Goal: Task Accomplishment & Management: Use online tool/utility

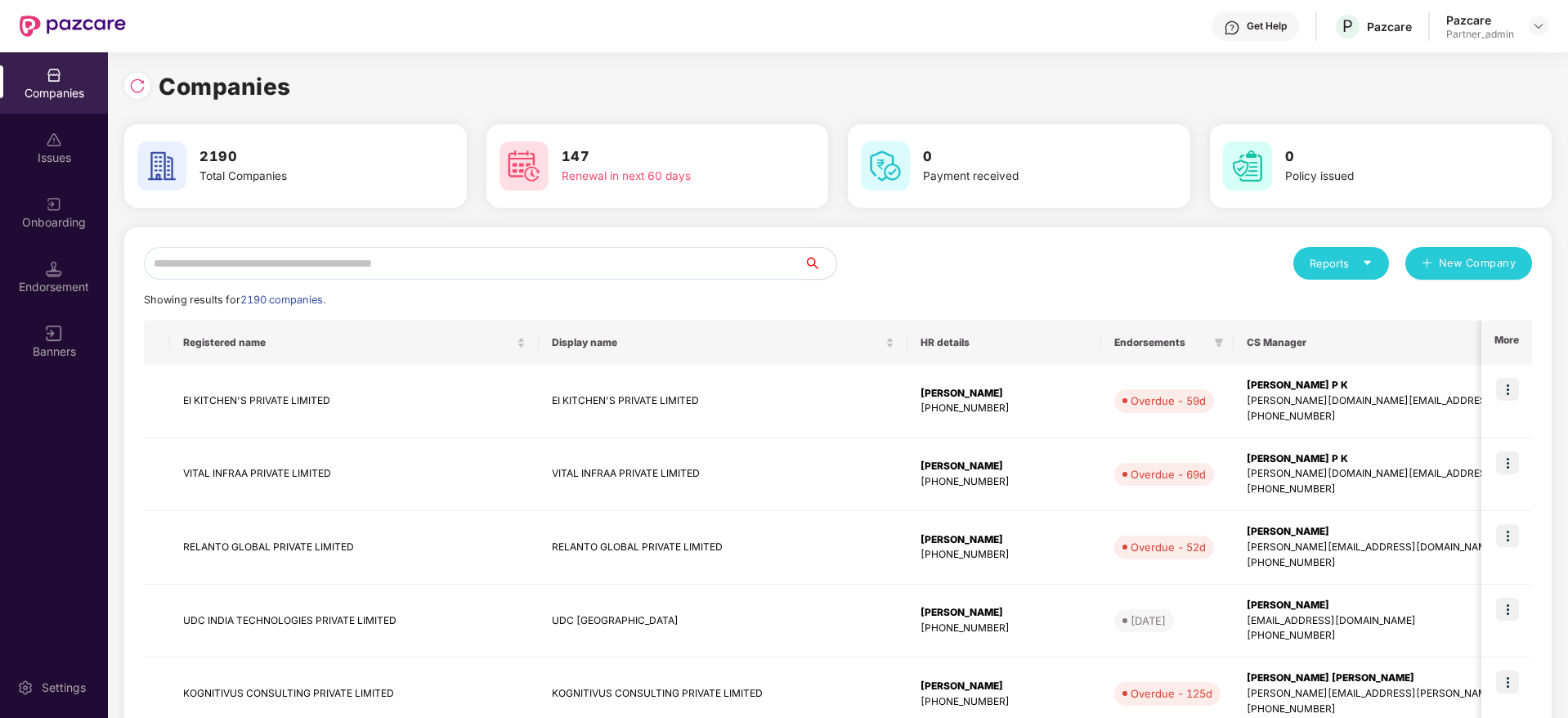
click at [277, 273] on input "text" at bounding box center [473, 263] width 660 height 33
paste input "***"
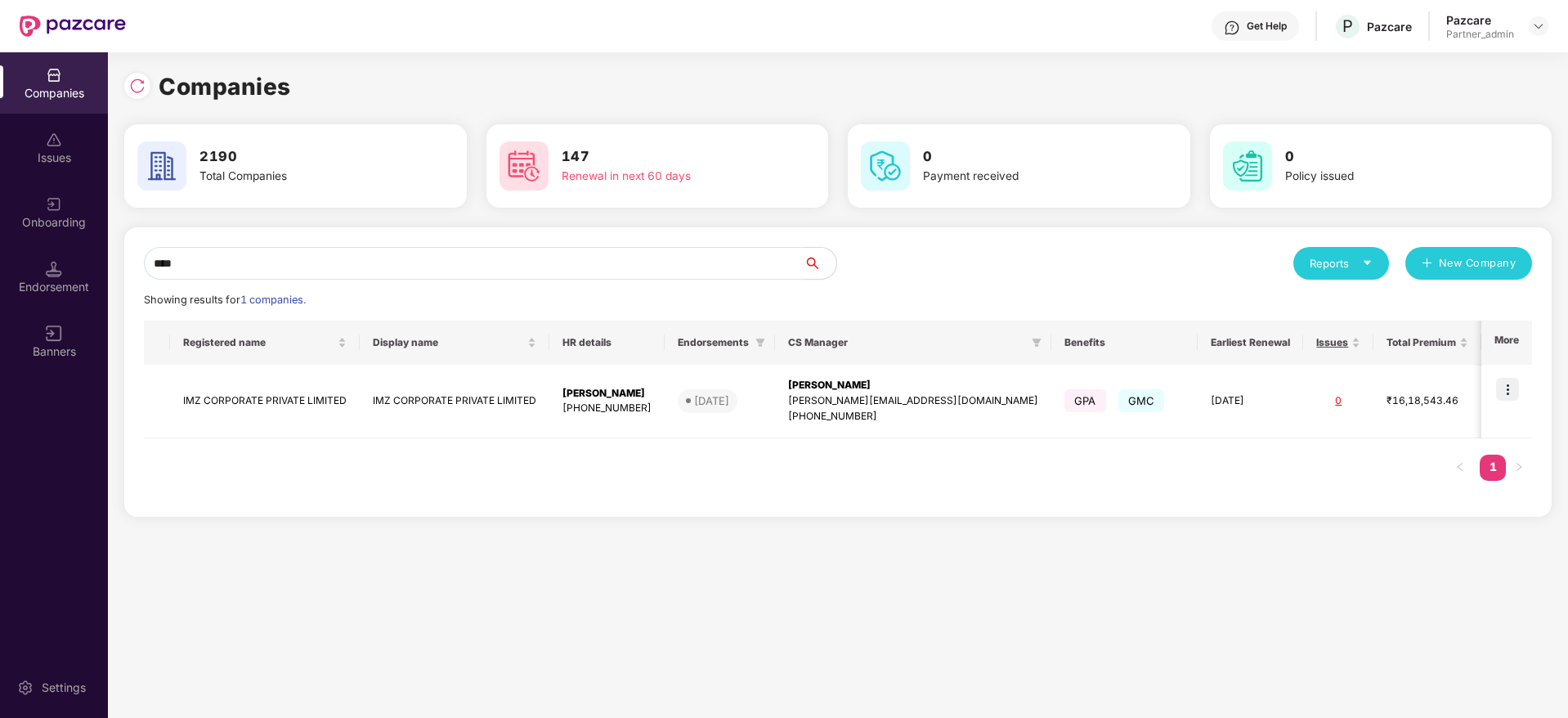
click at [0, 235] on div "Companies Issues Onboarding Endorsement Banners Settings Companies 2190 Total C…" at bounding box center [784, 385] width 1568 height 666
paste input "****"
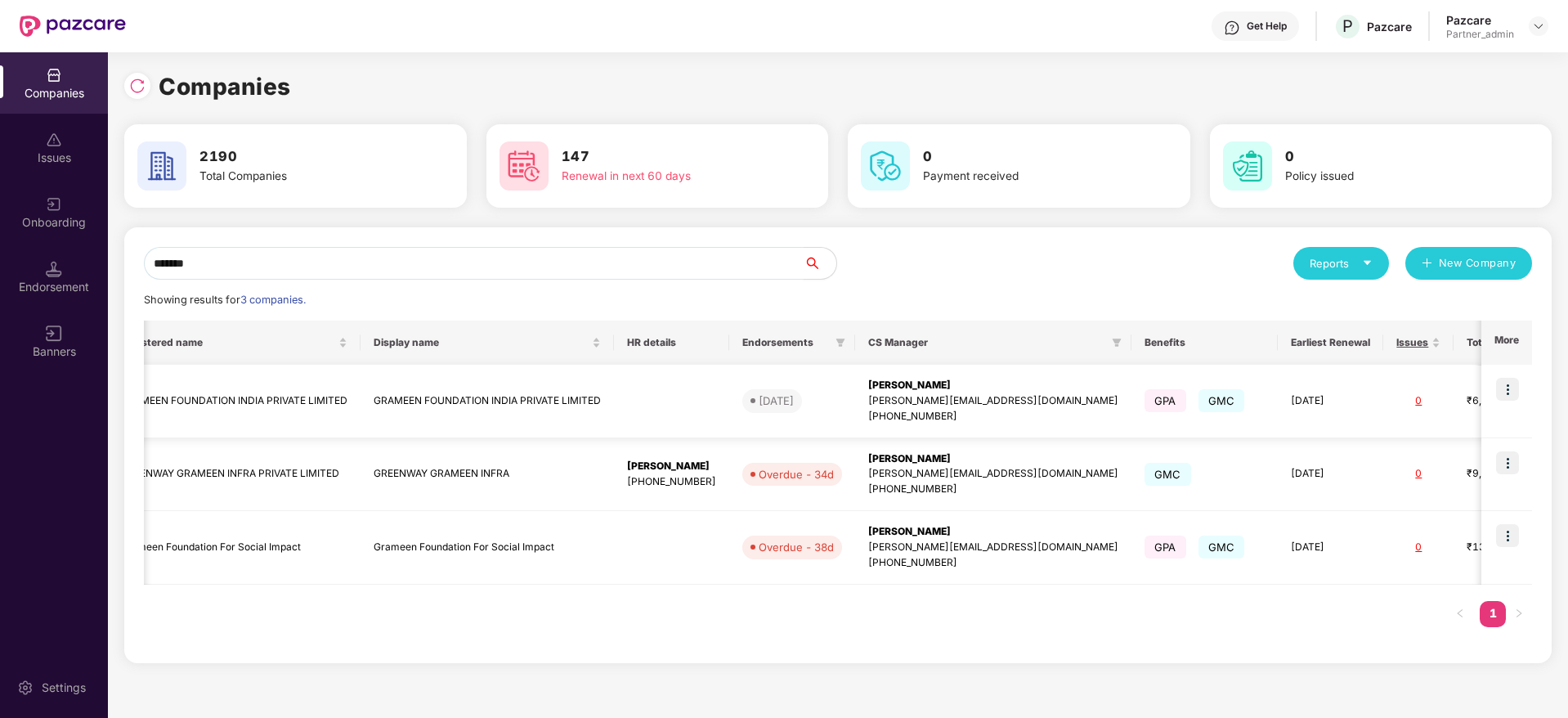
scroll to position [0, 182]
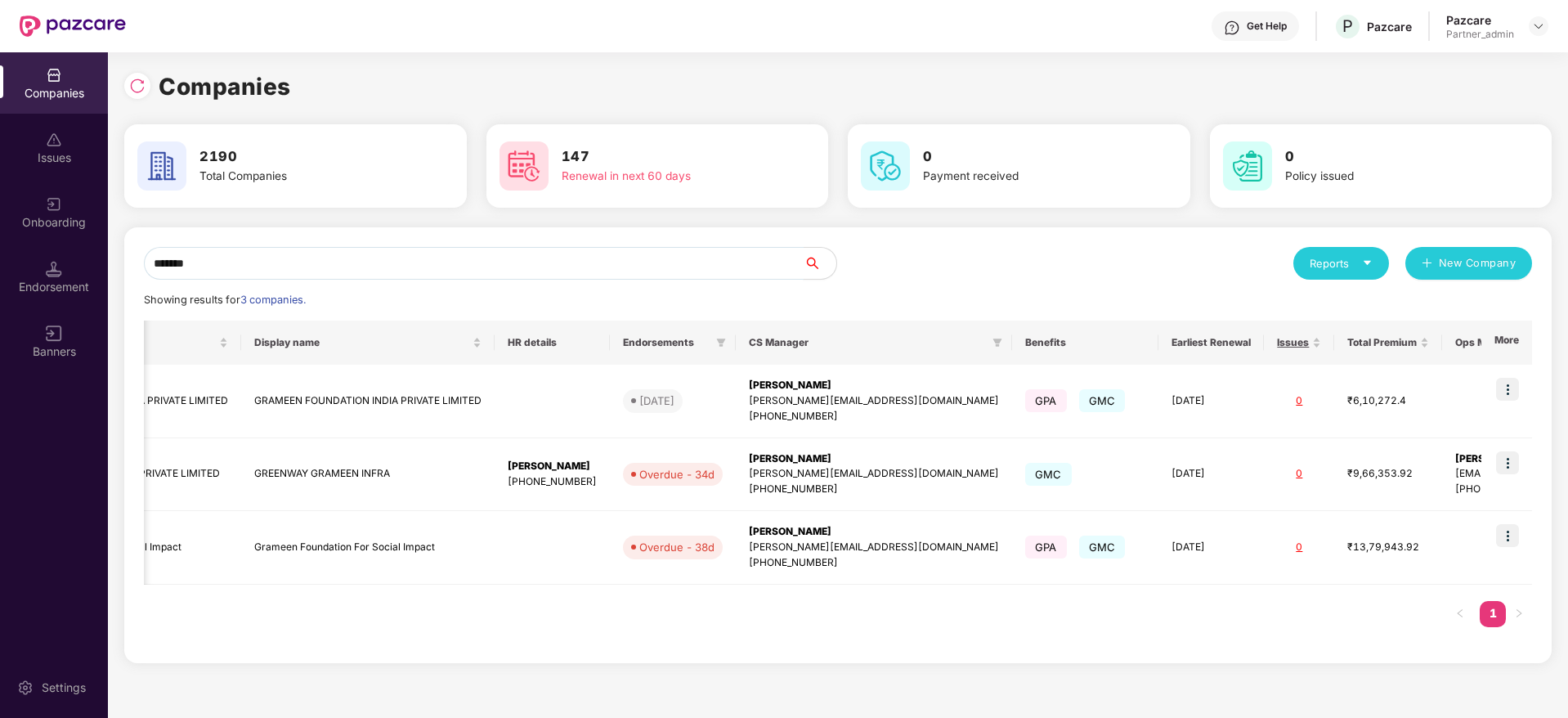
click at [0, 263] on div "Companies Issues Onboarding Endorsement Banners Settings Companies 2190 Total C…" at bounding box center [784, 385] width 1568 height 666
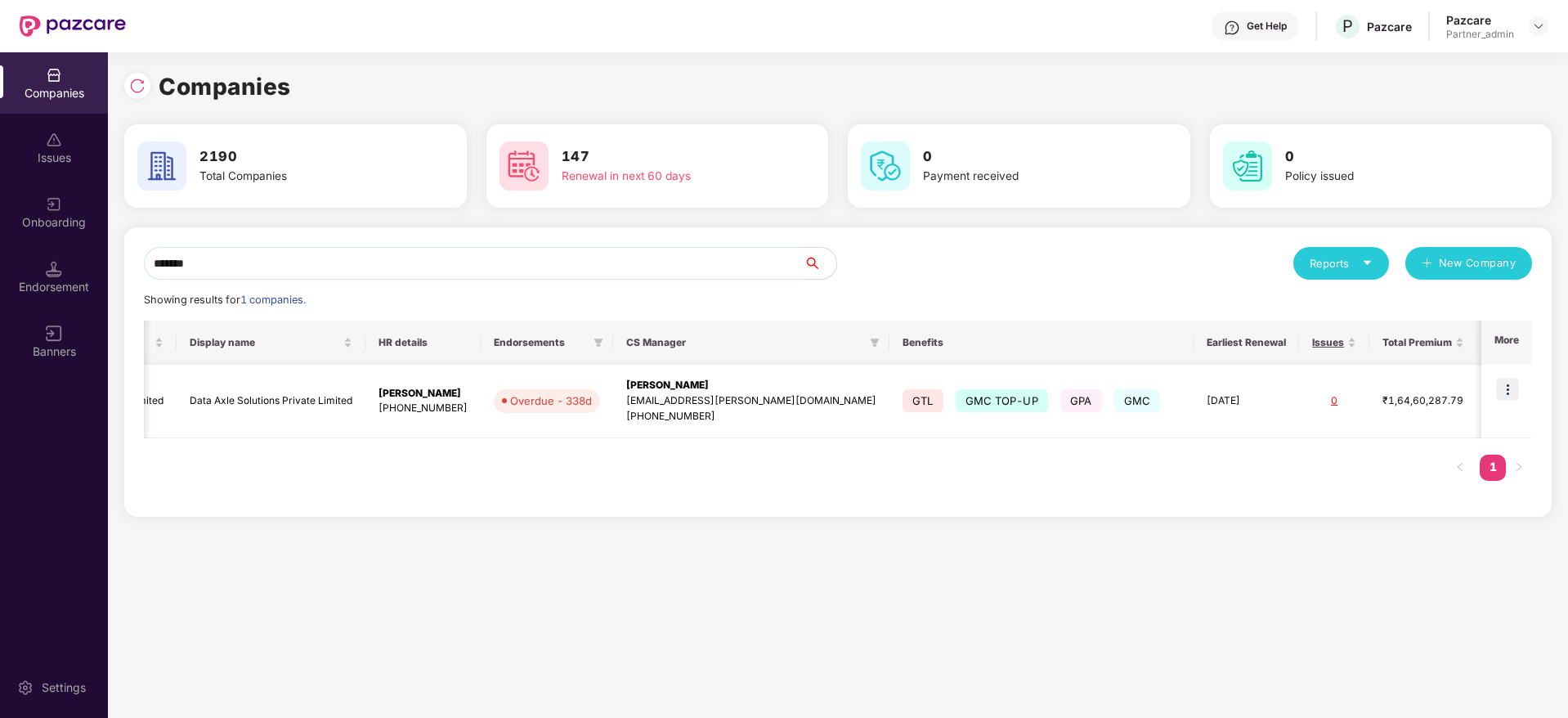
type input "*******"
click at [1306, 386] on img at bounding box center [1507, 389] width 23 height 23
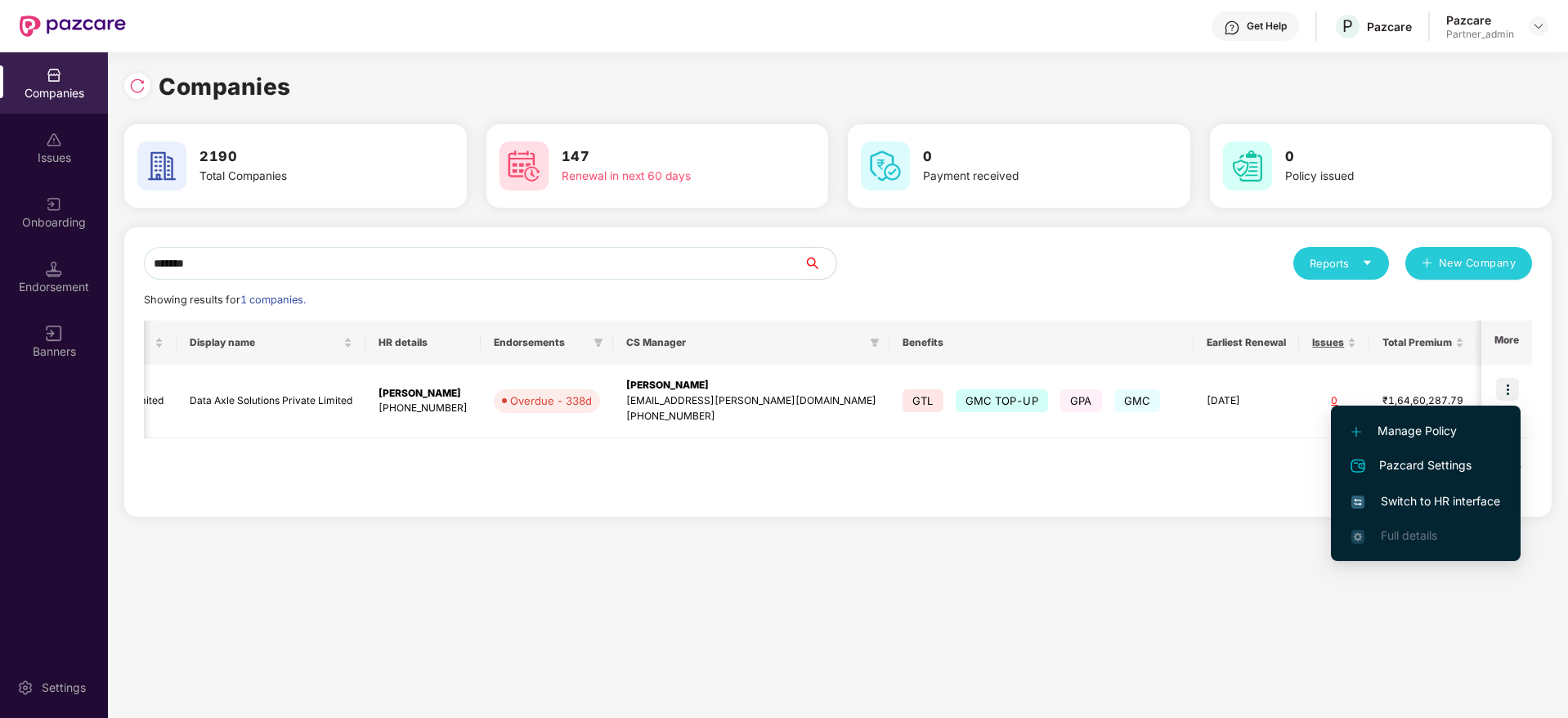
click at [1306, 507] on span "Switch to HR interface" at bounding box center [1425, 502] width 148 height 18
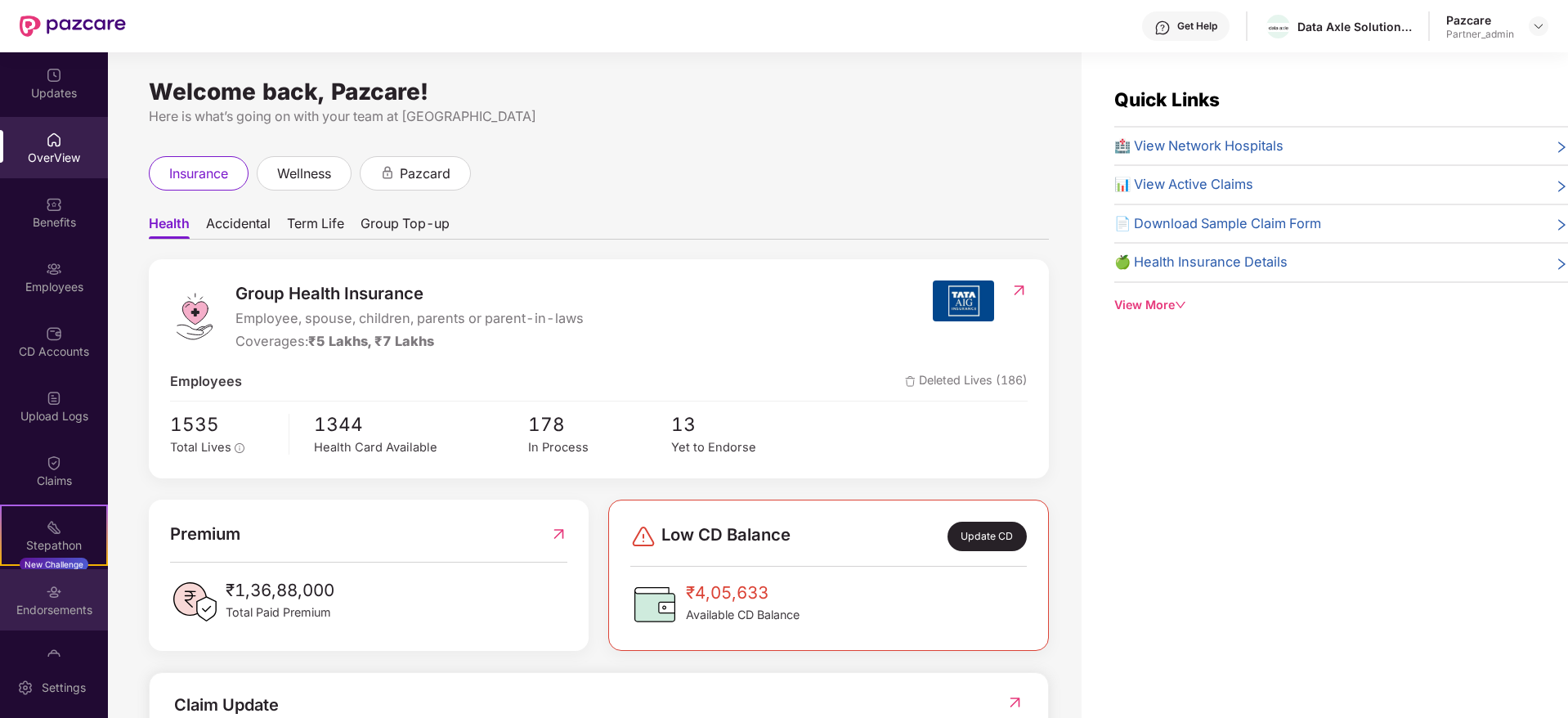
click at [57, 563] on img at bounding box center [54, 592] width 16 height 16
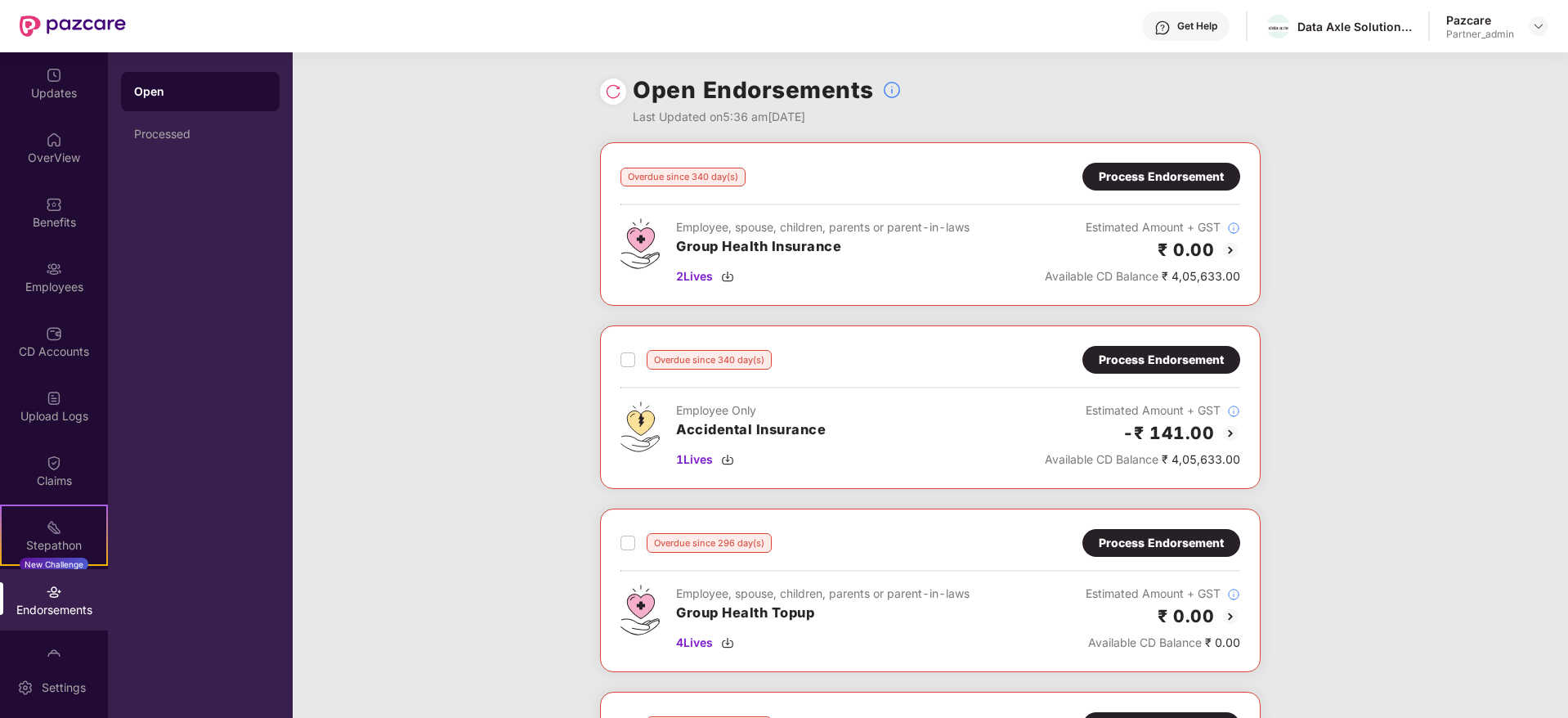
click at [1143, 364] on div "Process Endorsement" at bounding box center [1161, 360] width 125 height 18
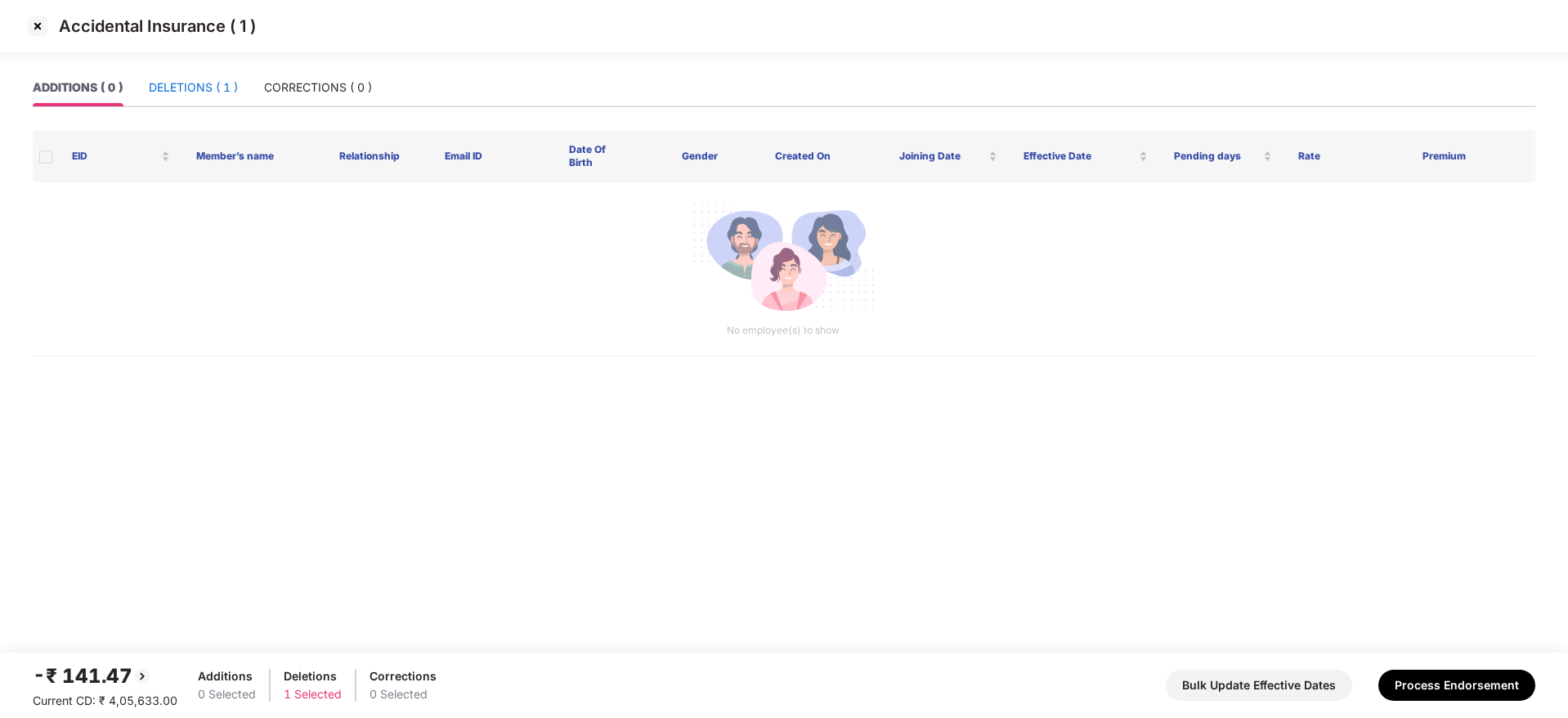
click at [205, 89] on div "DELETIONS ( 1 )" at bounding box center [193, 87] width 89 height 18
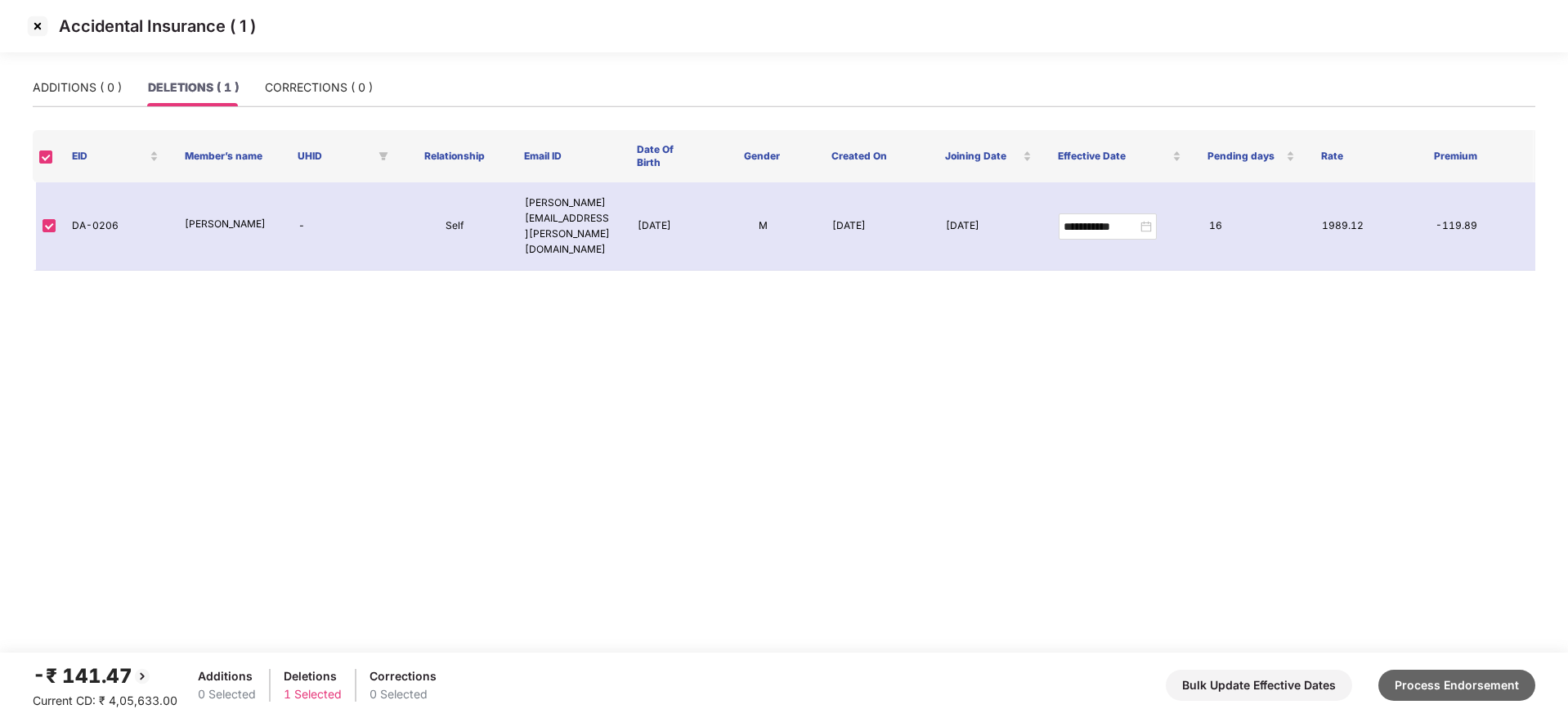
click at [1306, 563] on button "Process Endorsement" at bounding box center [1457, 686] width 157 height 31
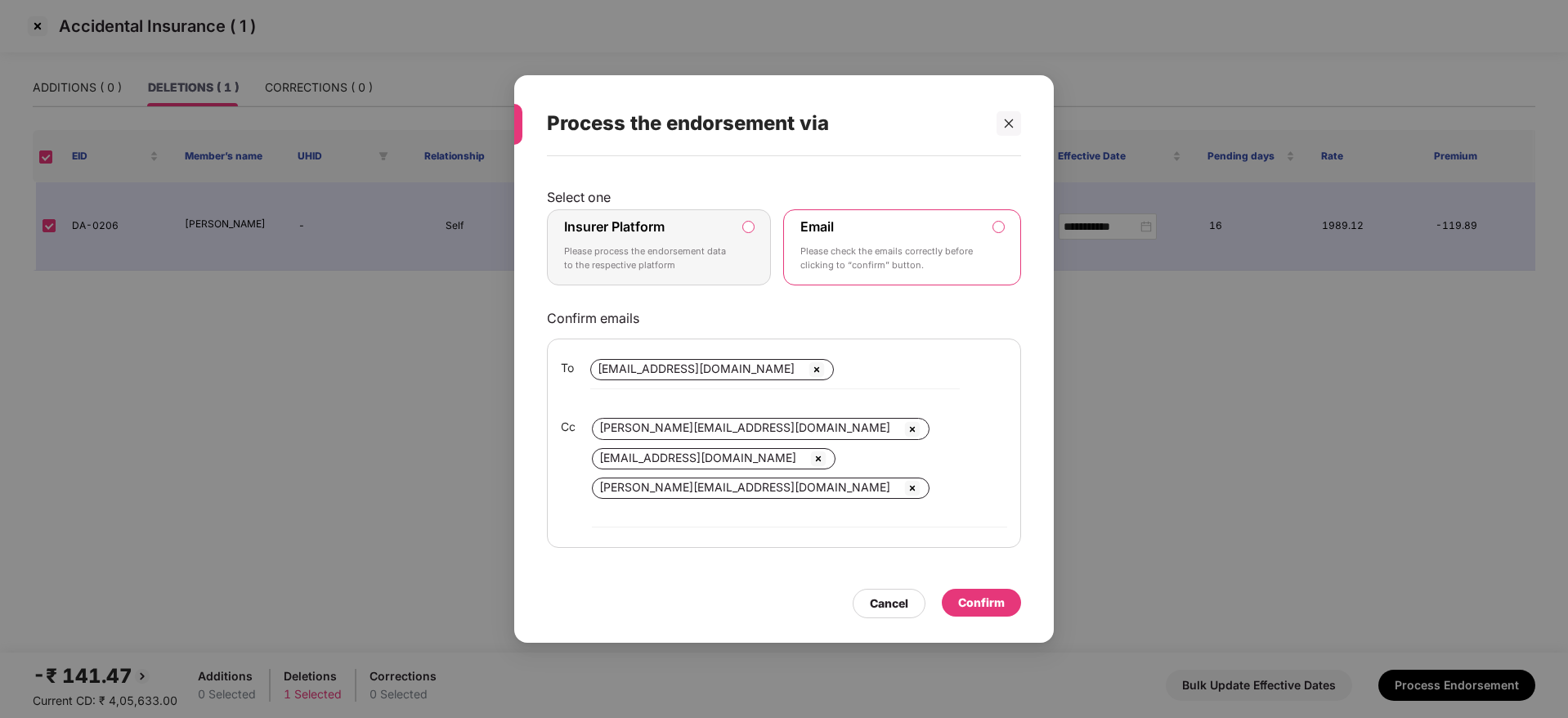
click at [677, 268] on p "Please process the endorsement data to the respective platform" at bounding box center [647, 259] width 167 height 28
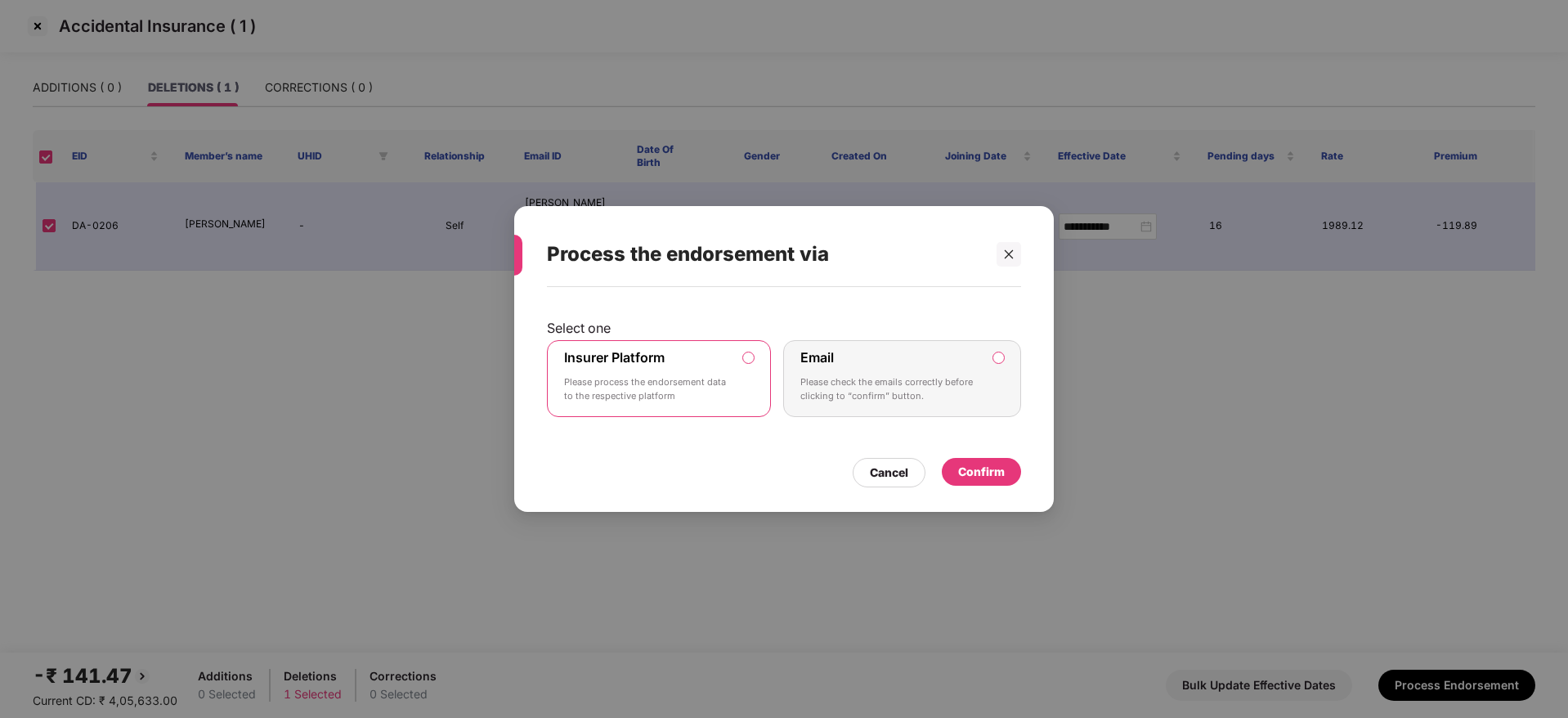
click at [992, 469] on div "Confirm" at bounding box center [982, 472] width 46 height 18
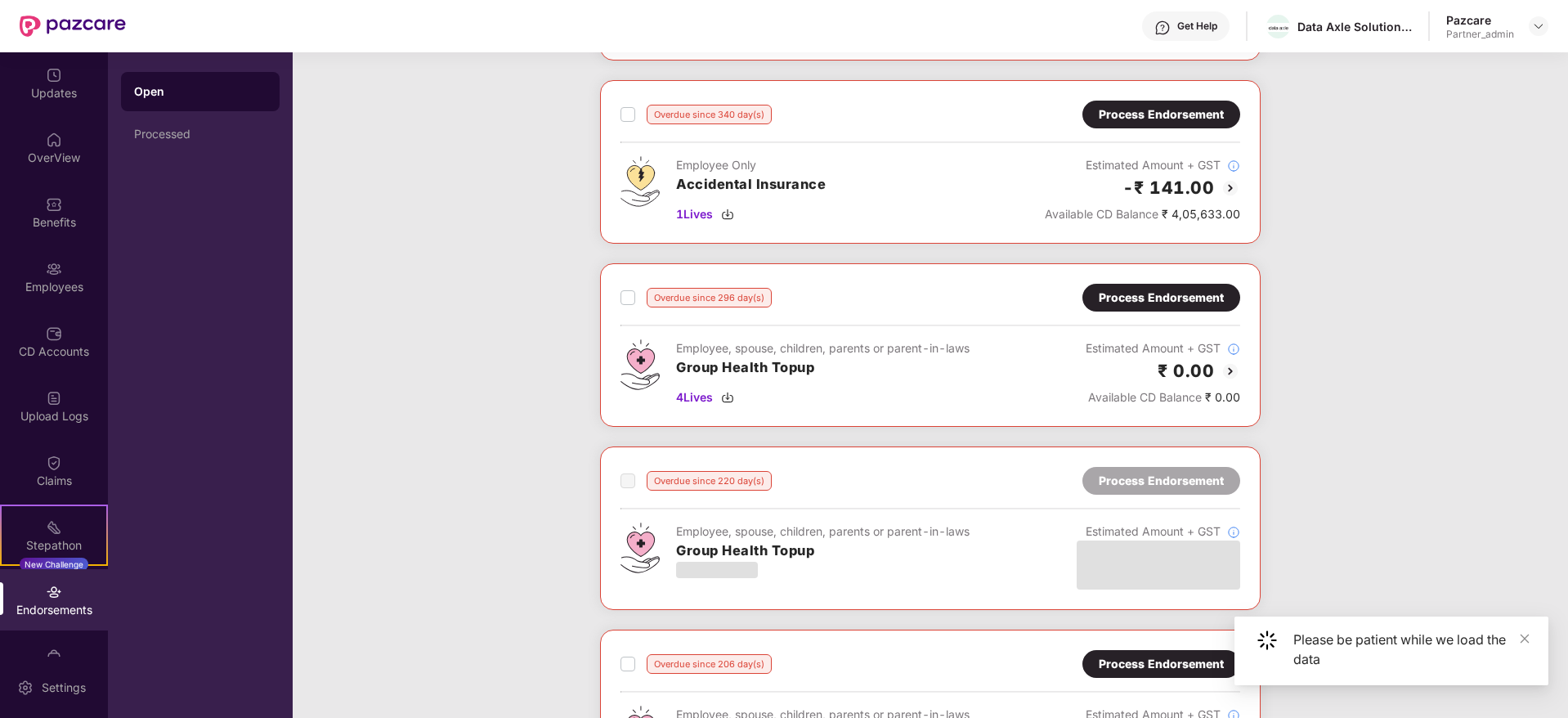
scroll to position [0, 0]
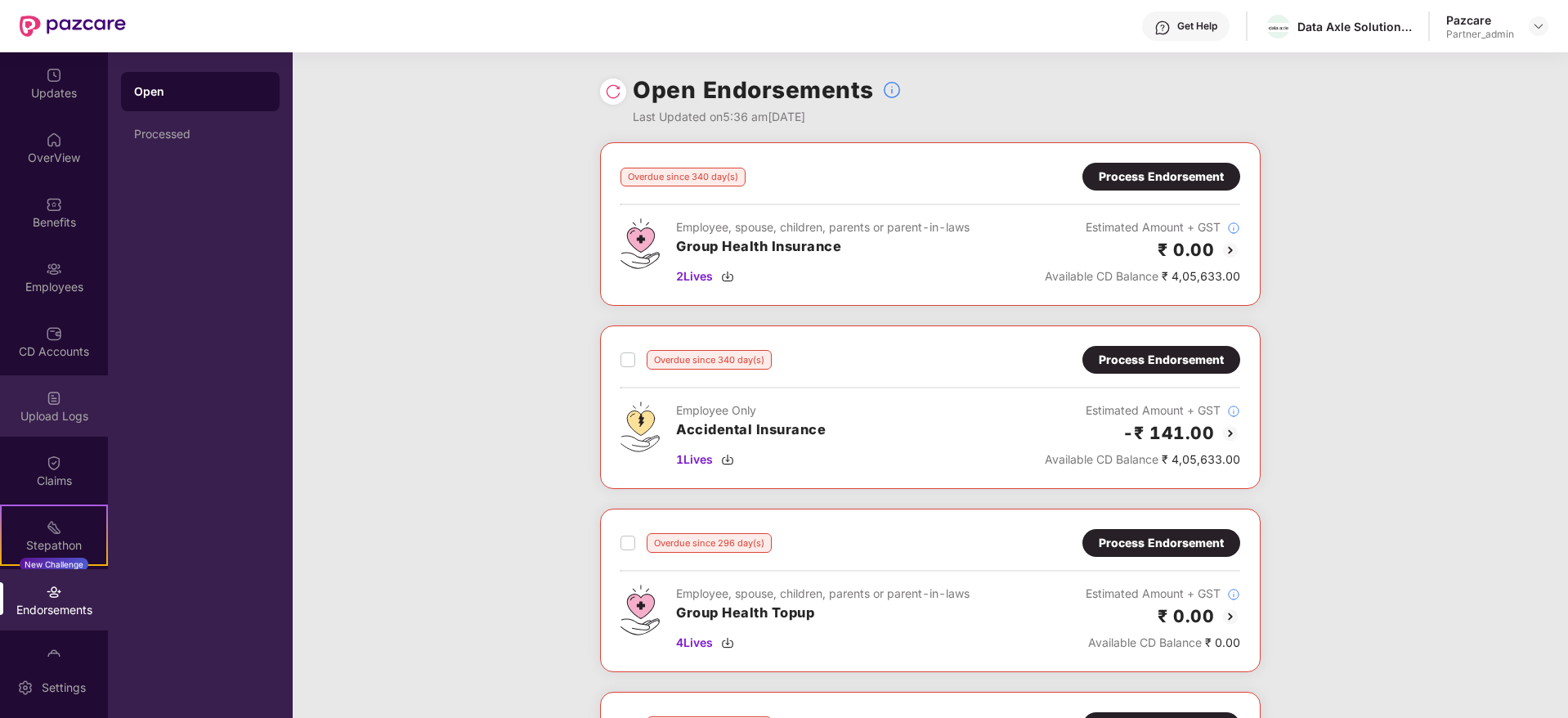
click at [44, 414] on div "Upload Logs" at bounding box center [54, 416] width 108 height 16
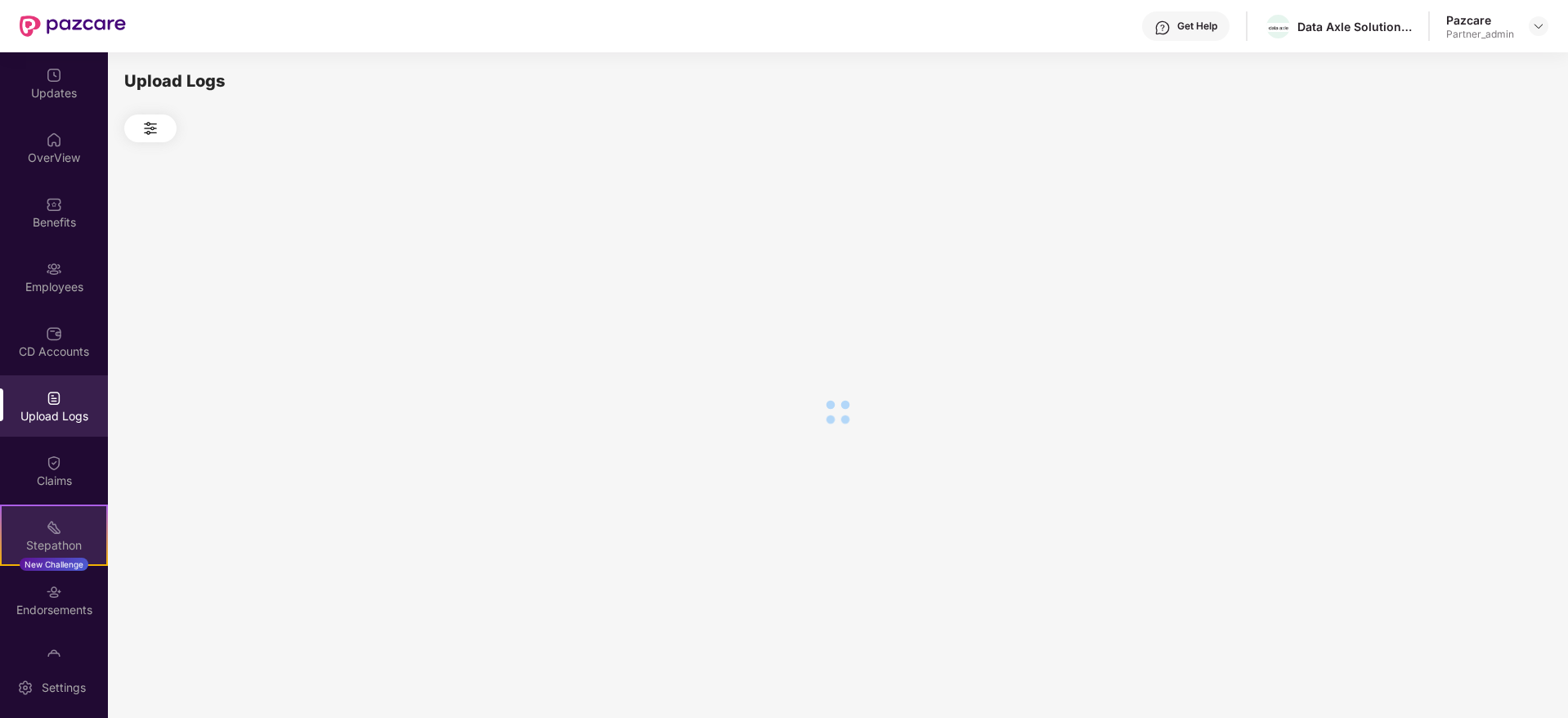
click at [47, 547] on div "Stepathon" at bounding box center [54, 546] width 105 height 16
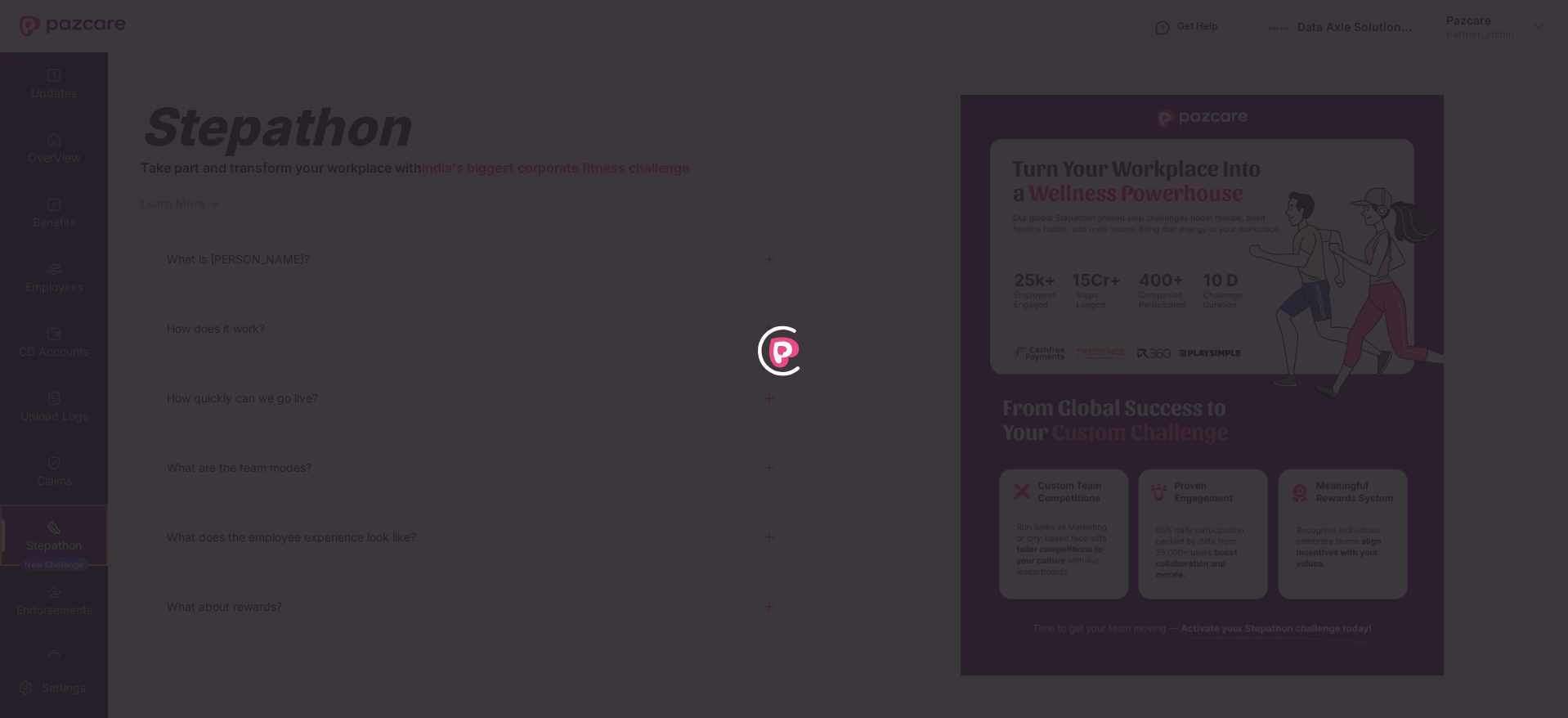
click at [51, 414] on div at bounding box center [784, 359] width 1568 height 718
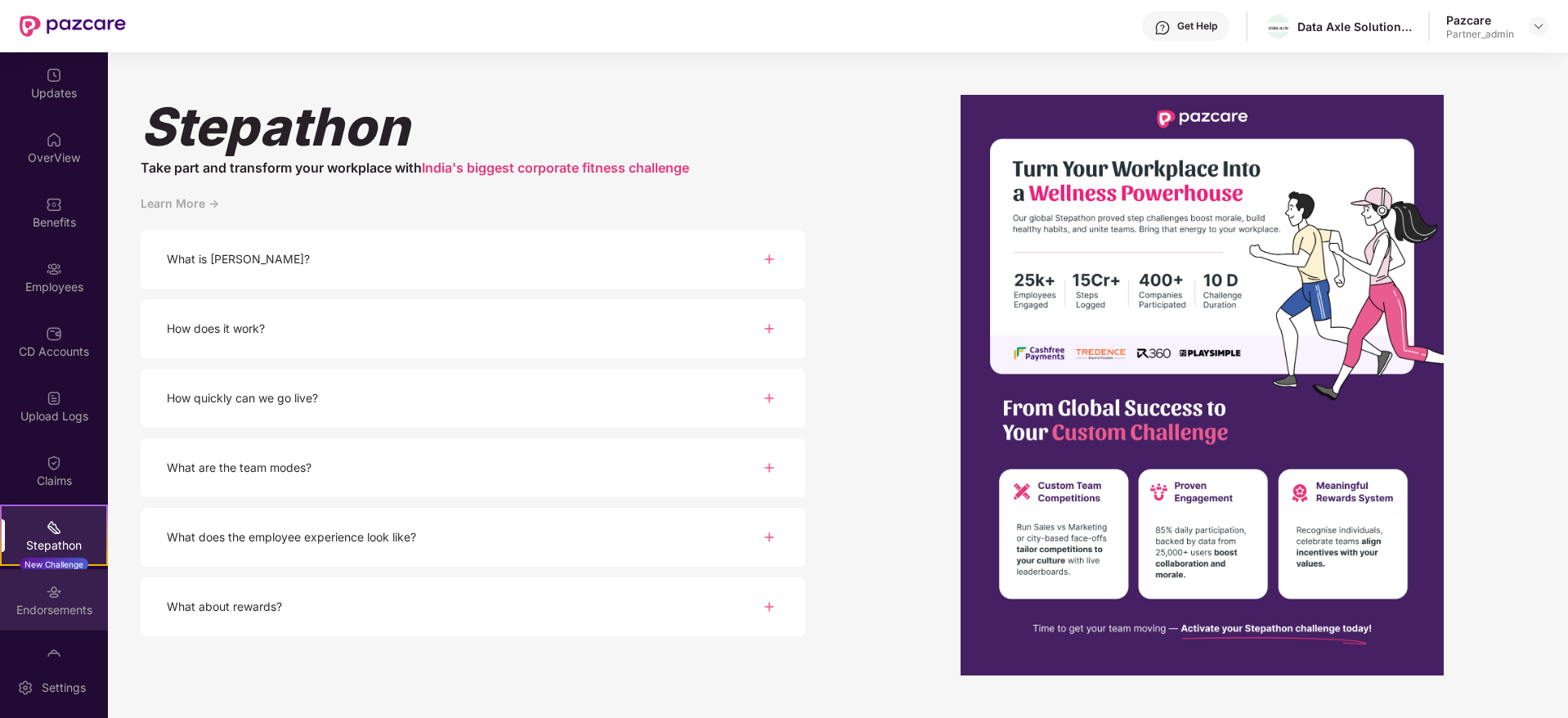
click at [63, 563] on div "Endorsements" at bounding box center [54, 610] width 108 height 16
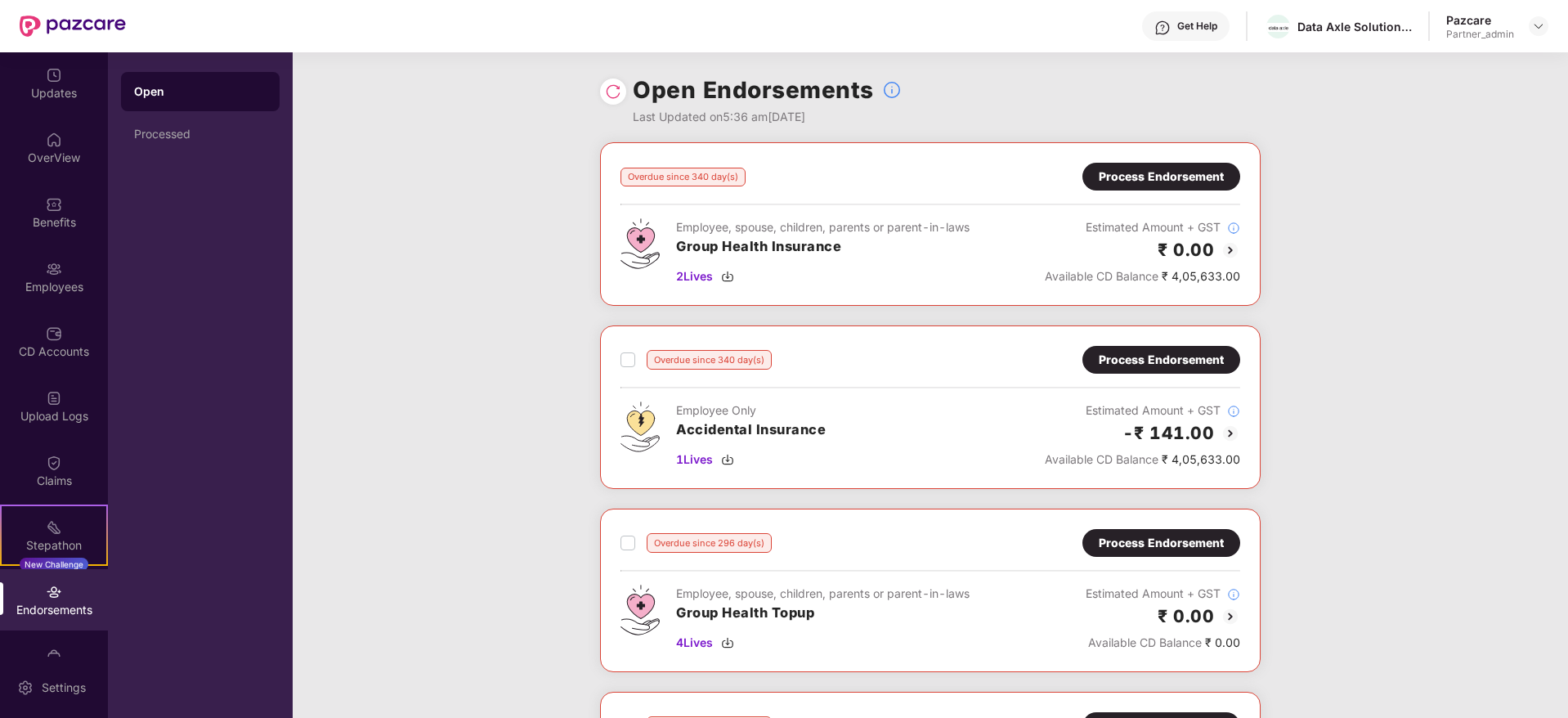
click at [1170, 357] on div "Process Endorsement" at bounding box center [1161, 360] width 125 height 18
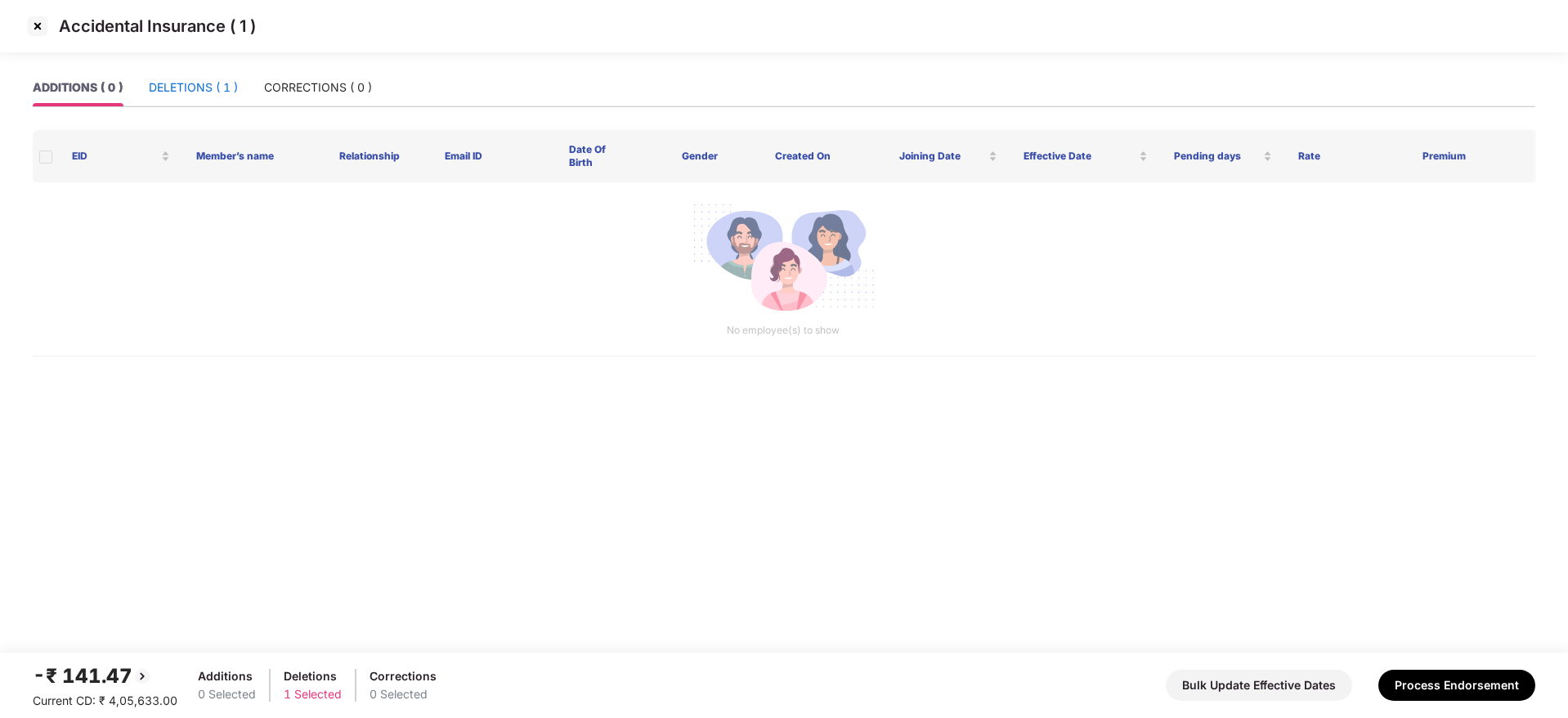
click at [205, 90] on div "DELETIONS ( 1 )" at bounding box center [193, 87] width 89 height 18
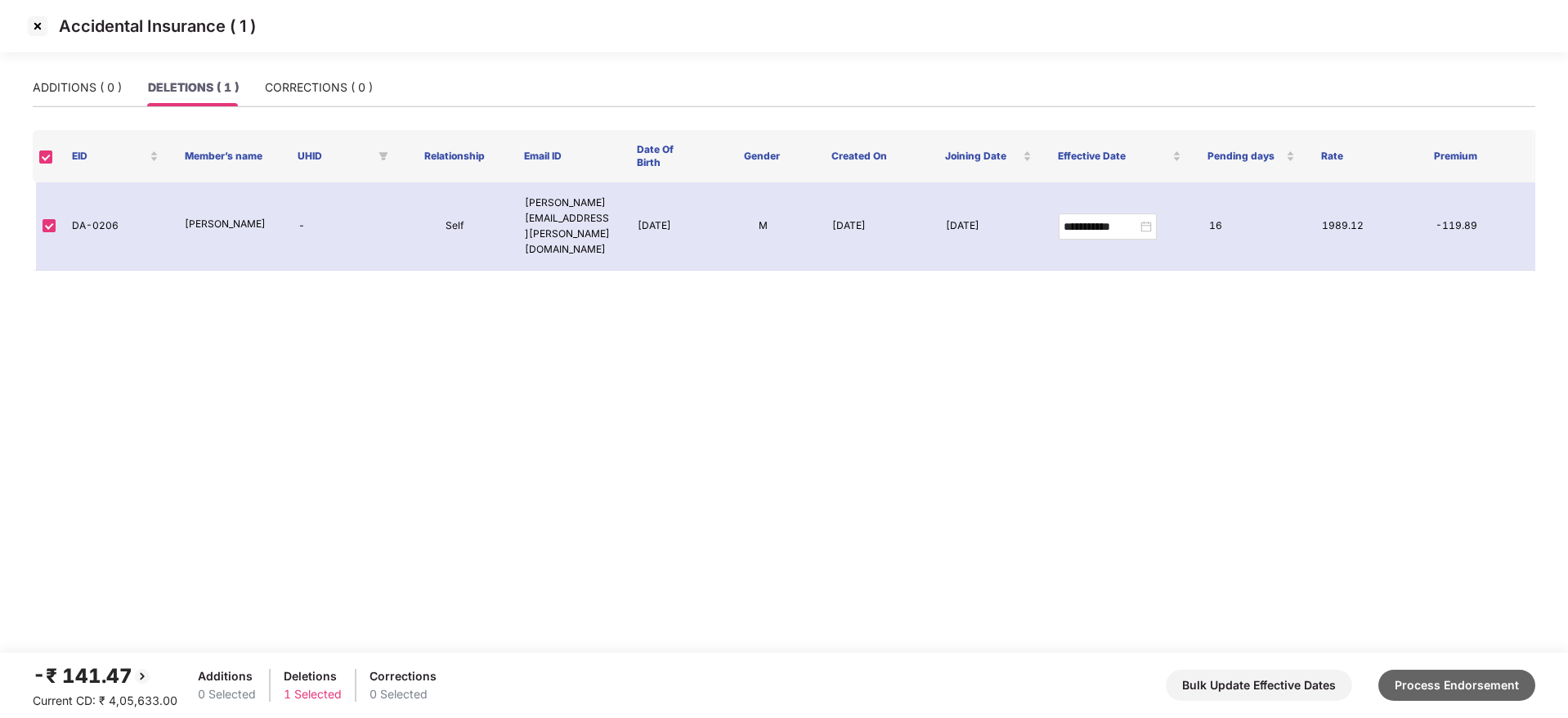
click at [1306, 563] on button "Process Endorsement" at bounding box center [1457, 686] width 157 height 31
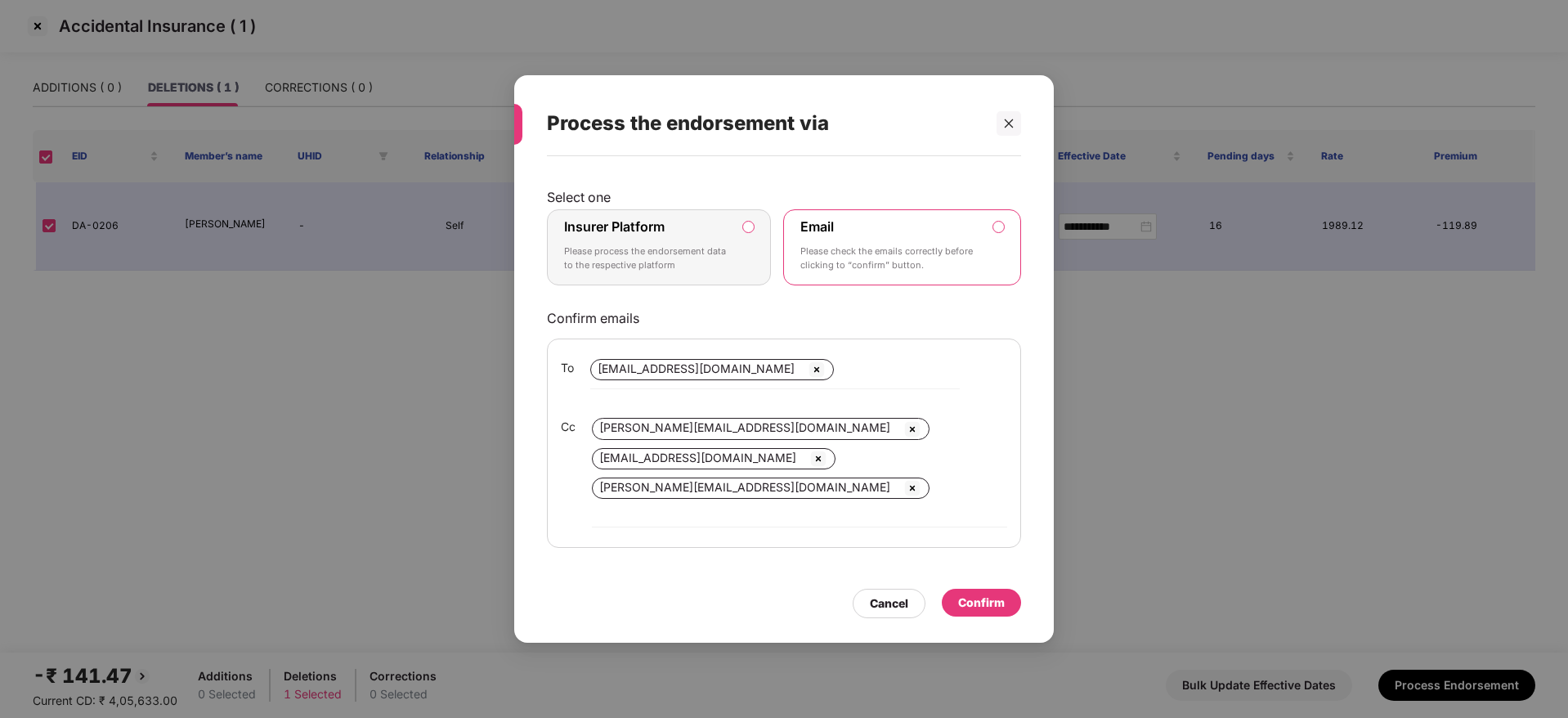
click at [674, 253] on p "Please process the endorsement data to the respective platform" at bounding box center [647, 259] width 167 height 28
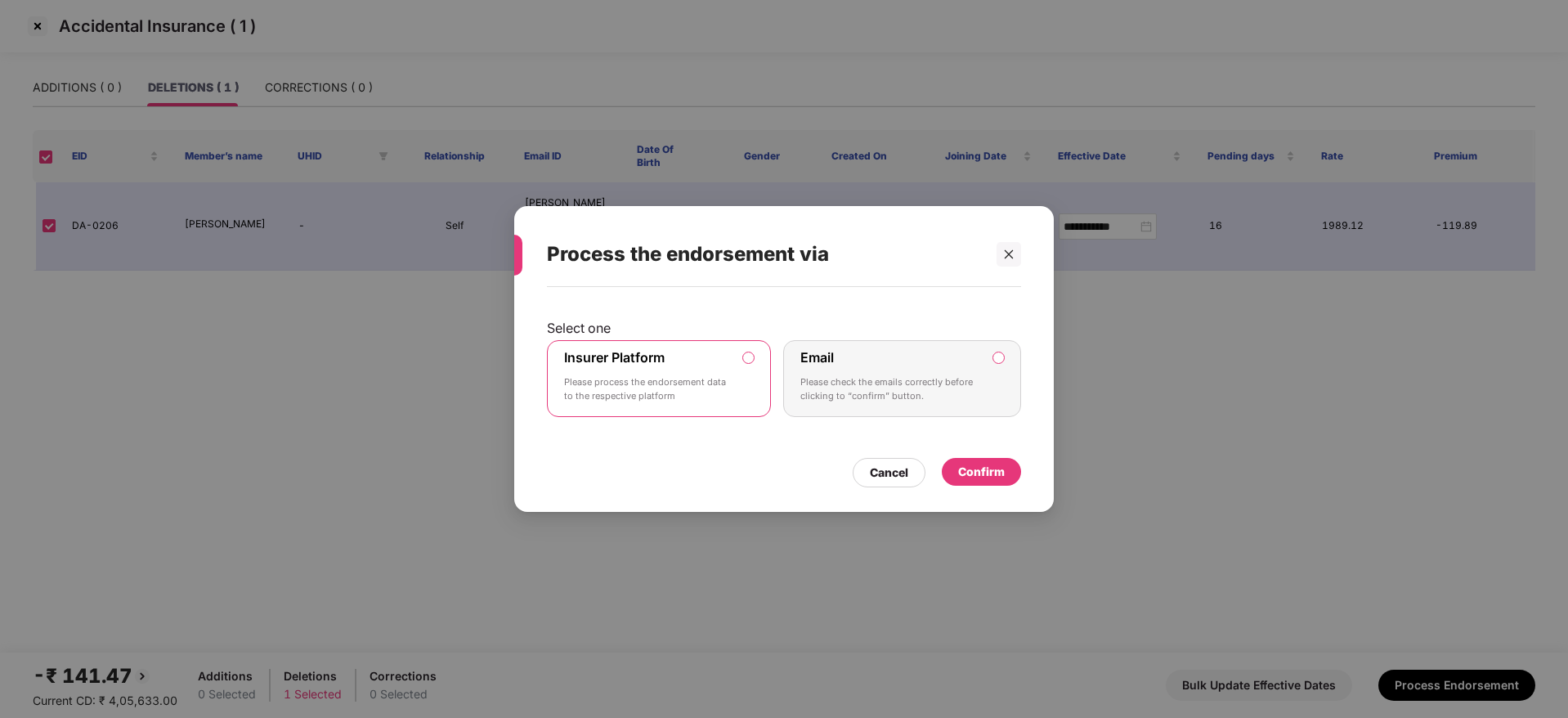
click at [994, 467] on div "Confirm" at bounding box center [982, 472] width 46 height 18
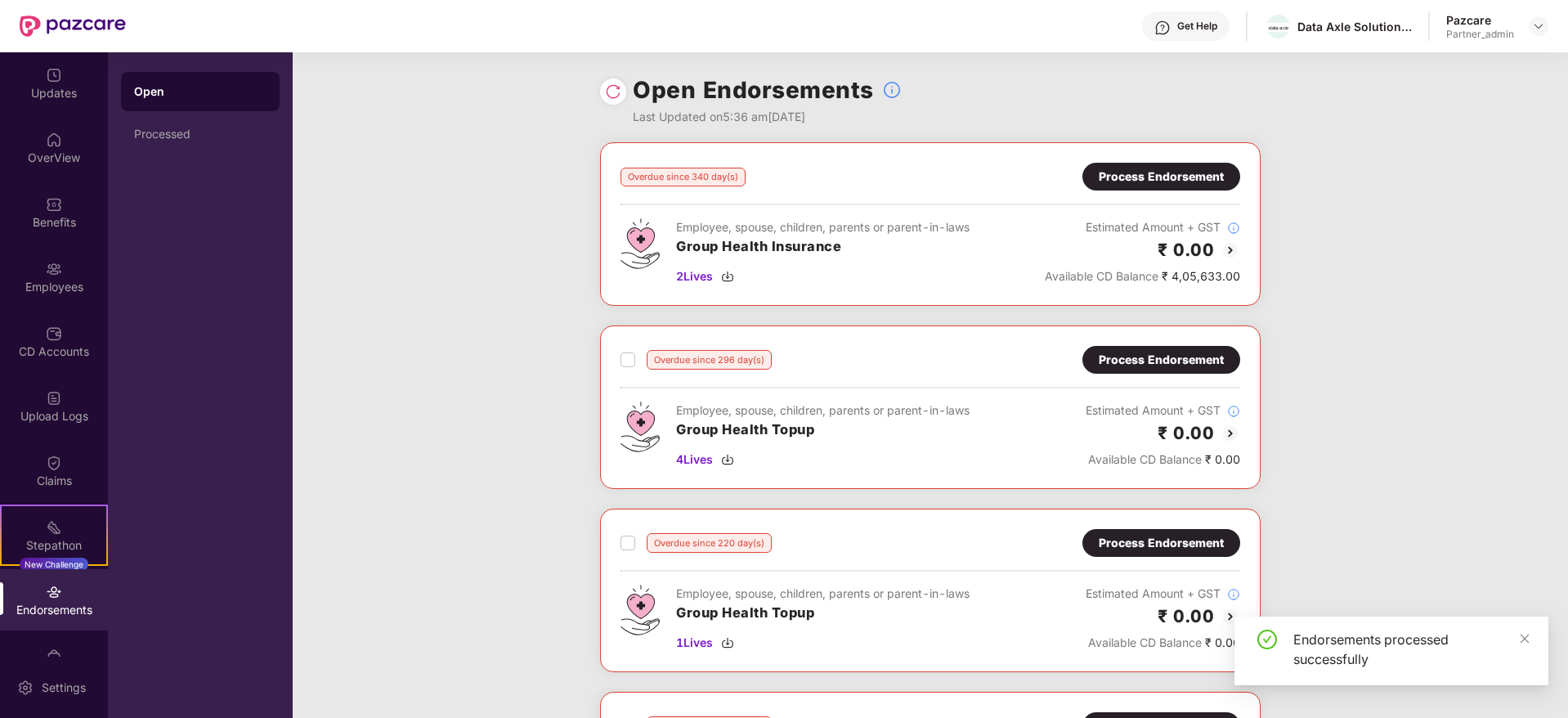
scroll to position [123, 0]
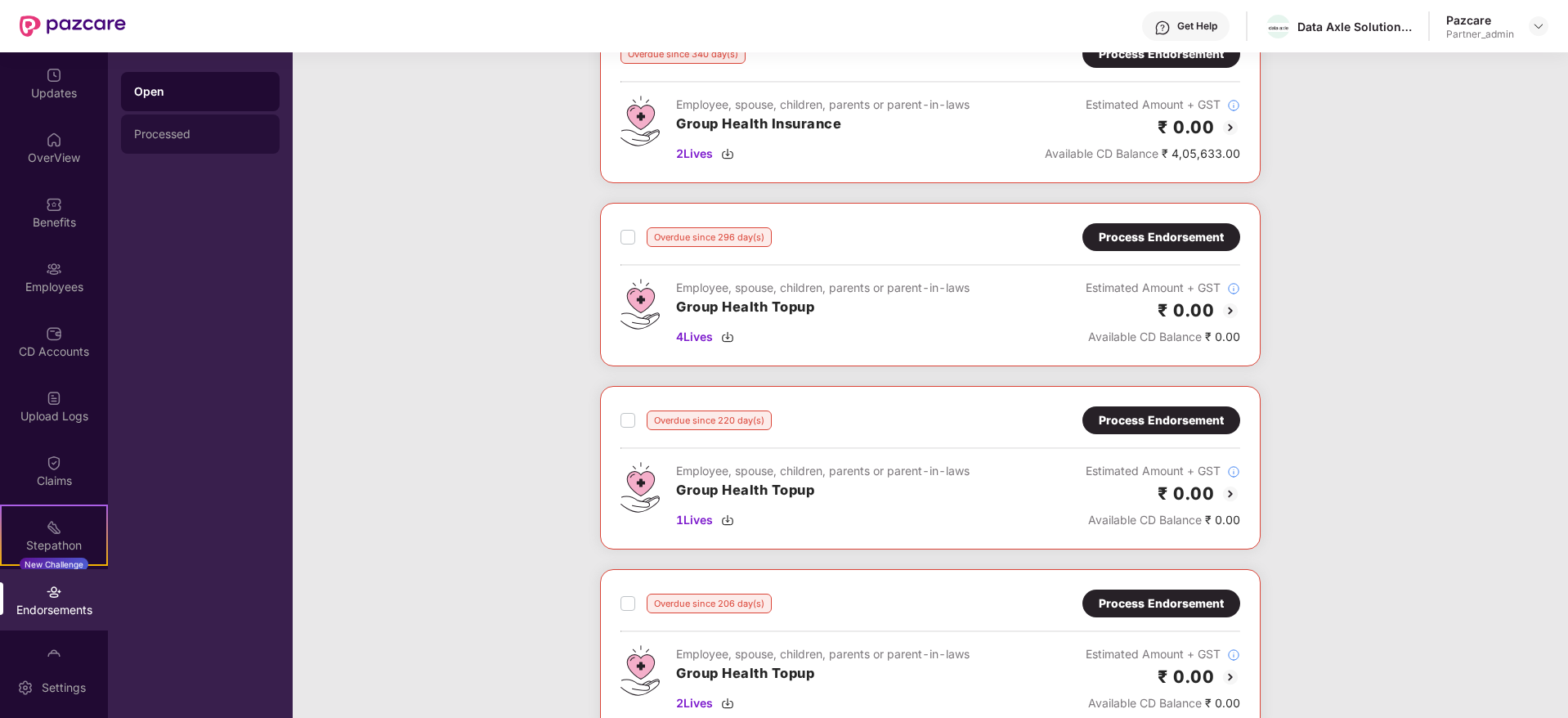
click at [161, 128] on div "Processed" at bounding box center [199, 134] width 132 height 13
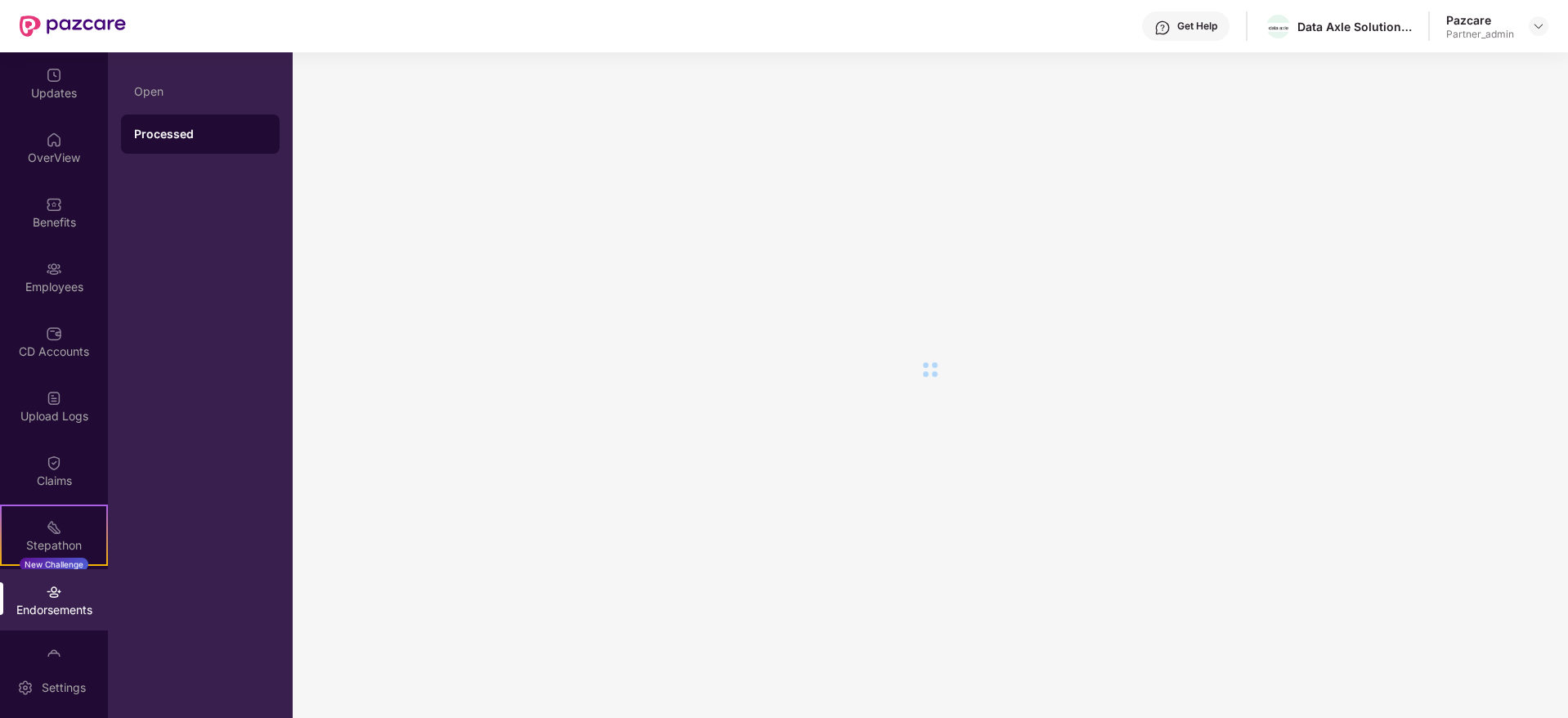
scroll to position [0, 0]
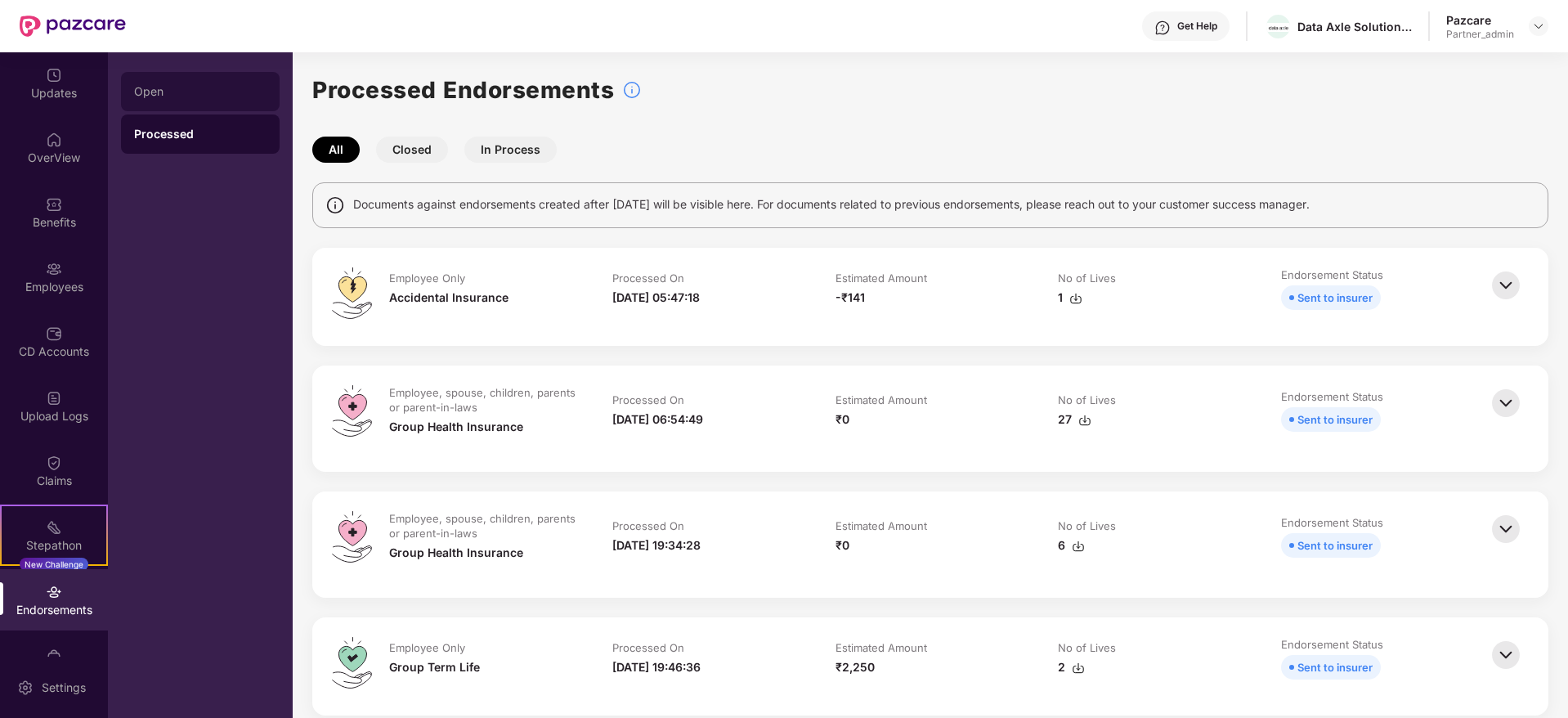
click at [218, 97] on div "Open" at bounding box center [199, 91] width 132 height 13
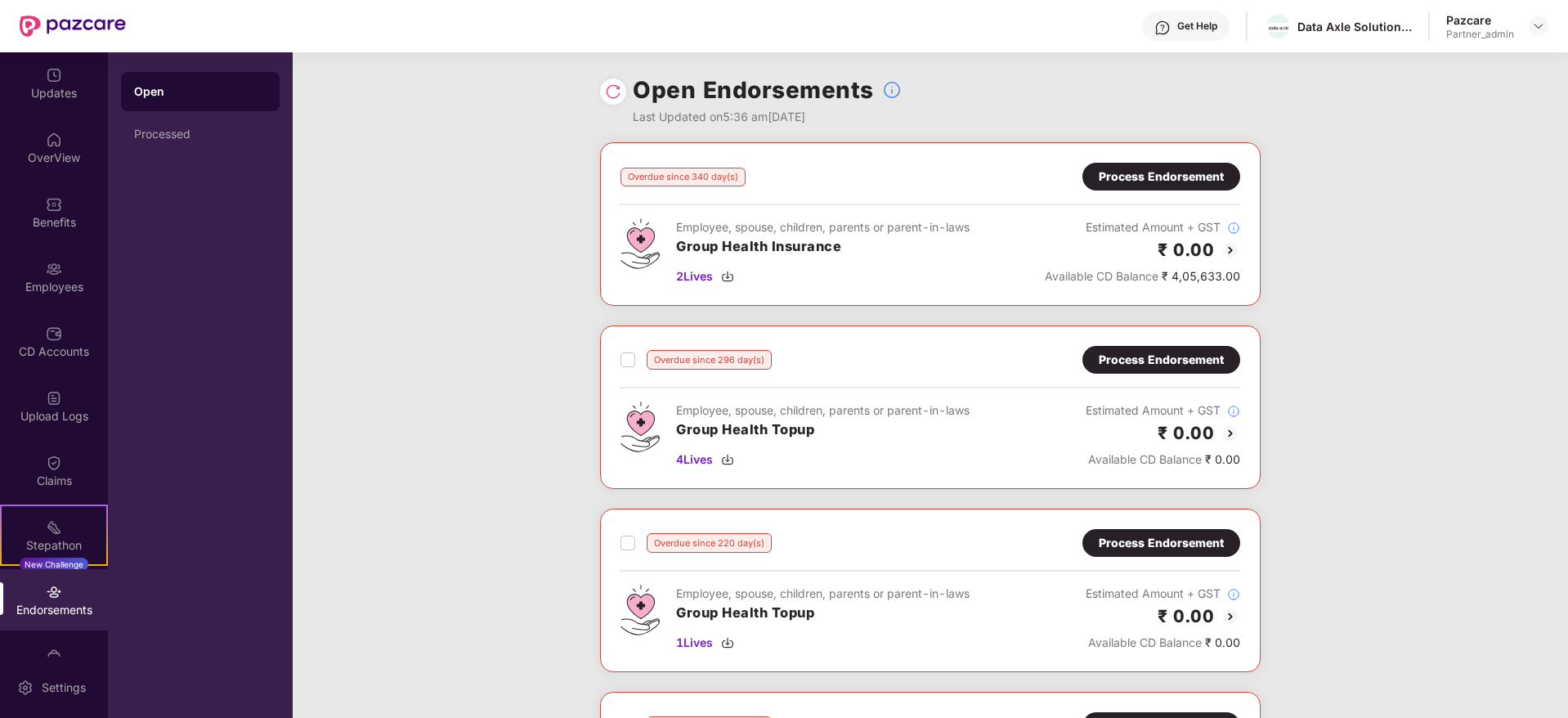
click at [1144, 180] on div "Process Endorsement" at bounding box center [1161, 177] width 125 height 18
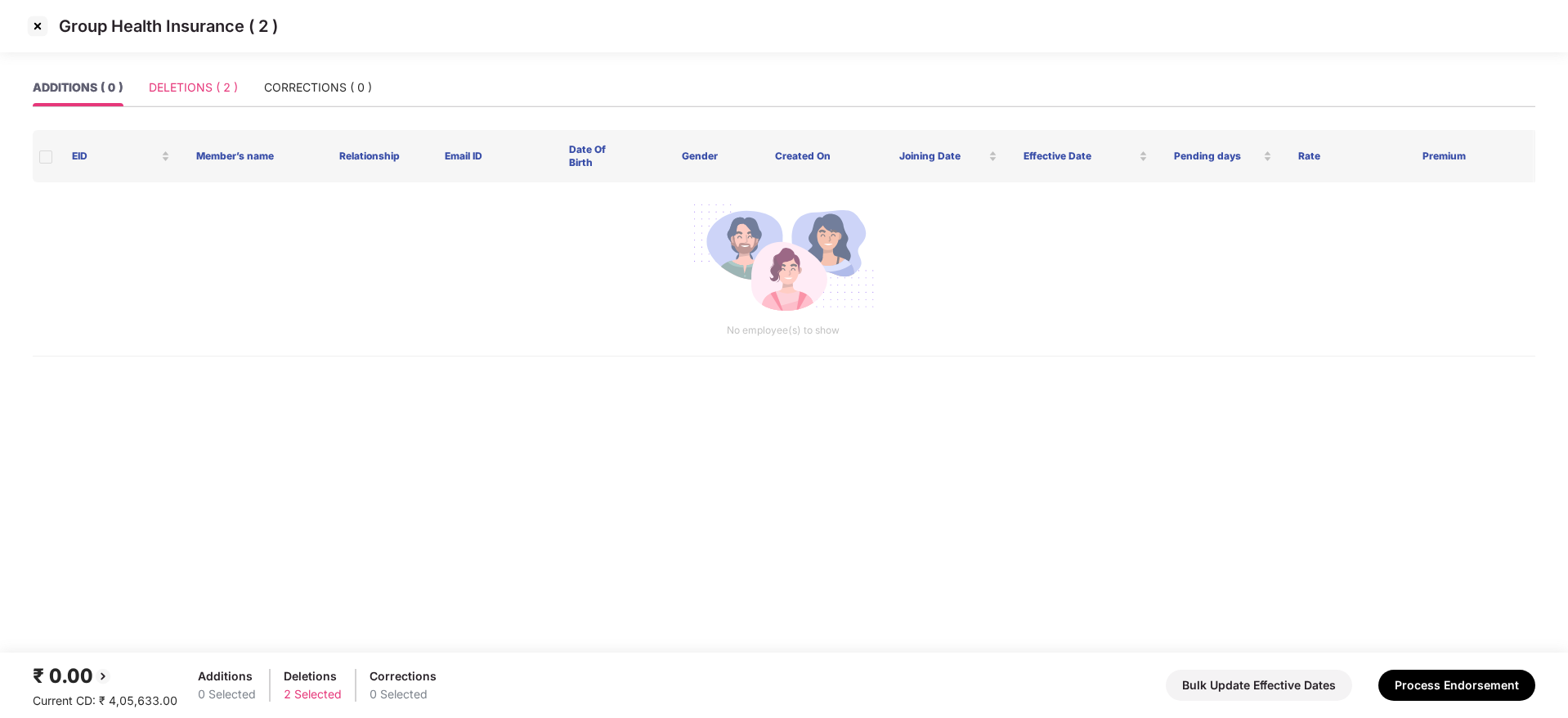
click at [188, 104] on div "DELETIONS ( 2 )" at bounding box center [193, 87] width 89 height 37
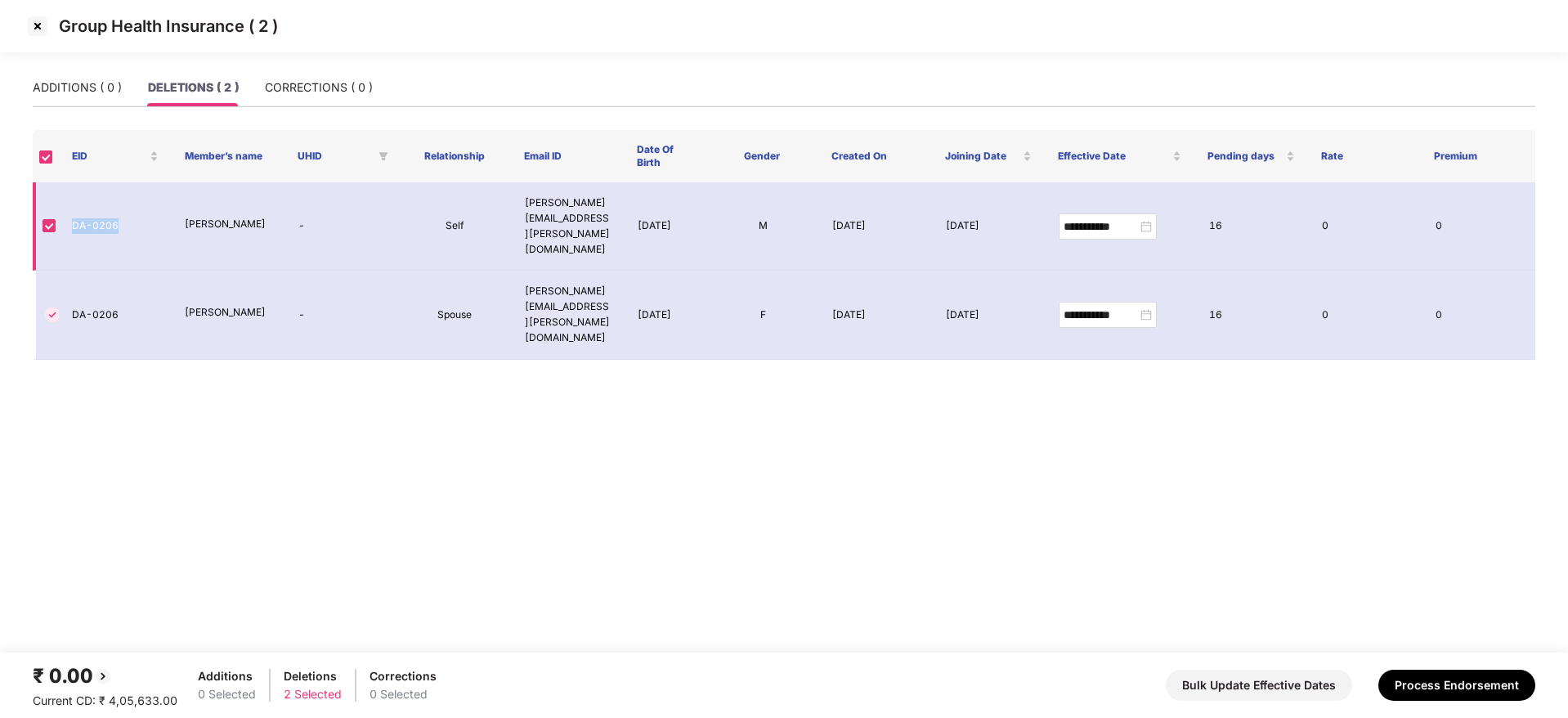
drag, startPoint x: 68, startPoint y: 205, endPoint x: 117, endPoint y: 202, distance: 49.1
click at [117, 202] on td "DA-0206" at bounding box center [116, 226] width 113 height 88
copy td "DA-0206"
click at [1306, 563] on button "Process Endorsement" at bounding box center [1457, 686] width 157 height 31
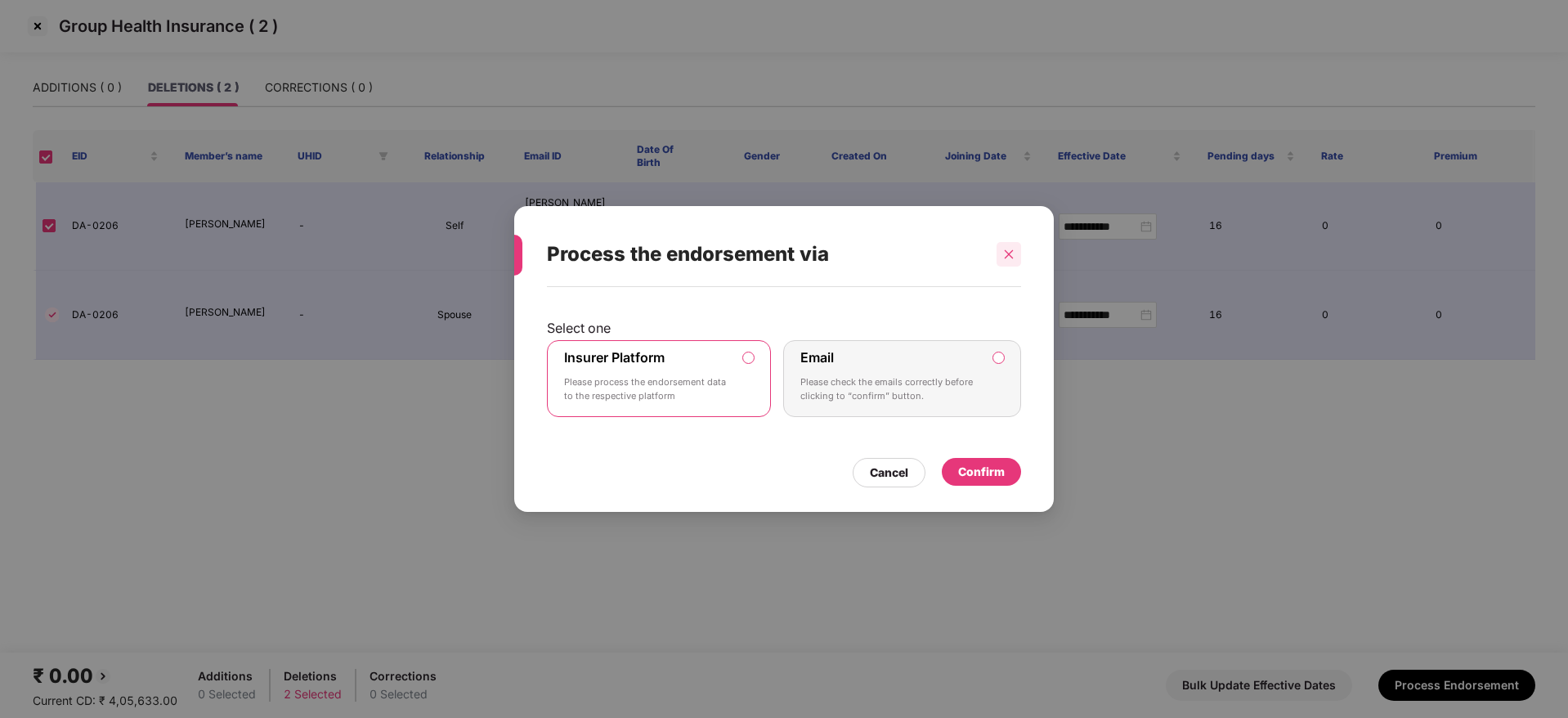
click at [1013, 260] on icon "close" at bounding box center [1009, 254] width 12 height 12
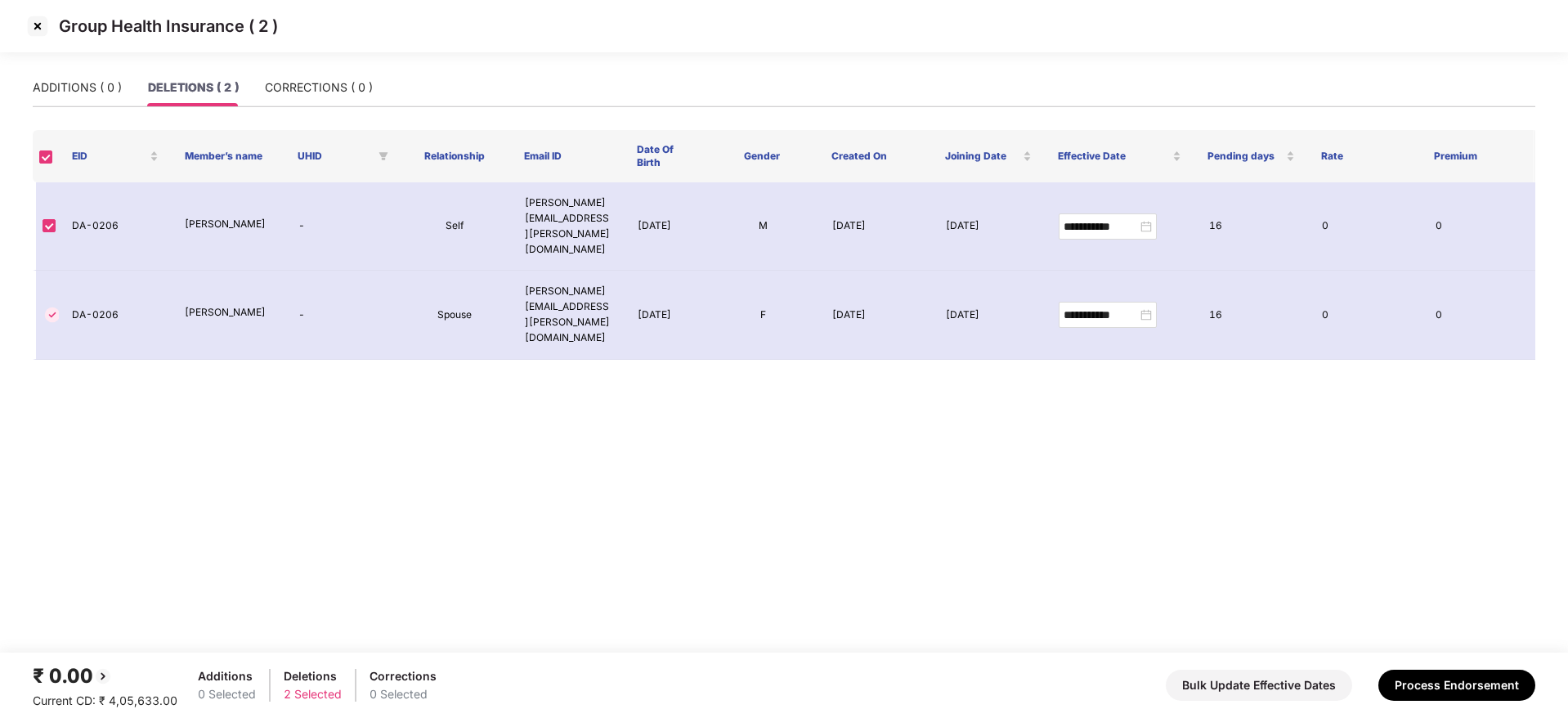
click at [38, 26] on img at bounding box center [37, 26] width 26 height 26
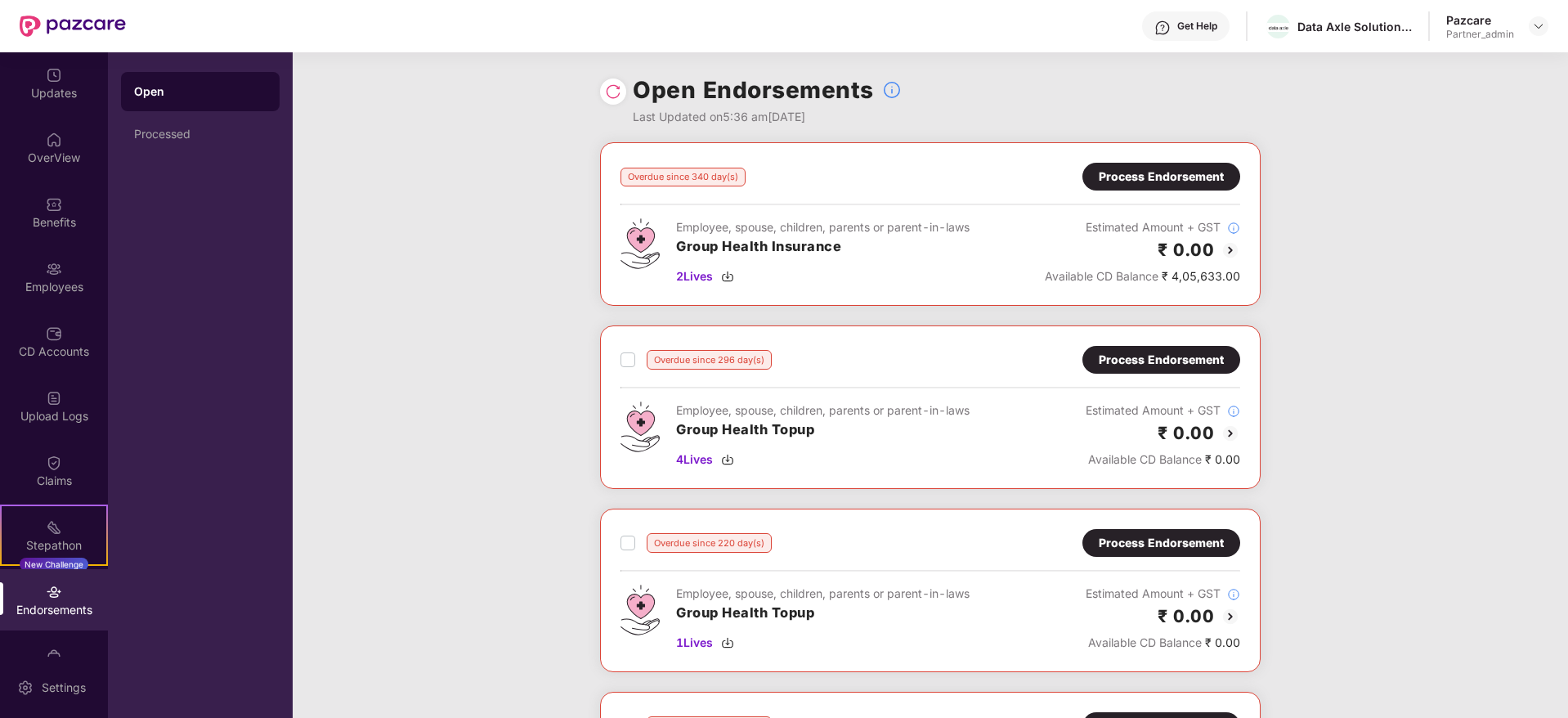
click at [1123, 178] on div "Process Endorsement" at bounding box center [1161, 177] width 125 height 18
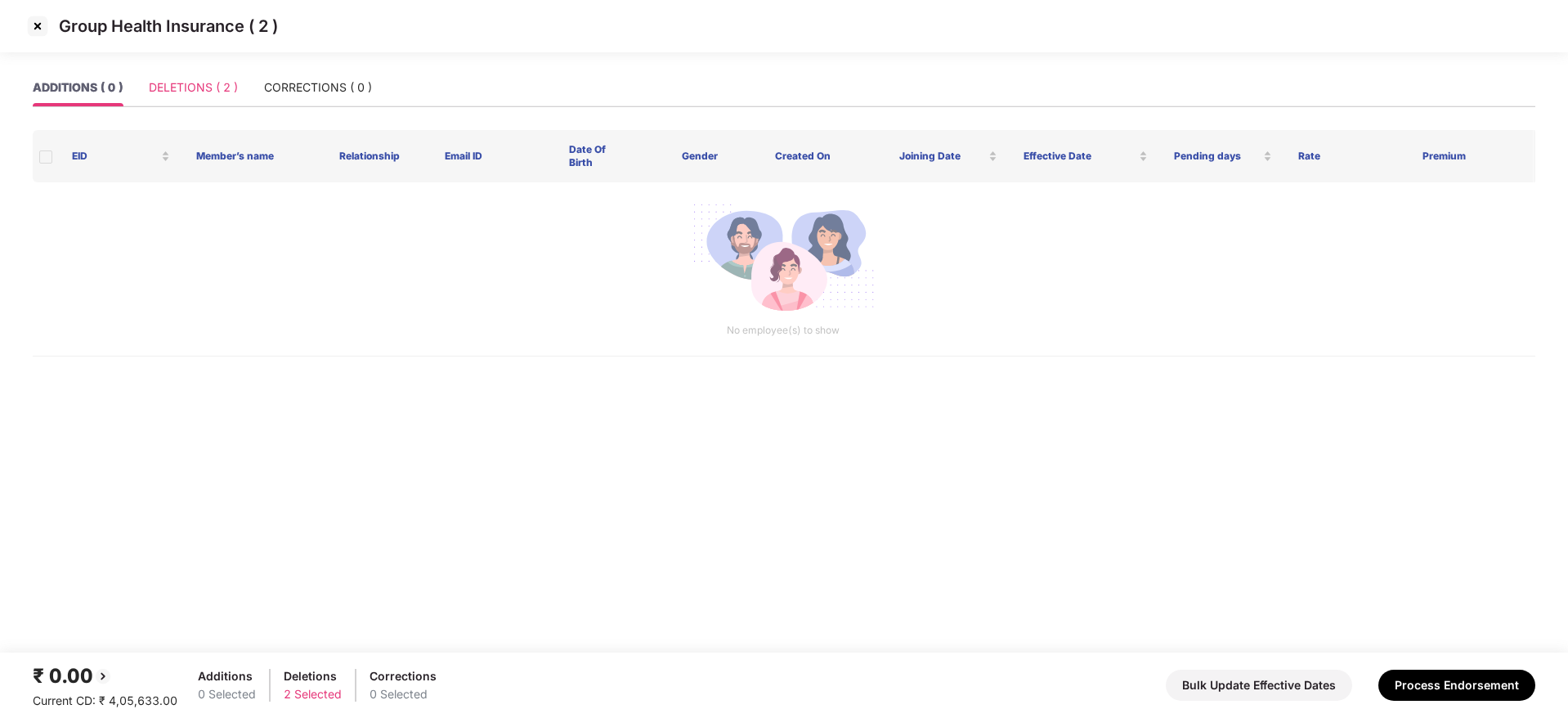
click at [158, 76] on div "DELETIONS ( 2 )" at bounding box center [193, 87] width 89 height 37
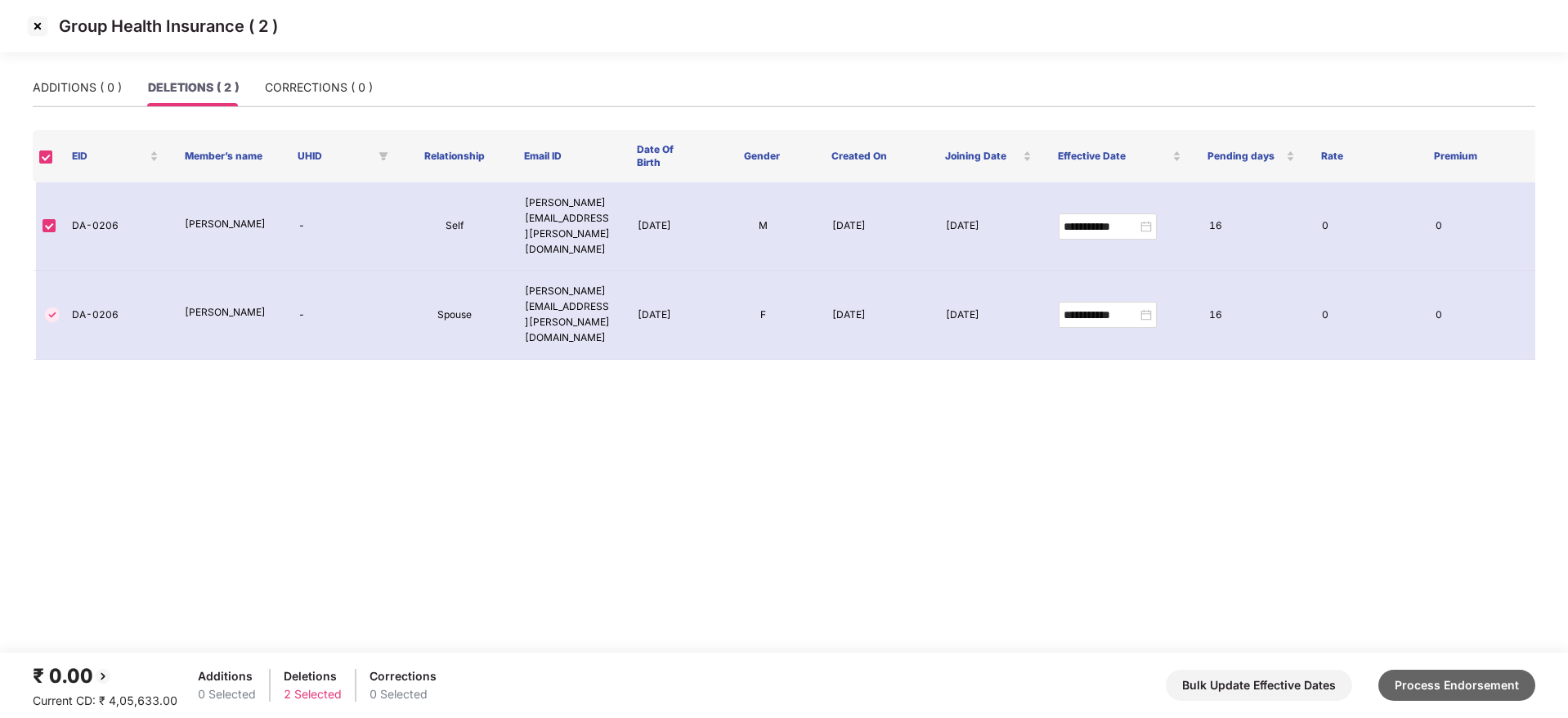
click at [1306, 563] on button "Process Endorsement" at bounding box center [1457, 686] width 157 height 31
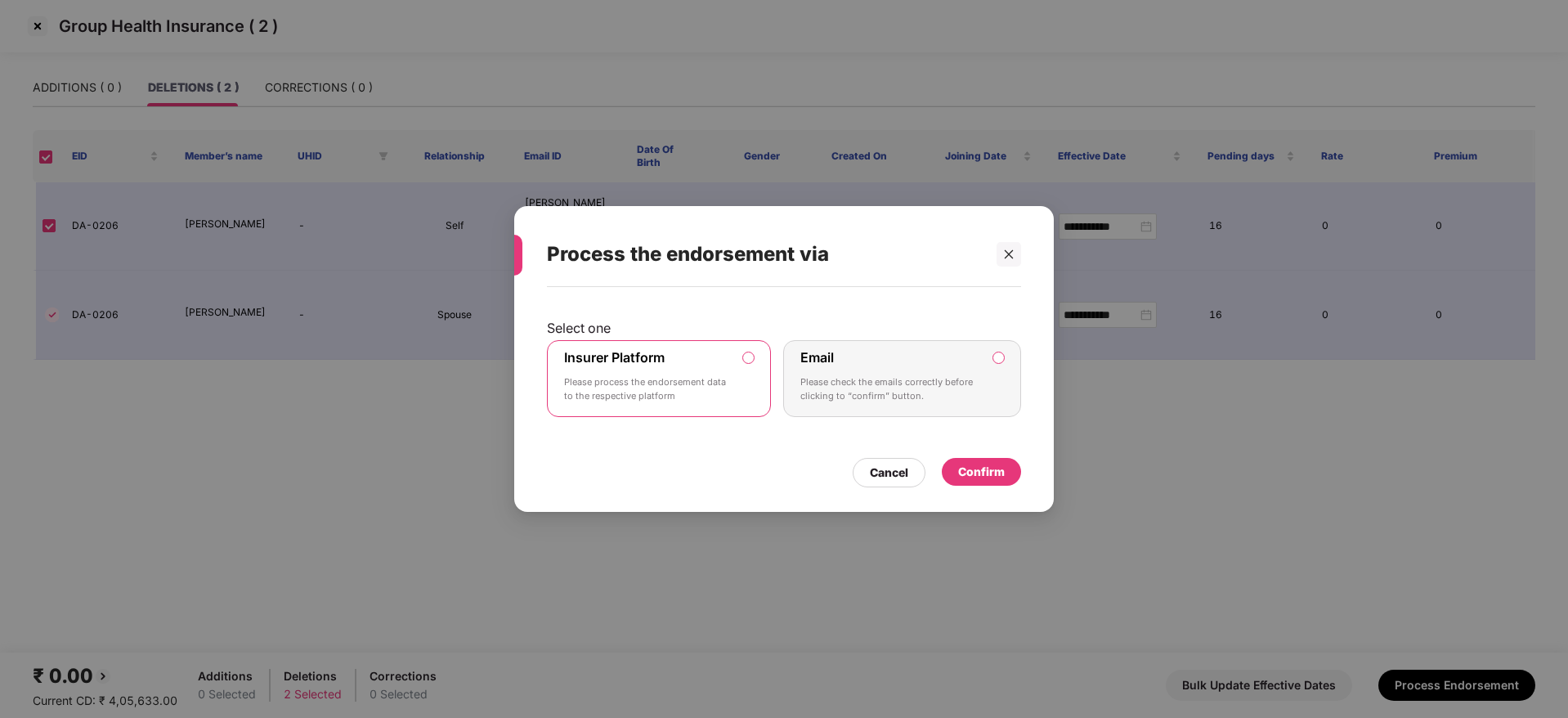
click at [997, 474] on div "Confirm" at bounding box center [982, 472] width 46 height 18
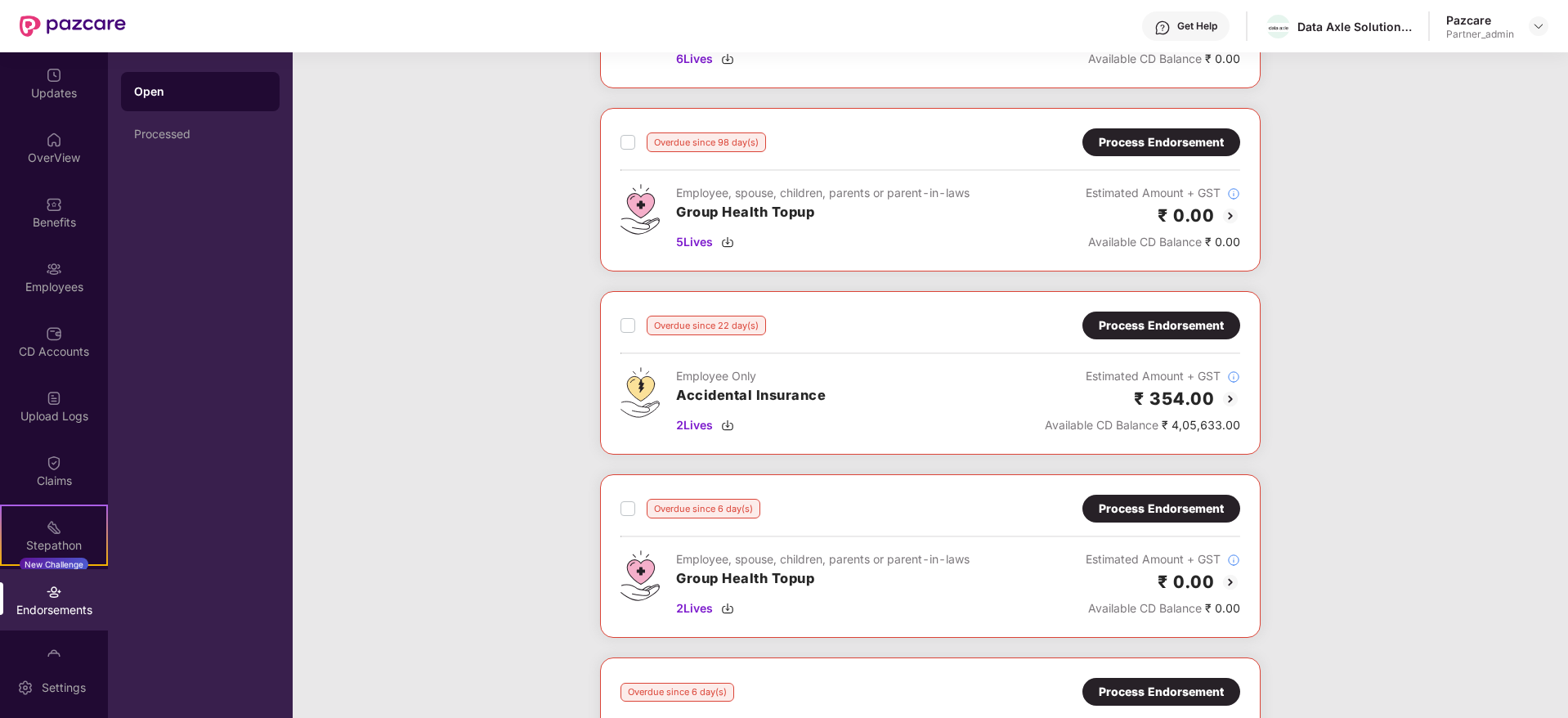
scroll to position [982, 0]
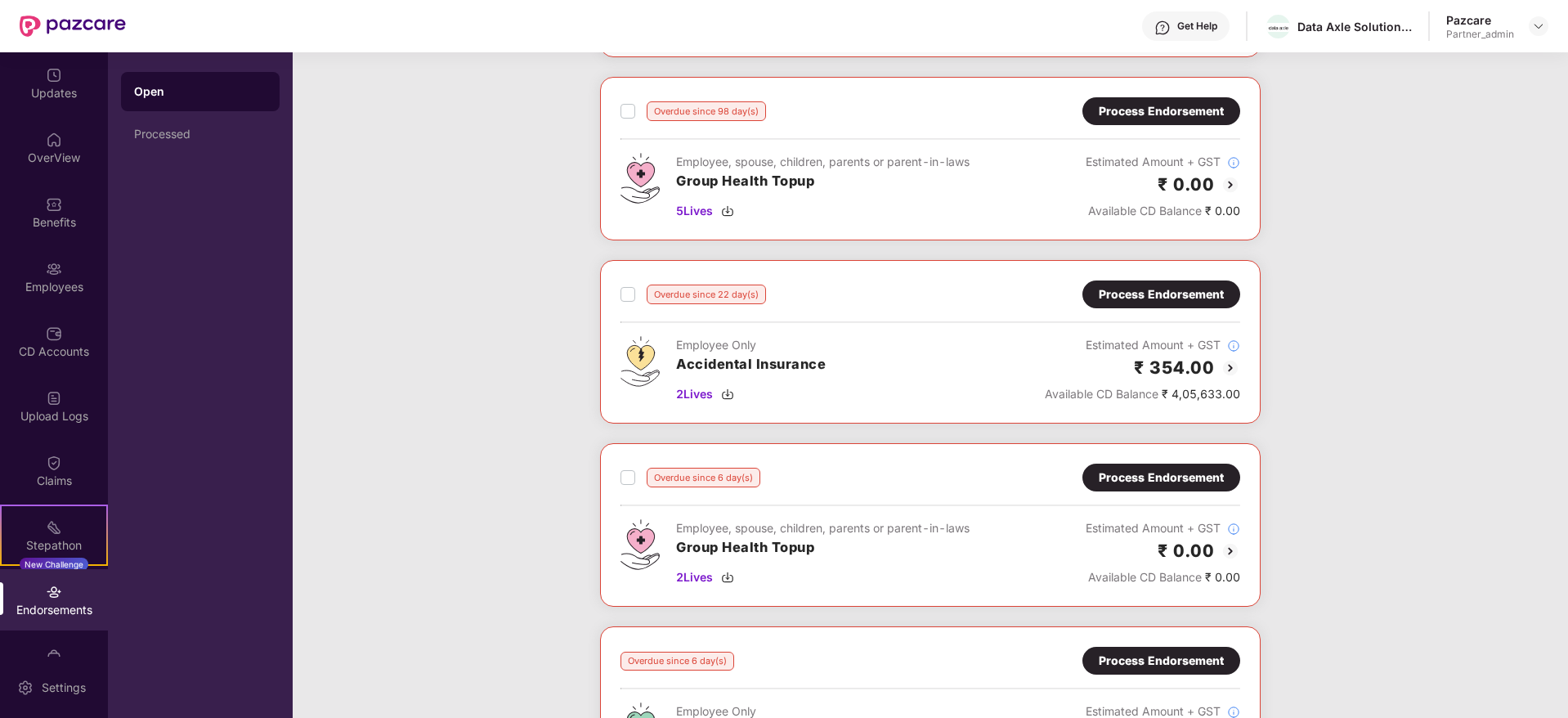
click at [1139, 303] on div "Process Endorsement" at bounding box center [1161, 294] width 158 height 28
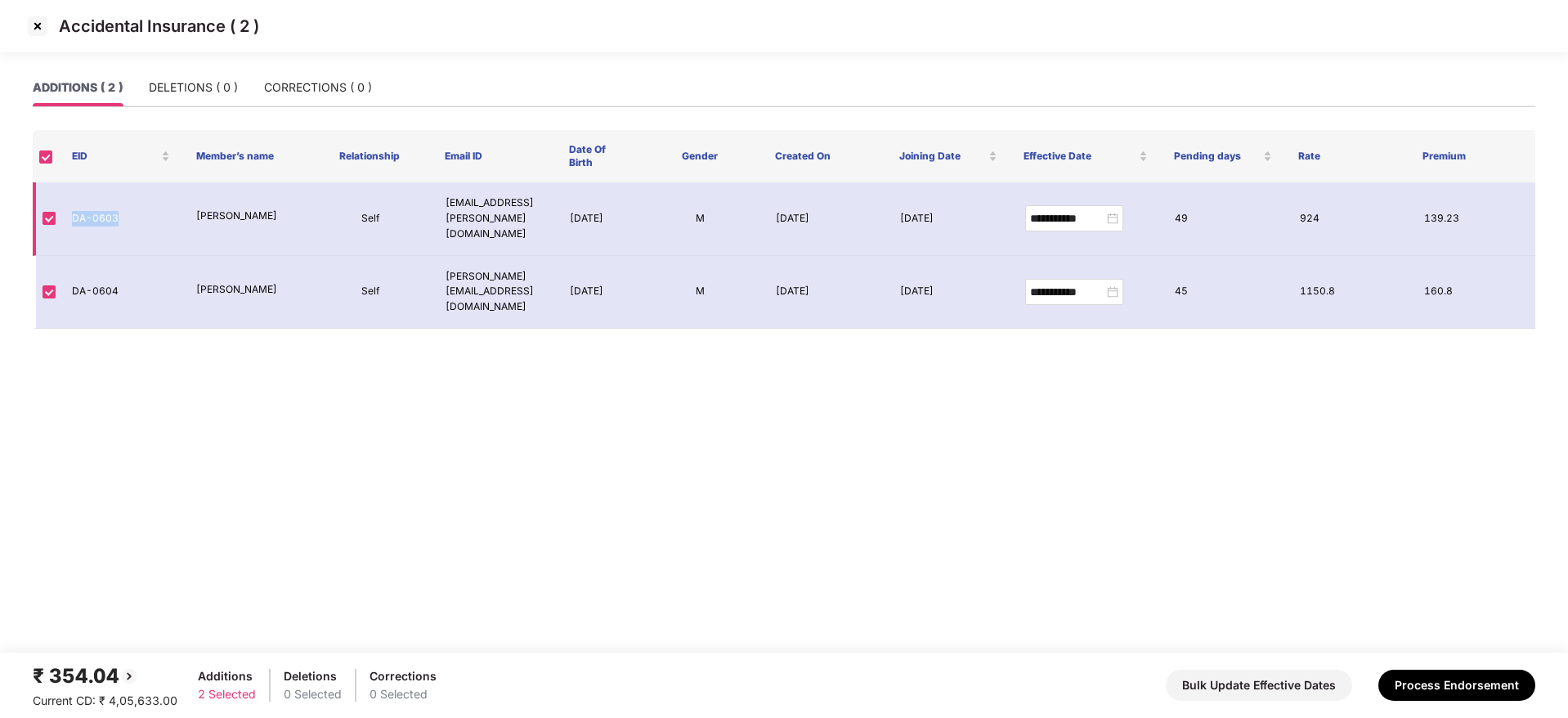
drag, startPoint x: 67, startPoint y: 205, endPoint x: 118, endPoint y: 205, distance: 51.0
click at [118, 205] on td "DA-0603" at bounding box center [121, 219] width 125 height 74
copy td "DA-0603"
click at [40, 30] on img at bounding box center [37, 26] width 26 height 26
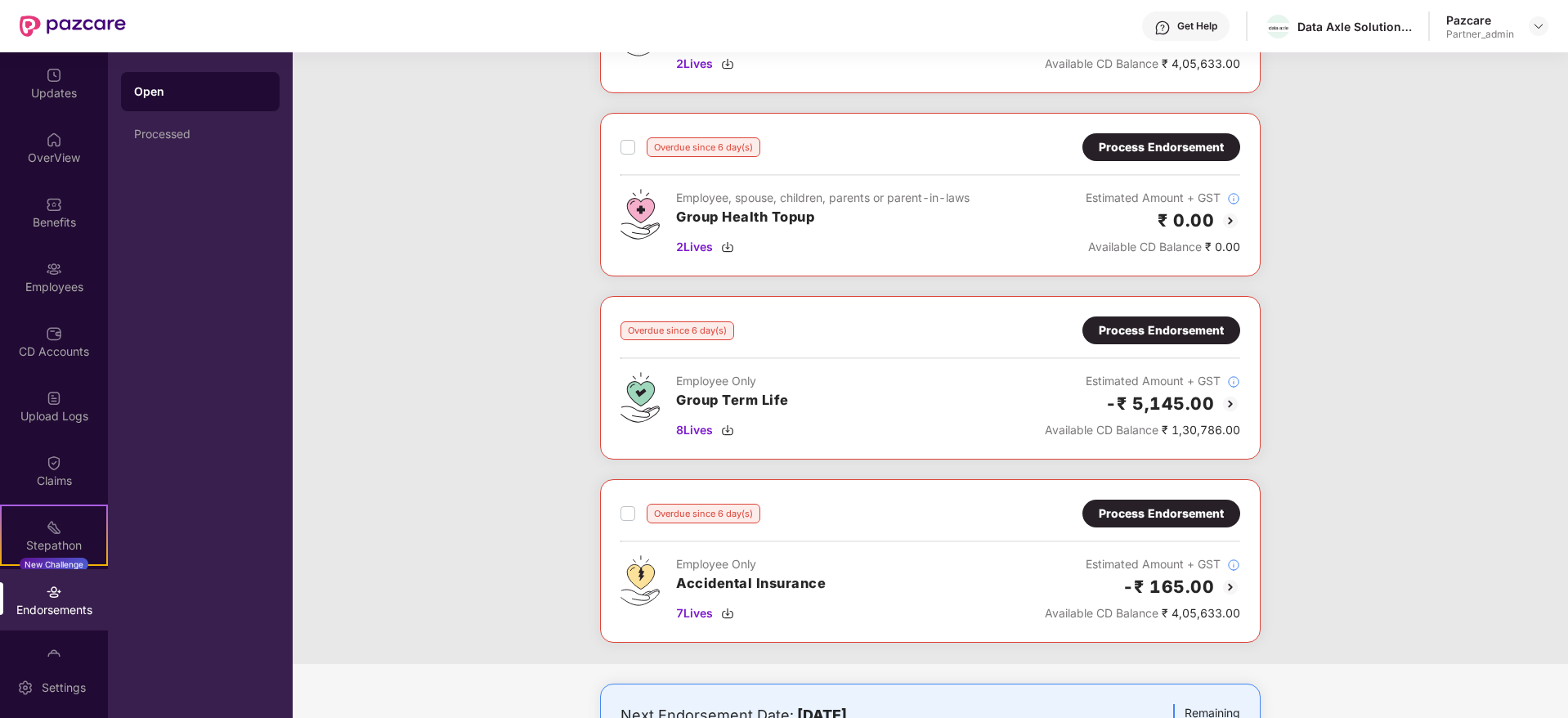
scroll to position [1350, 0]
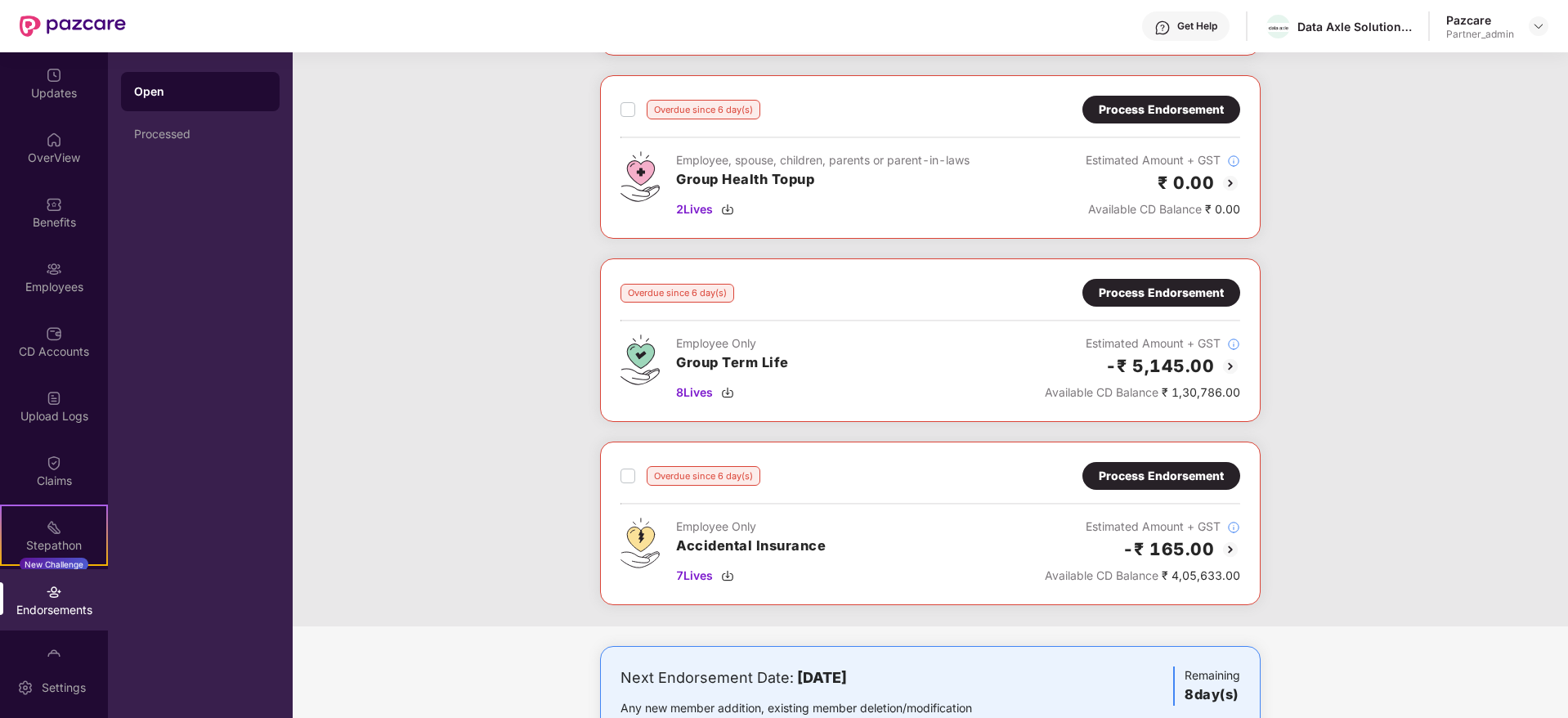
click at [1133, 474] on div "Process Endorsement" at bounding box center [1161, 477] width 125 height 18
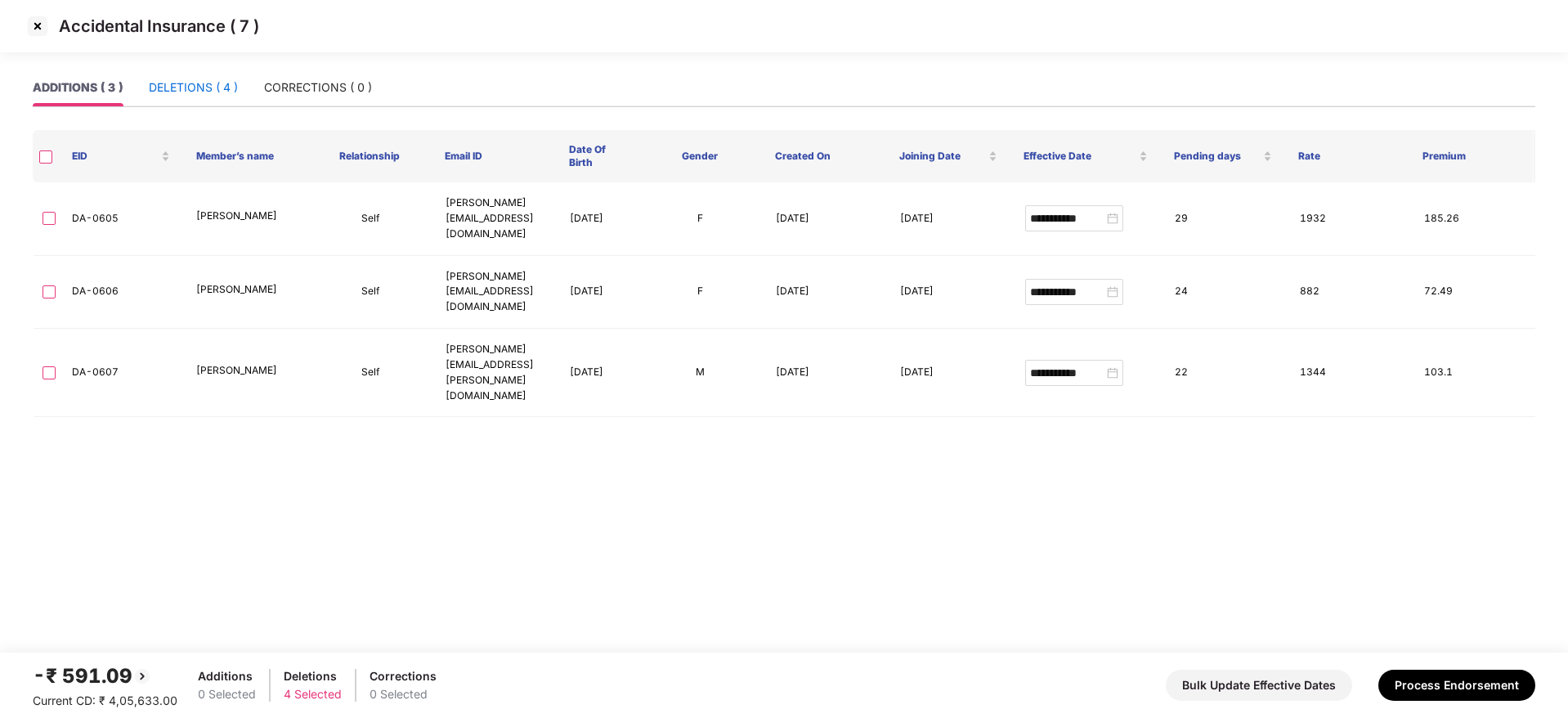
click at [175, 95] on div "DELETIONS ( 4 )" at bounding box center [193, 87] width 89 height 18
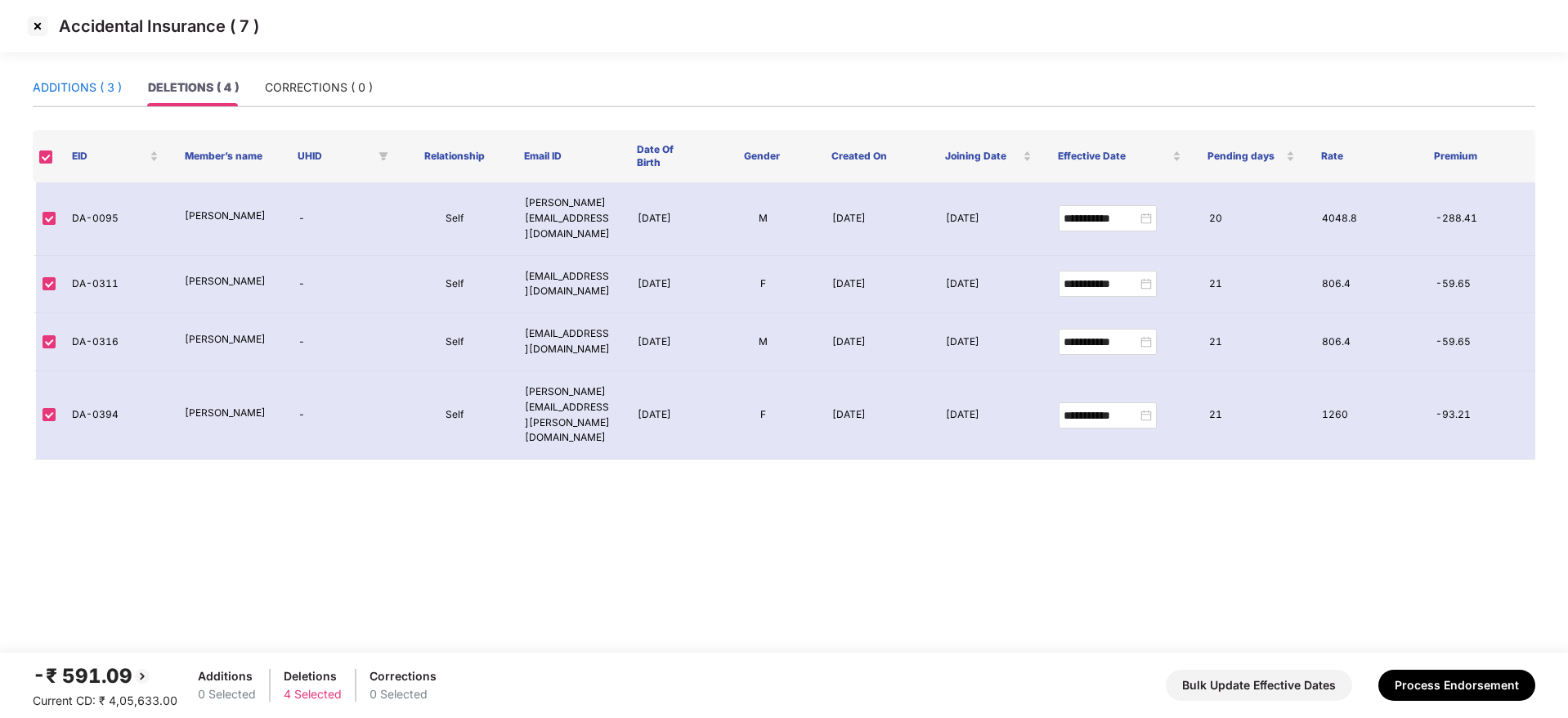
click at [76, 94] on div "ADDITIONS ( 3 )" at bounding box center [77, 87] width 89 height 18
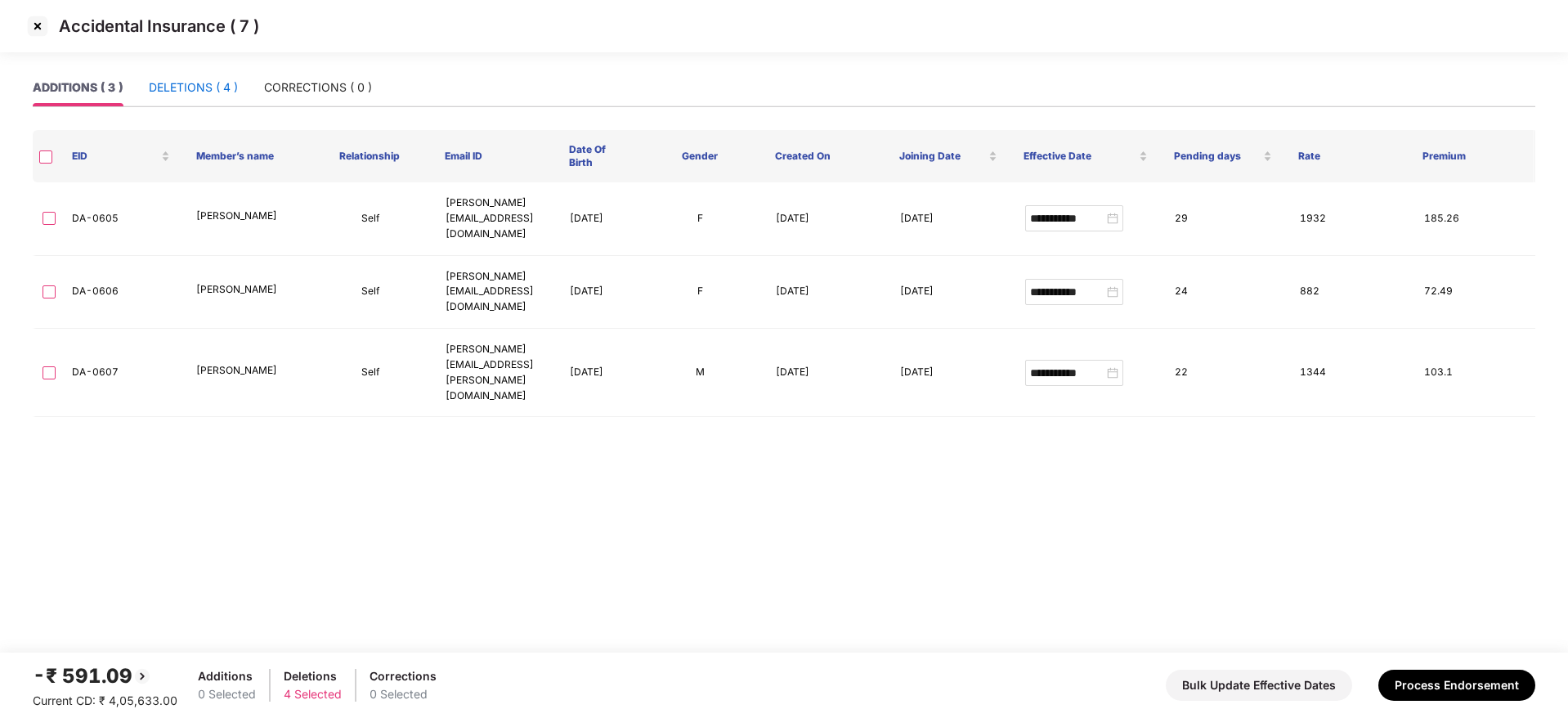
click at [191, 85] on div "DELETIONS ( 4 )" at bounding box center [193, 87] width 89 height 18
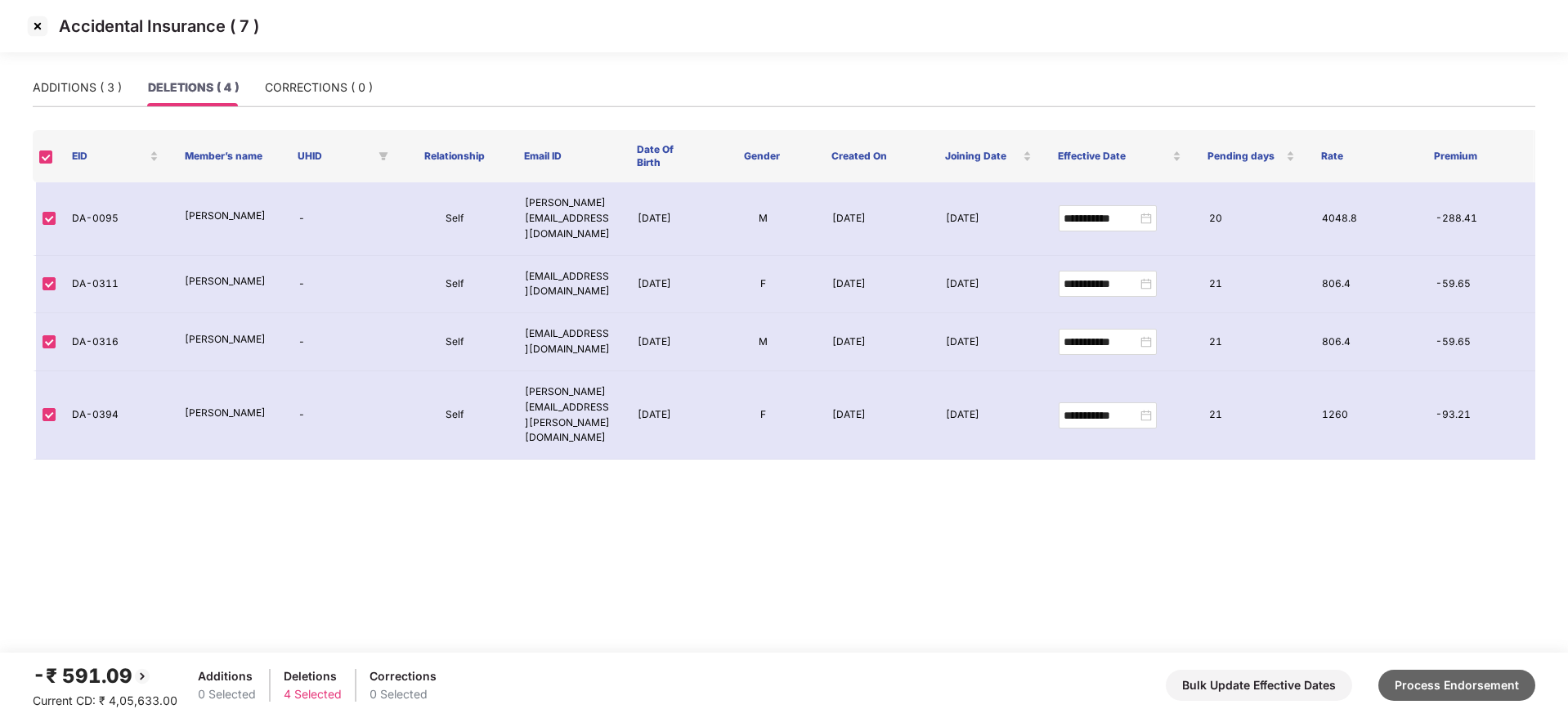
click at [1306, 563] on button "Process Endorsement" at bounding box center [1457, 686] width 157 height 31
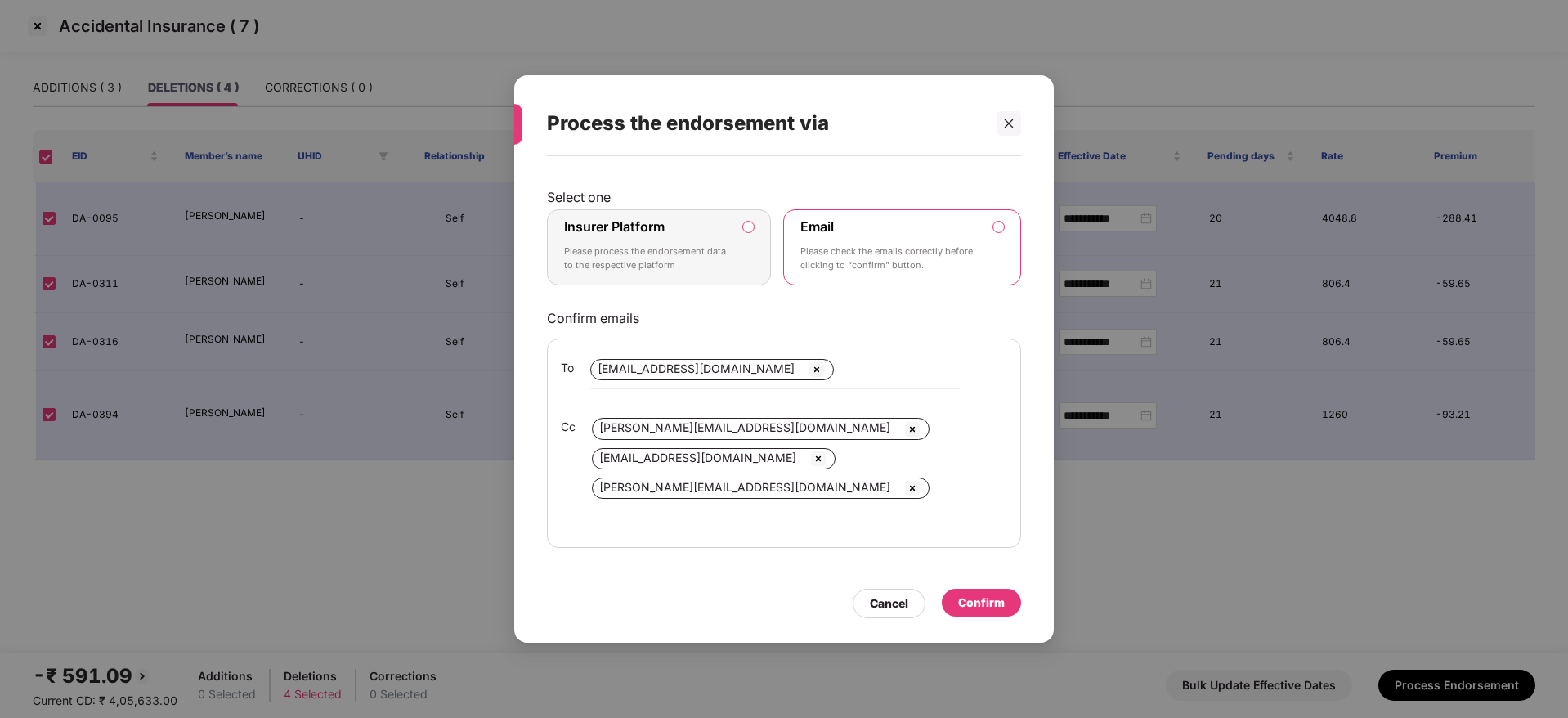
click at [679, 260] on p "Please process the endorsement data to the respective platform" at bounding box center [647, 259] width 167 height 28
click at [757, 252] on label "Insurer Platform Please process the endorsement data to the respective platform" at bounding box center [659, 248] width 224 height 77
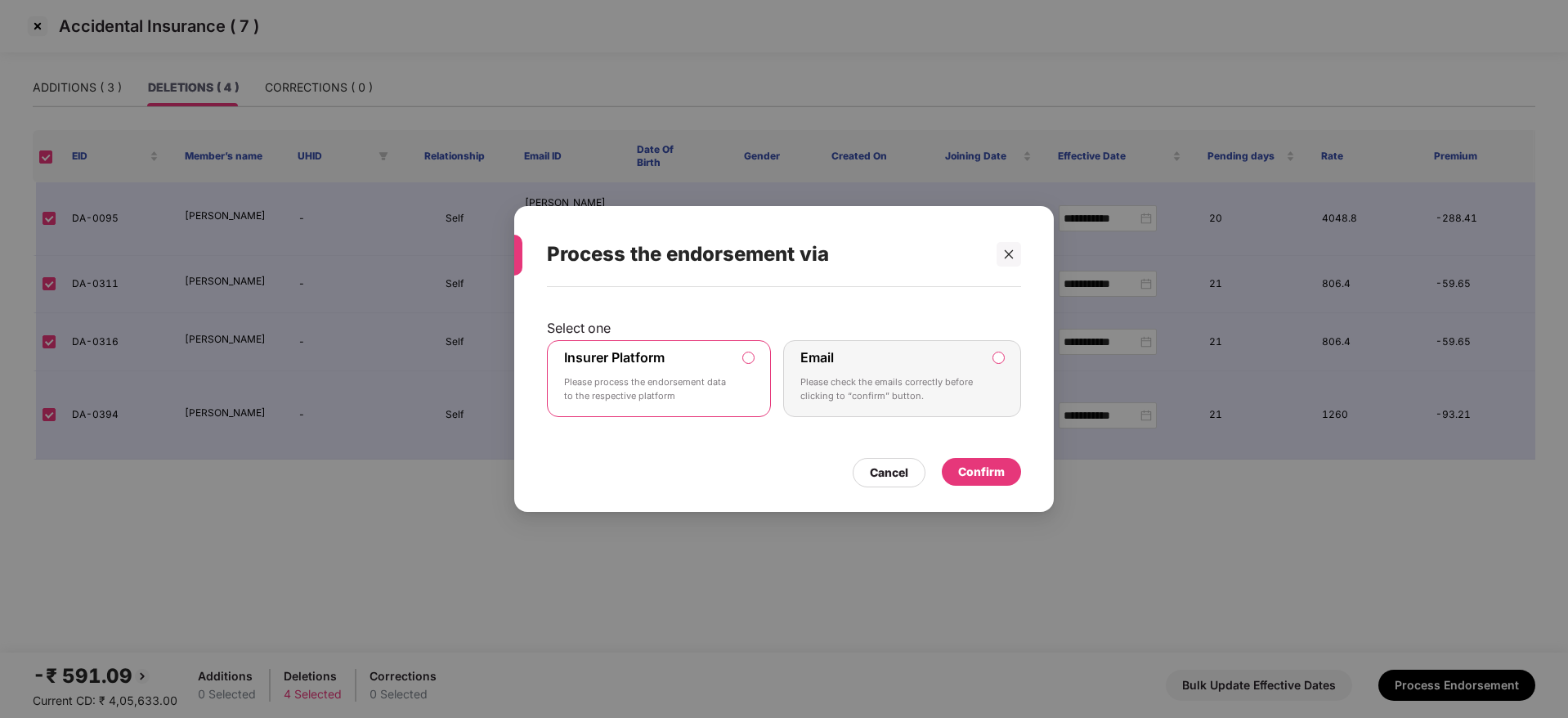
click at [983, 472] on div "Confirm" at bounding box center [982, 472] width 46 height 18
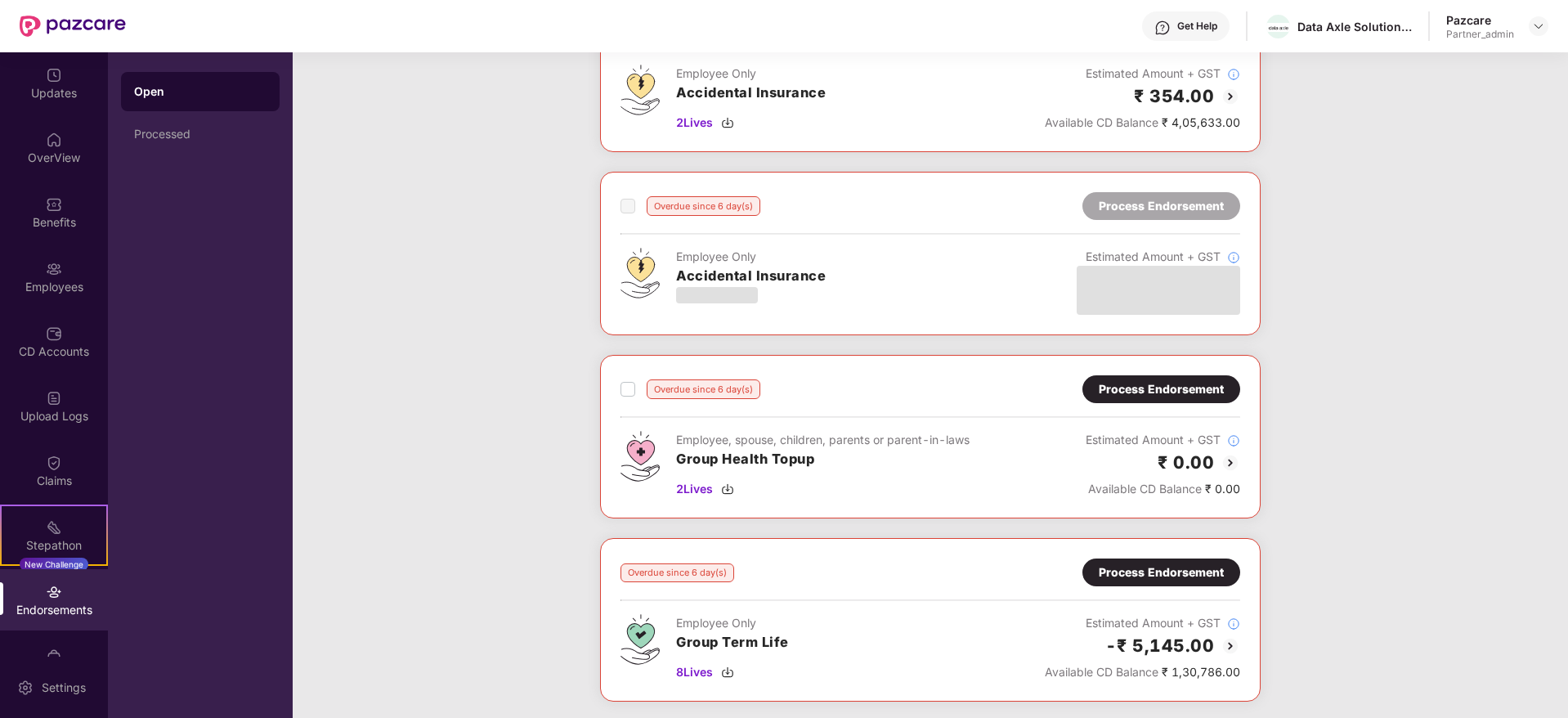
scroll to position [1595, 0]
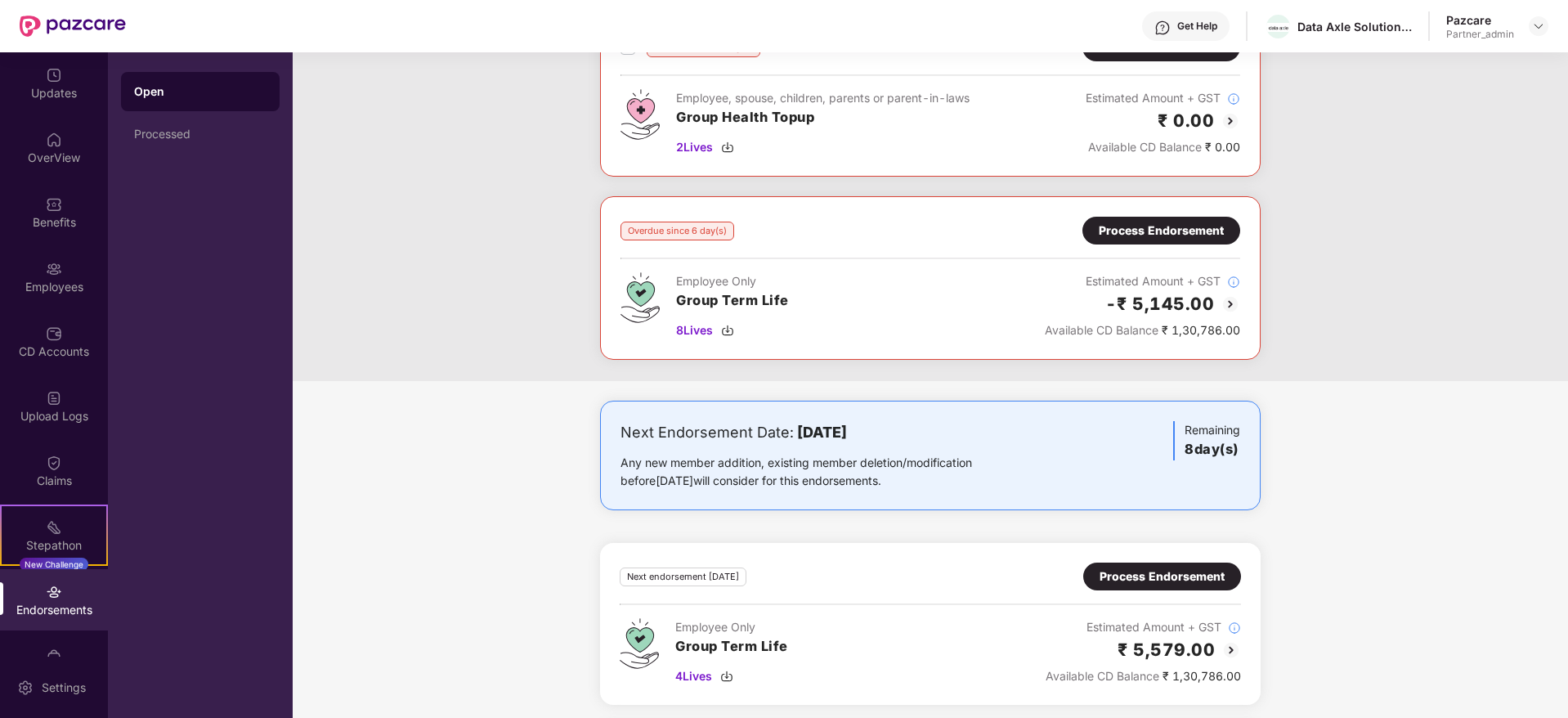
click at [1115, 232] on div "Process Endorsement" at bounding box center [1161, 231] width 125 height 18
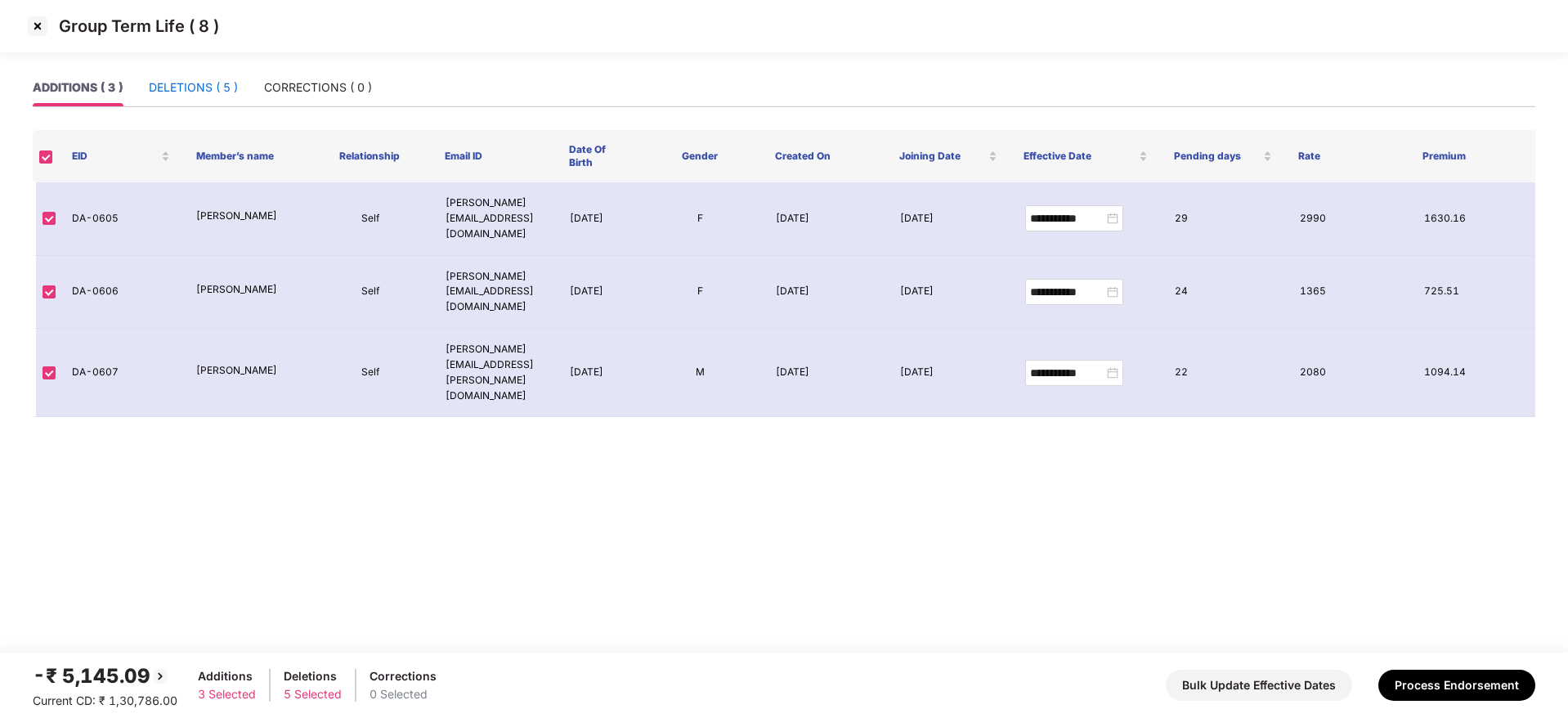
click at [186, 96] on div "DELETIONS ( 5 )" at bounding box center [193, 87] width 89 height 18
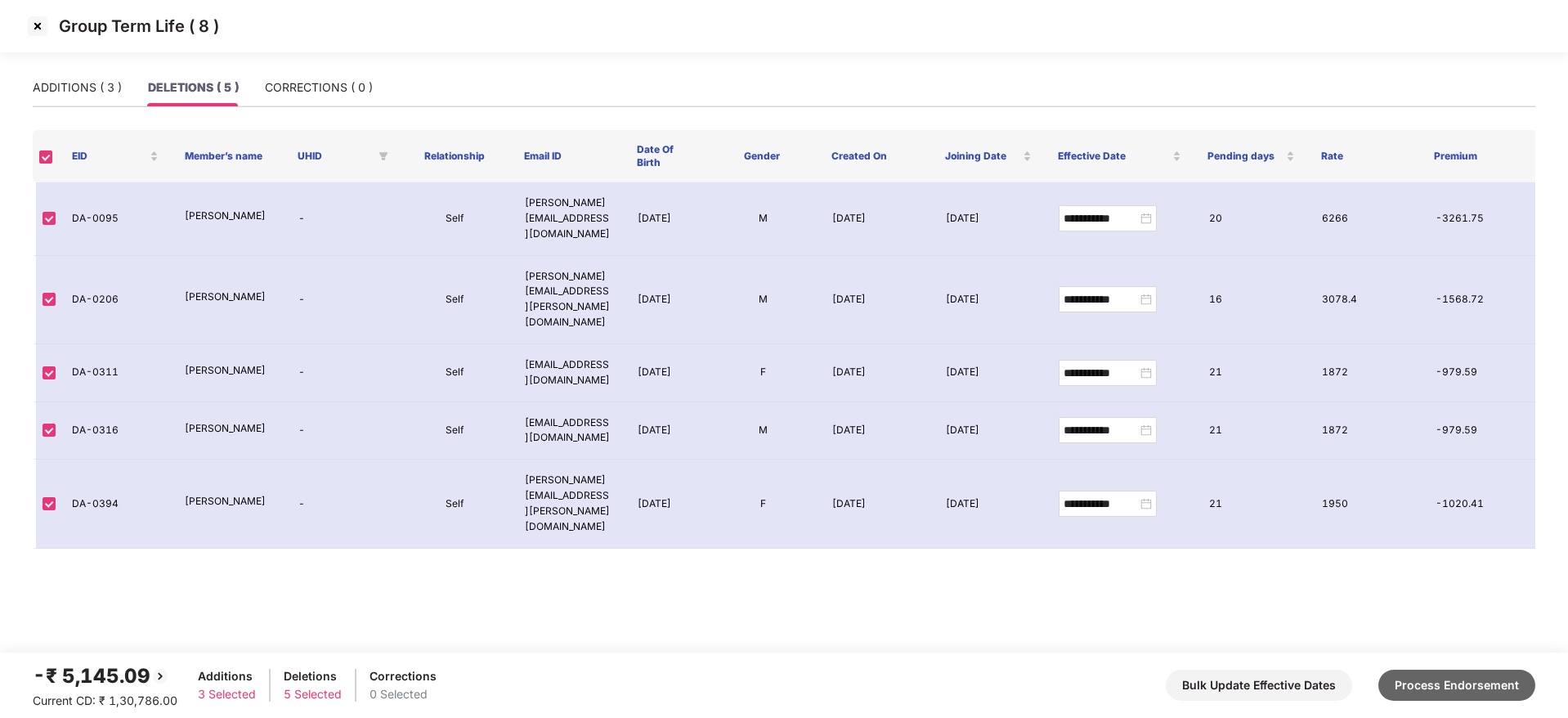
click at [1306, 563] on button "Process Endorsement" at bounding box center [1457, 686] width 157 height 31
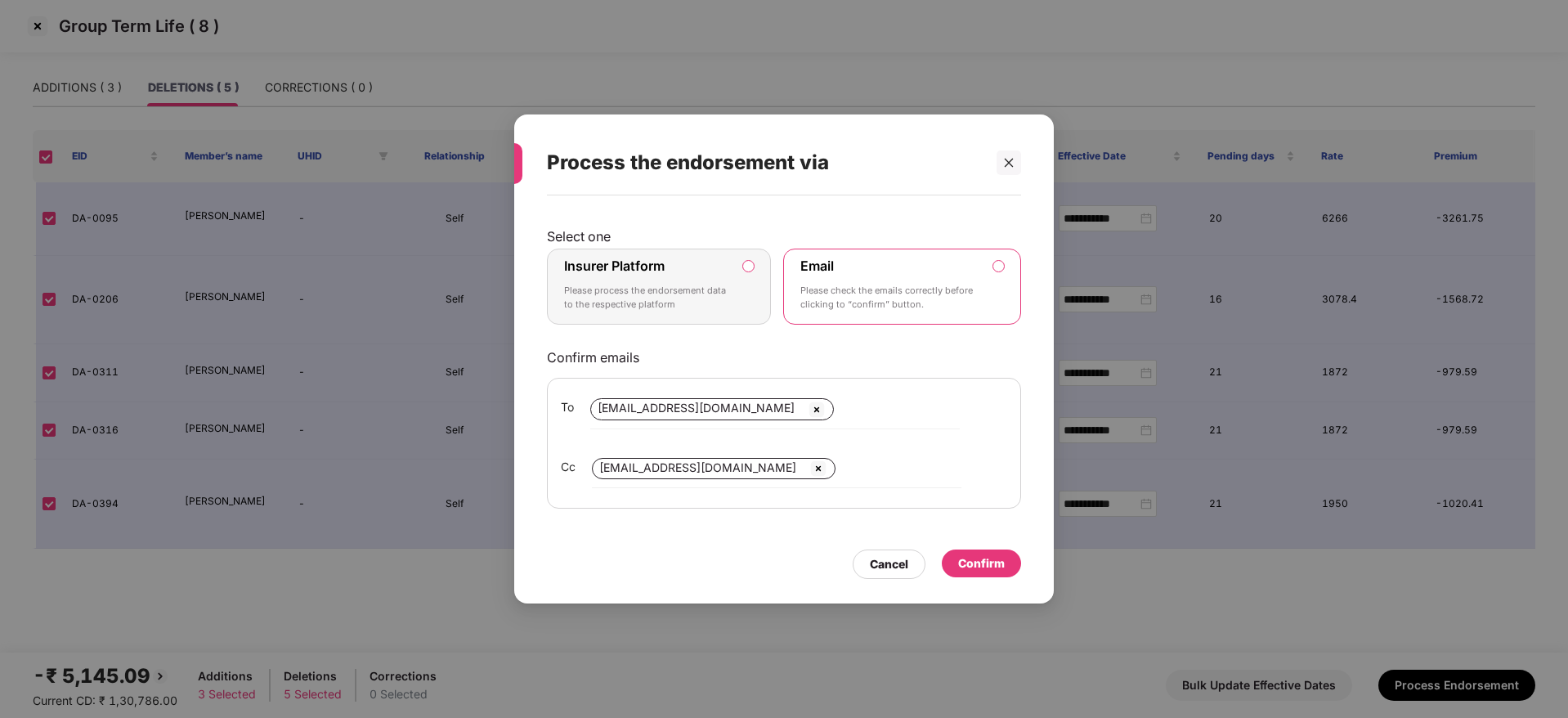
click at [683, 298] on p "Please process the endorsement data to the respective platform" at bounding box center [647, 298] width 167 height 28
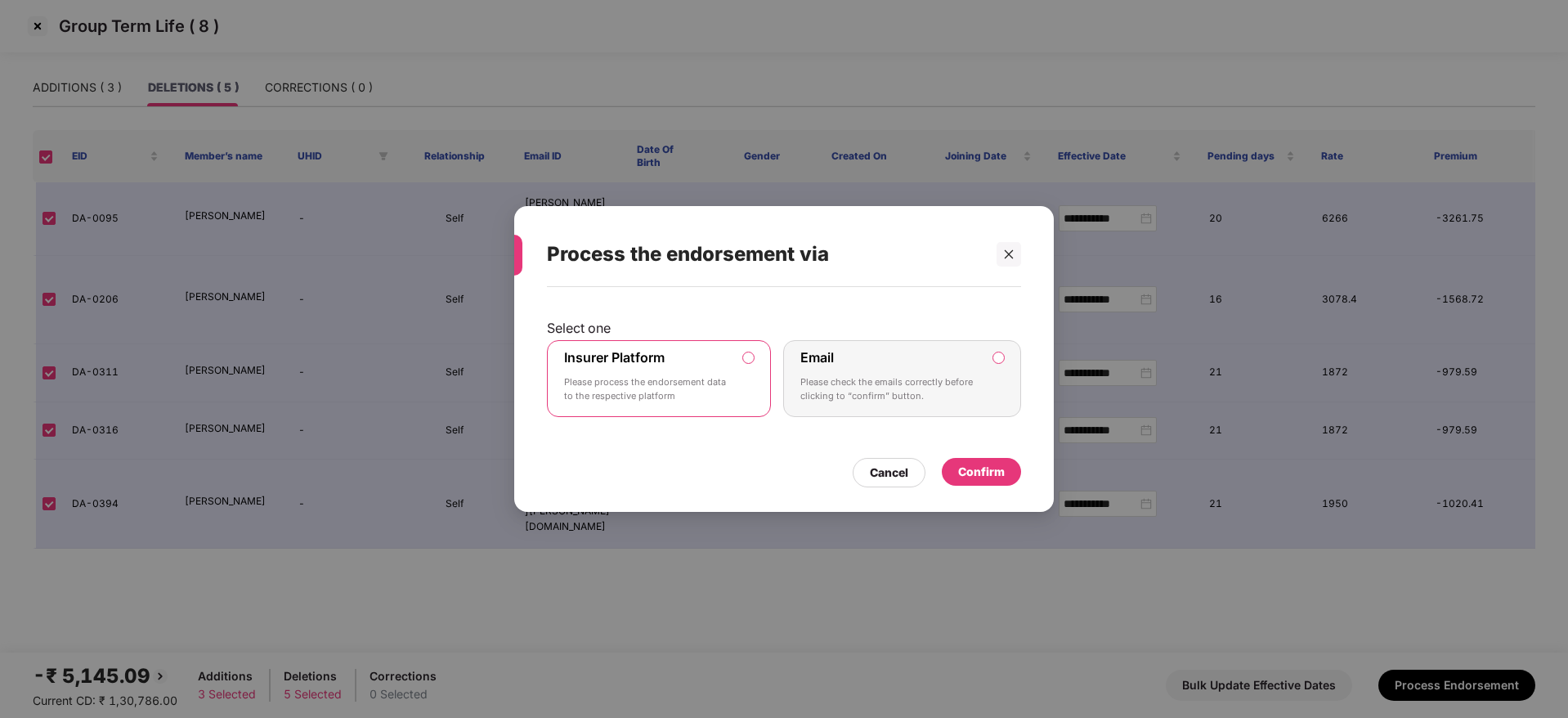
click at [981, 474] on div "Confirm" at bounding box center [982, 472] width 46 height 18
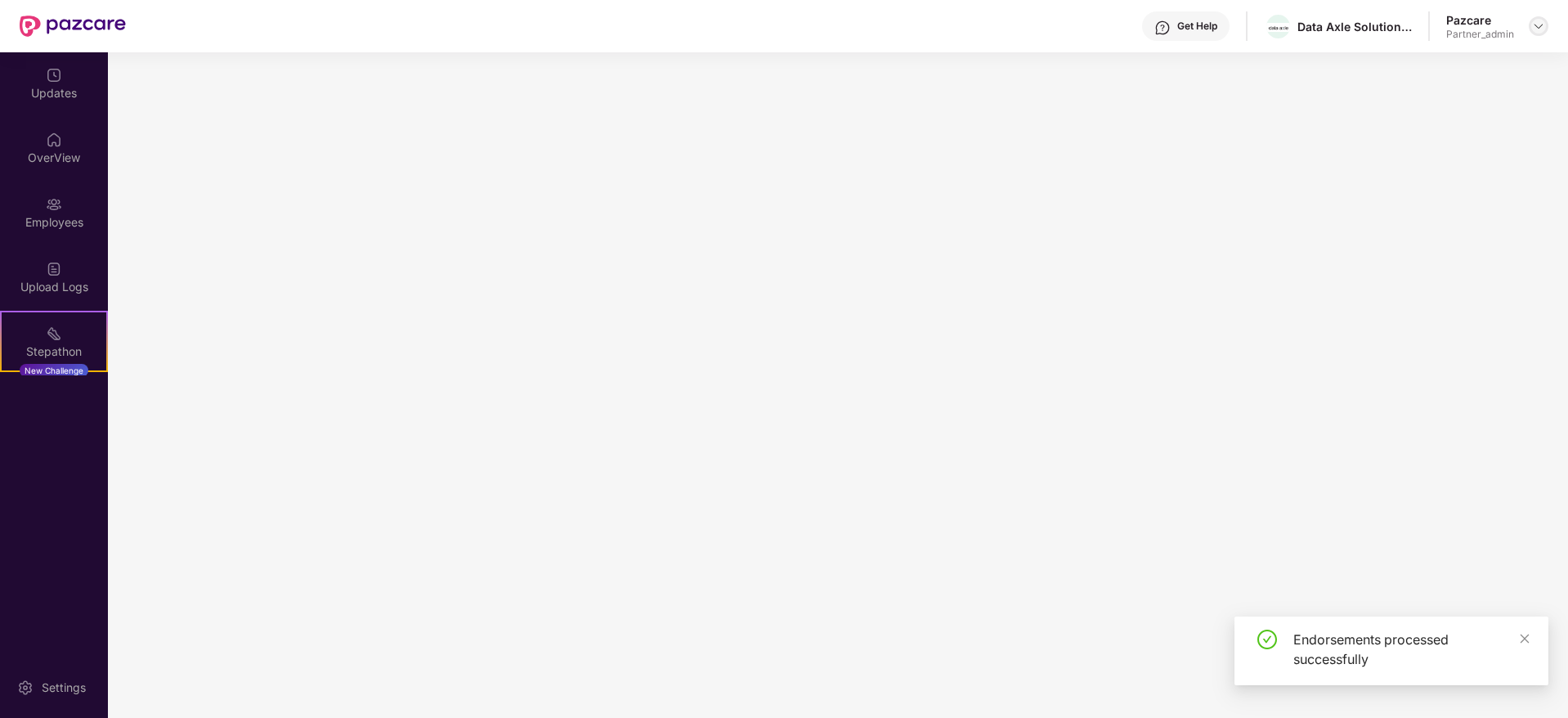
click at [1306, 21] on img at bounding box center [1539, 26] width 13 height 13
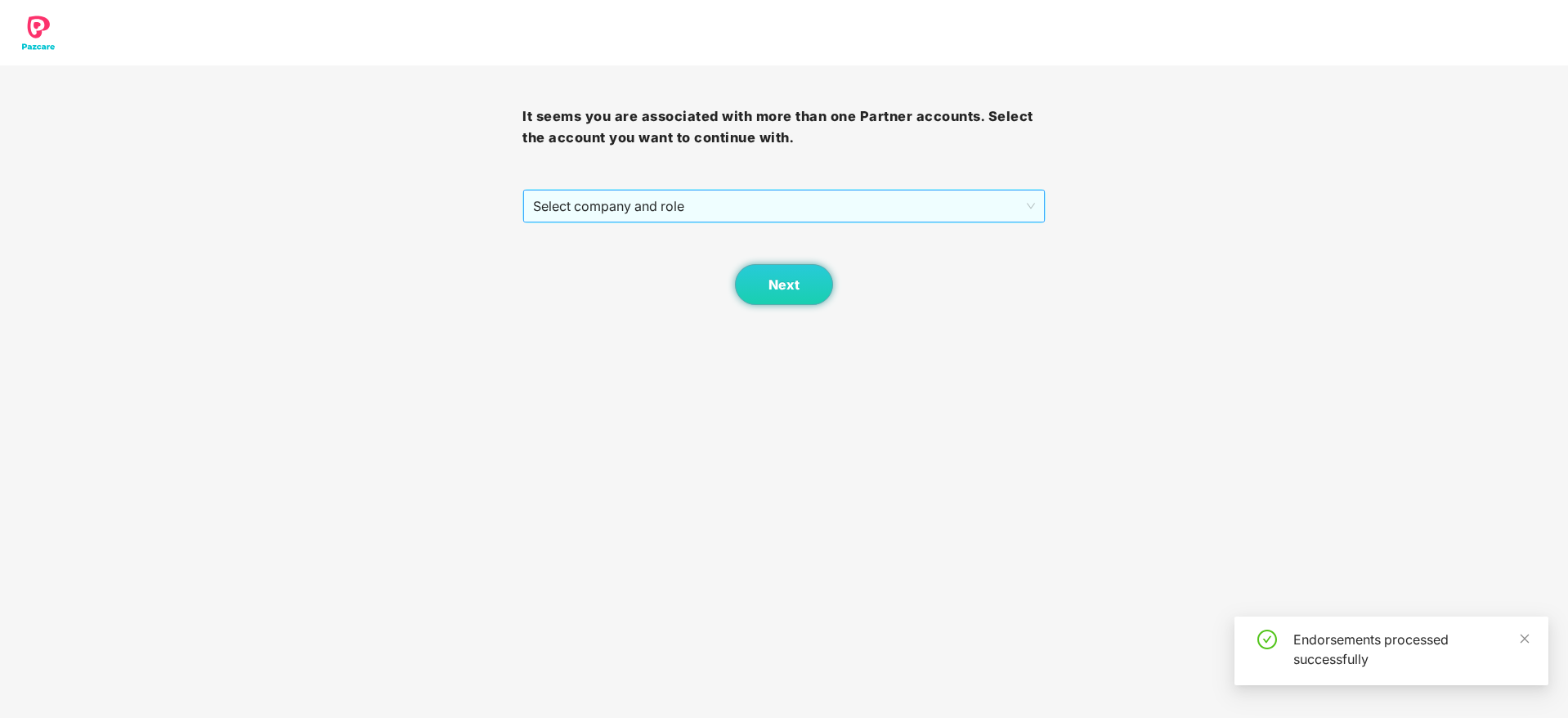
click at [692, 212] on span "Select company and role" at bounding box center [784, 206] width 502 height 31
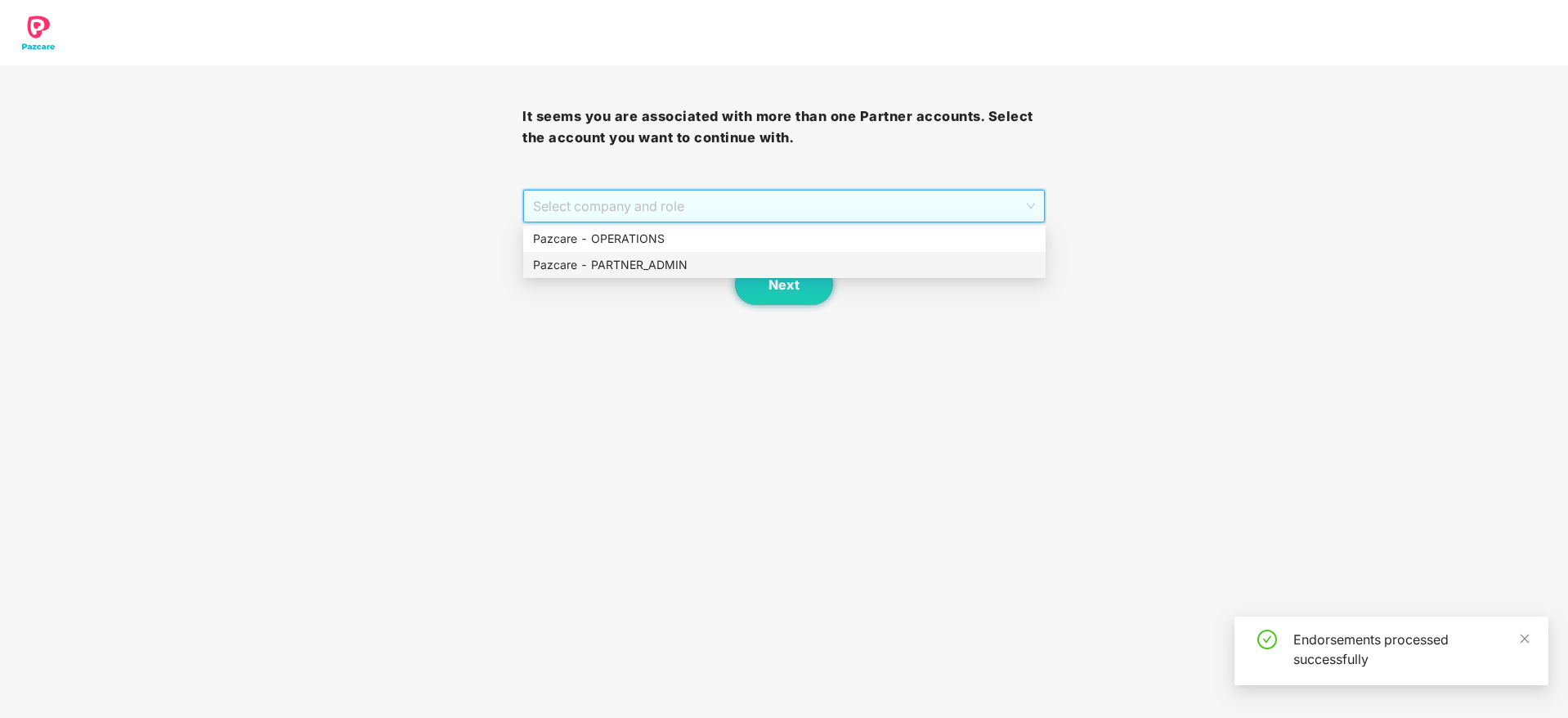
click at [658, 262] on div "Pazcare - PARTNER_ADMIN" at bounding box center [785, 265] width 503 height 18
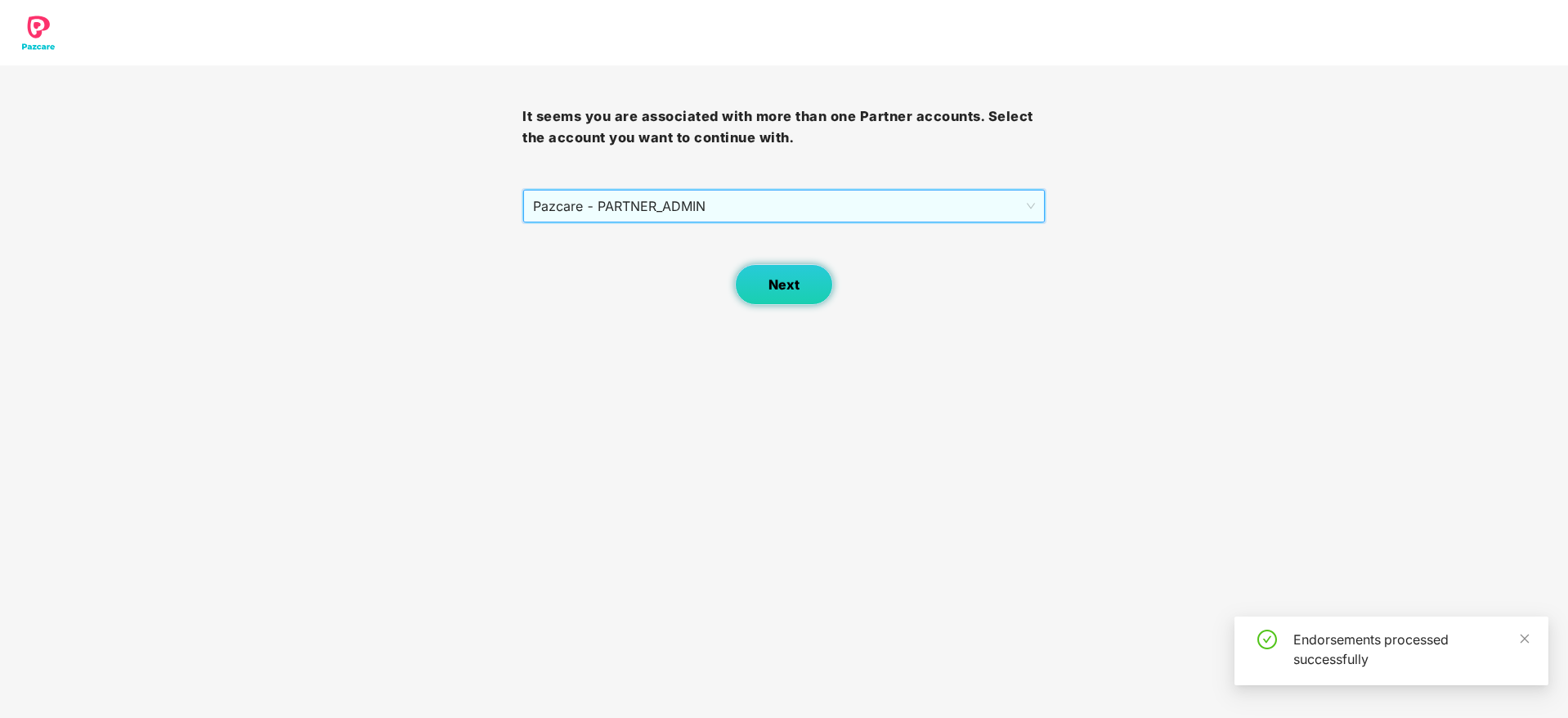
click at [760, 283] on button "Next" at bounding box center [784, 284] width 98 height 41
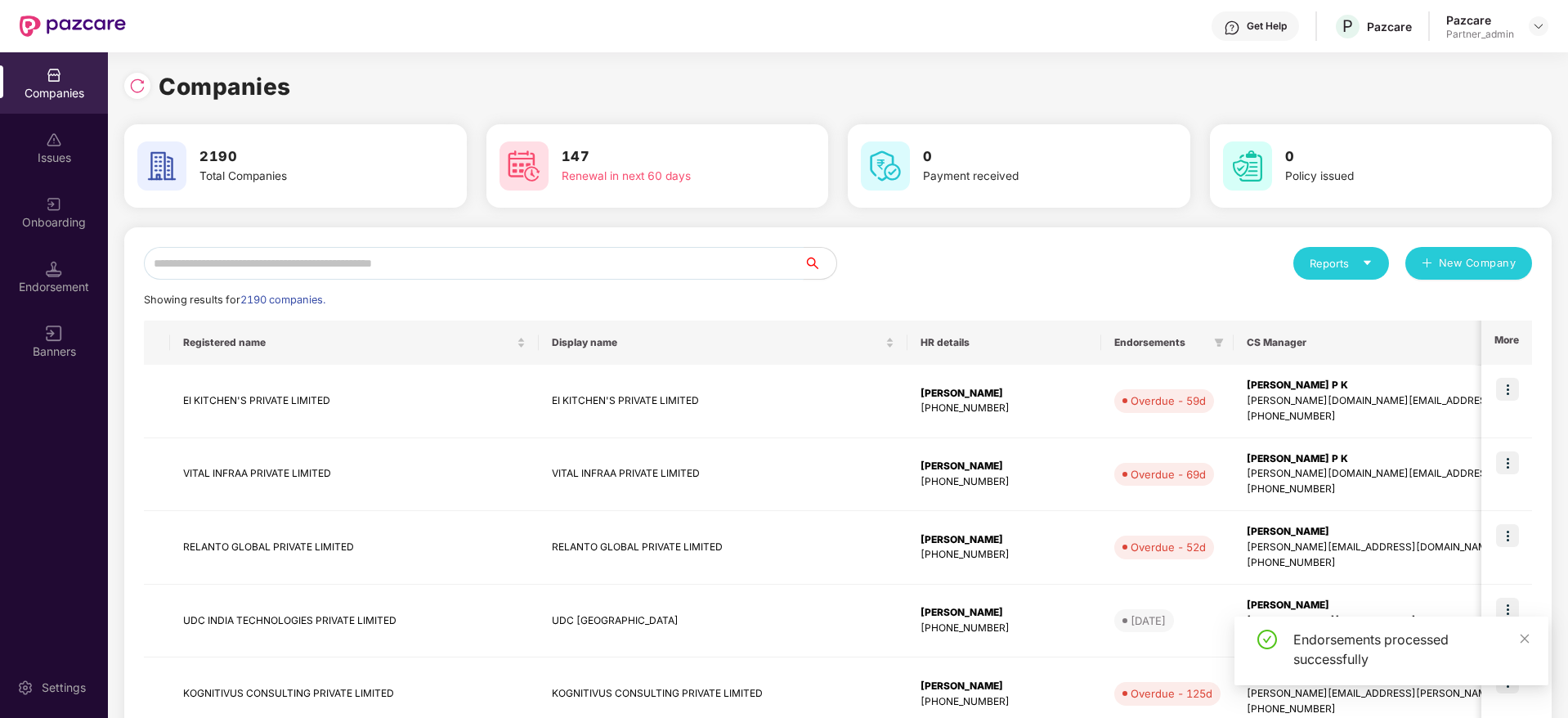
click at [479, 264] on input "text" at bounding box center [473, 263] width 660 height 33
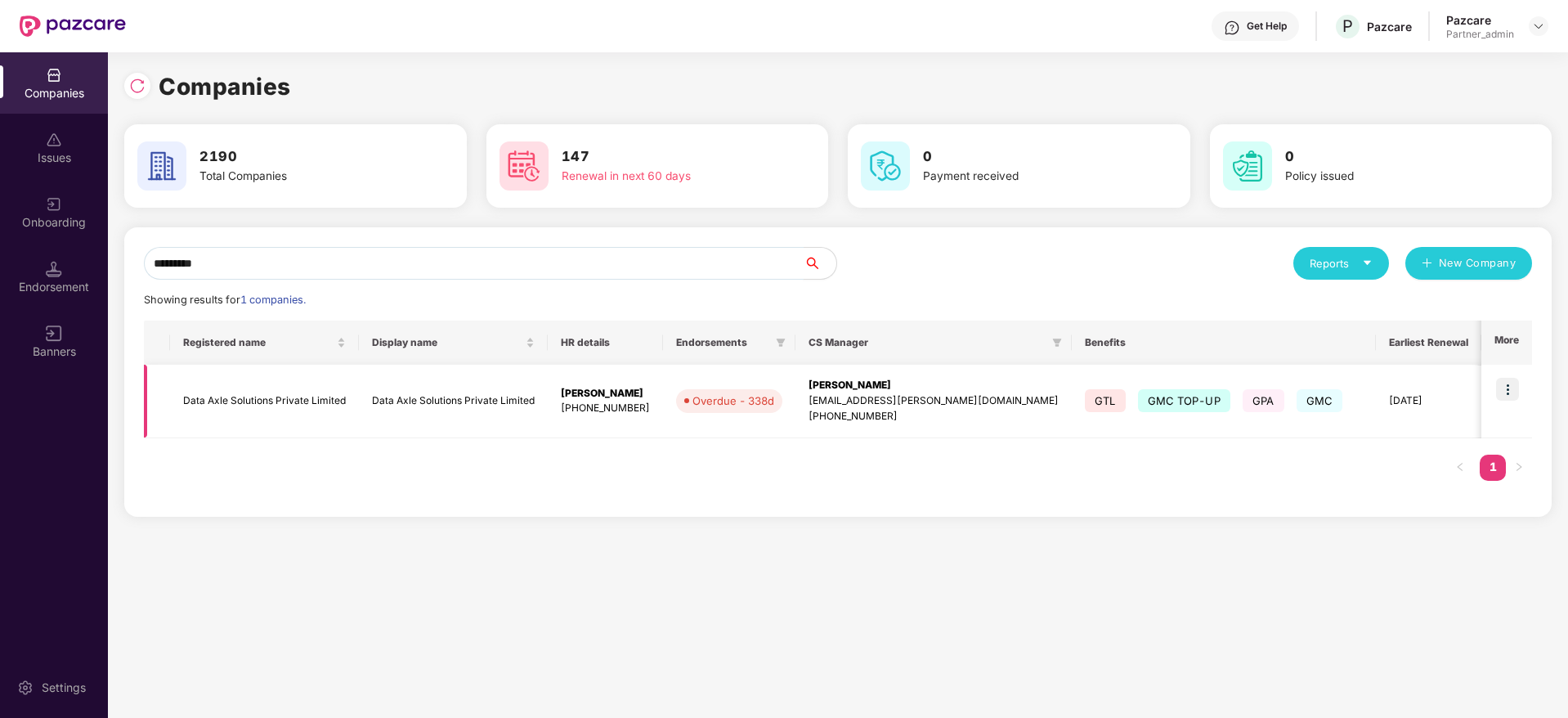
type input "*********"
click at [1306, 390] on img at bounding box center [1507, 389] width 23 height 23
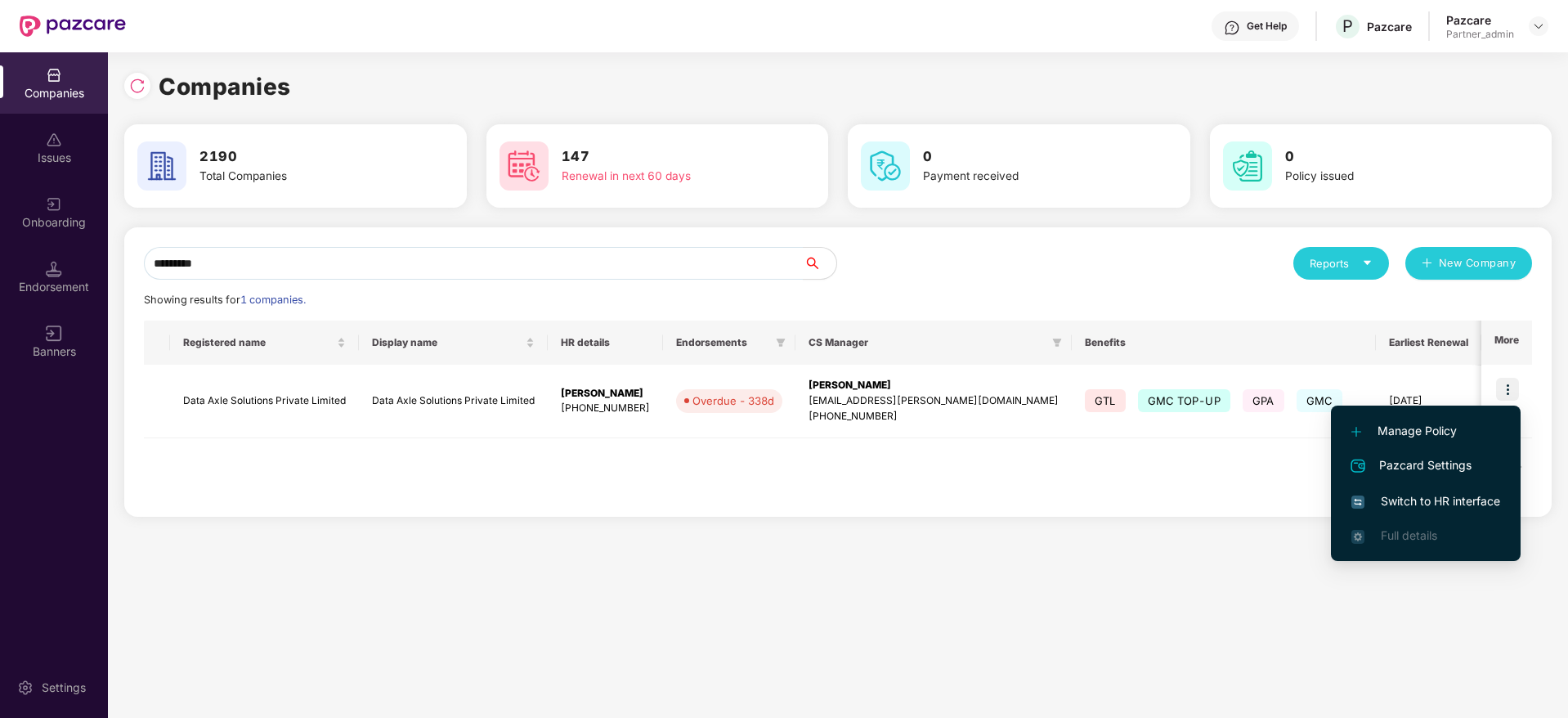
click at [1306, 506] on span "Switch to HR interface" at bounding box center [1425, 502] width 148 height 18
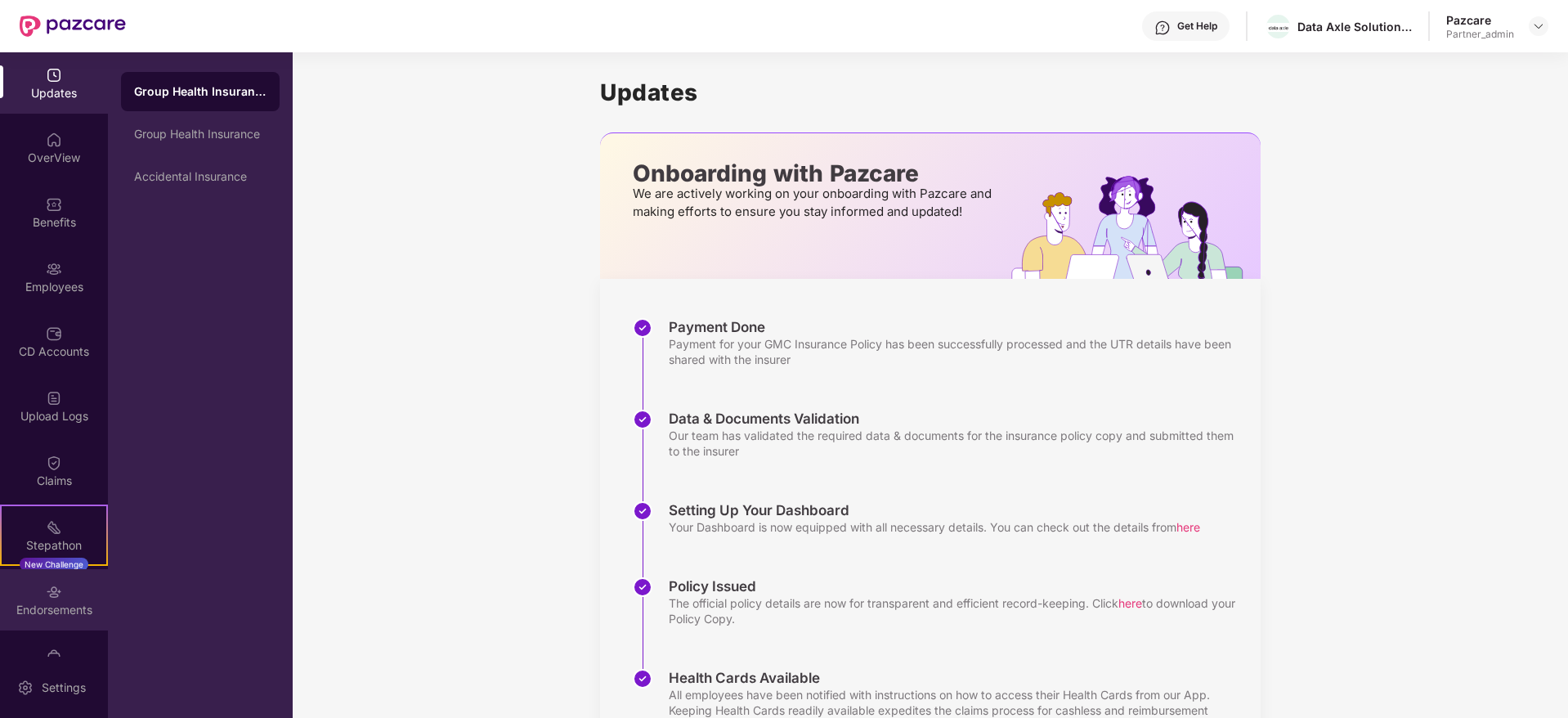
click at [53, 563] on div "Endorsements" at bounding box center [54, 600] width 108 height 61
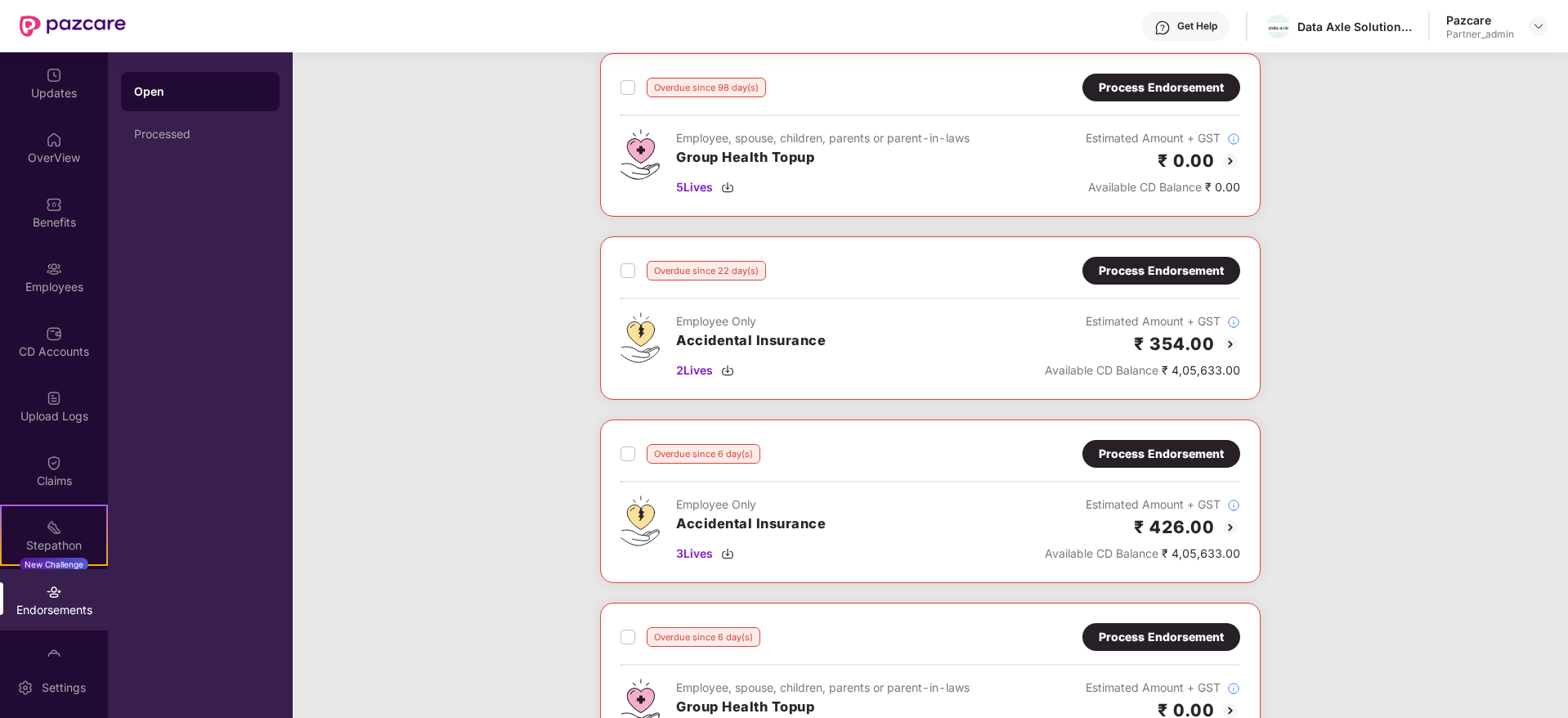
scroll to position [982, 0]
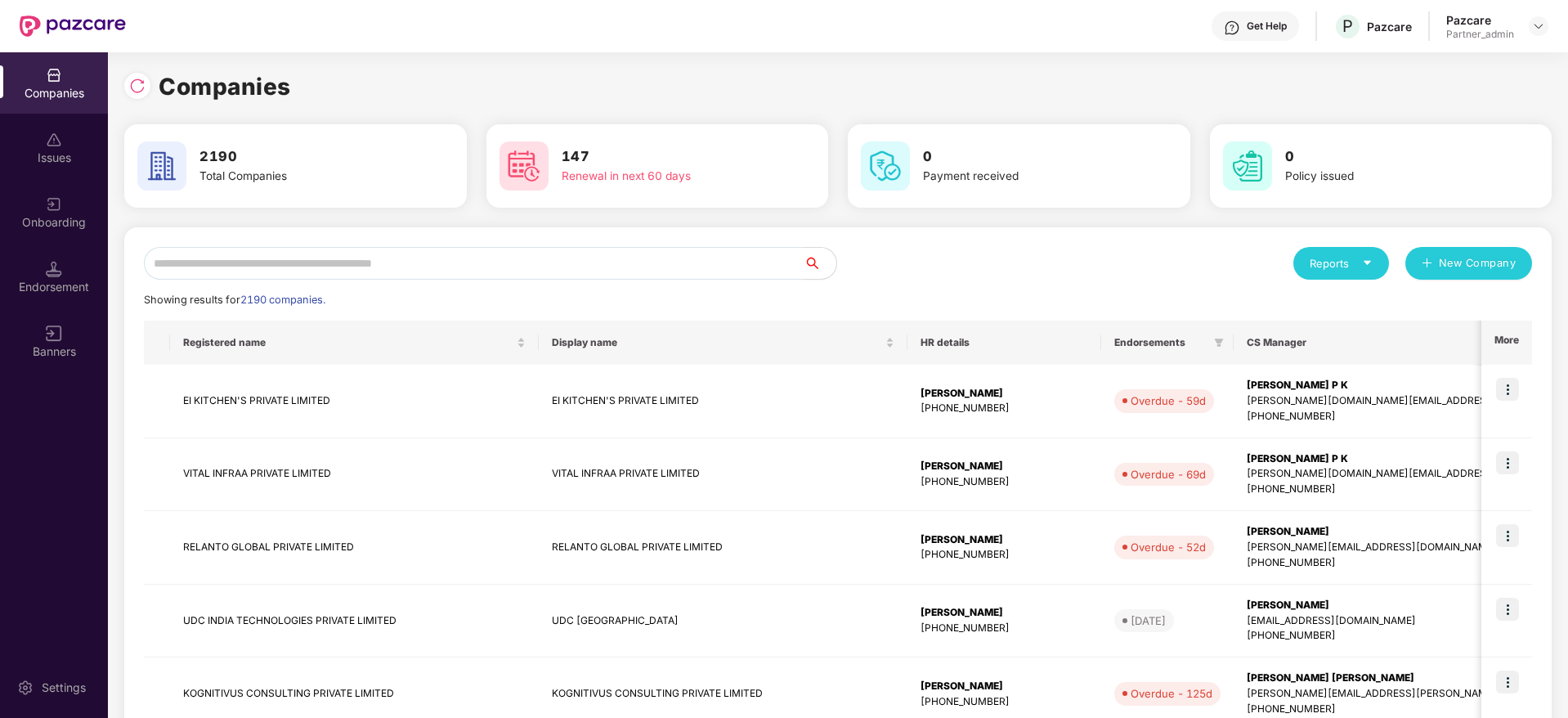
click at [338, 252] on input "text" at bounding box center [473, 263] width 660 height 33
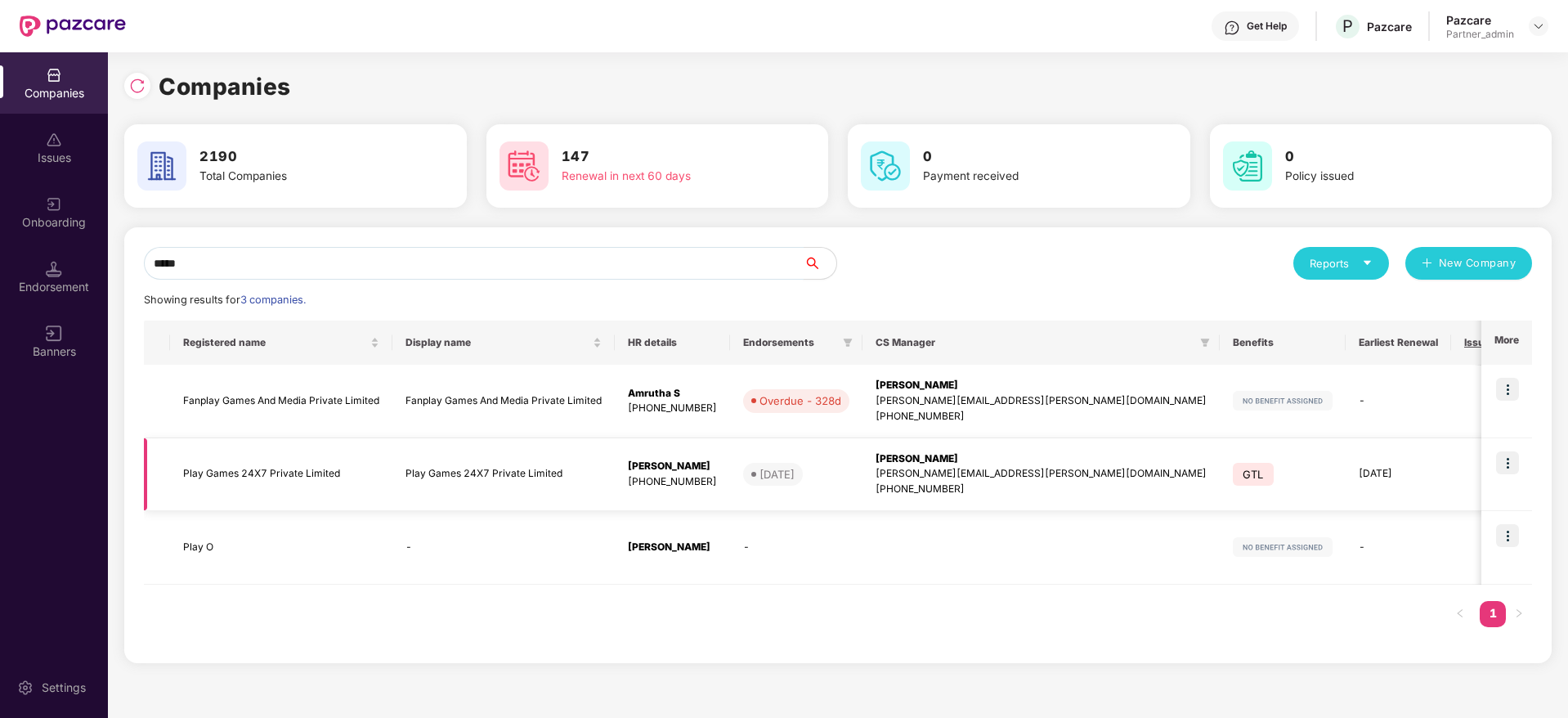
type input "****"
click at [1306, 459] on img at bounding box center [1507, 463] width 23 height 23
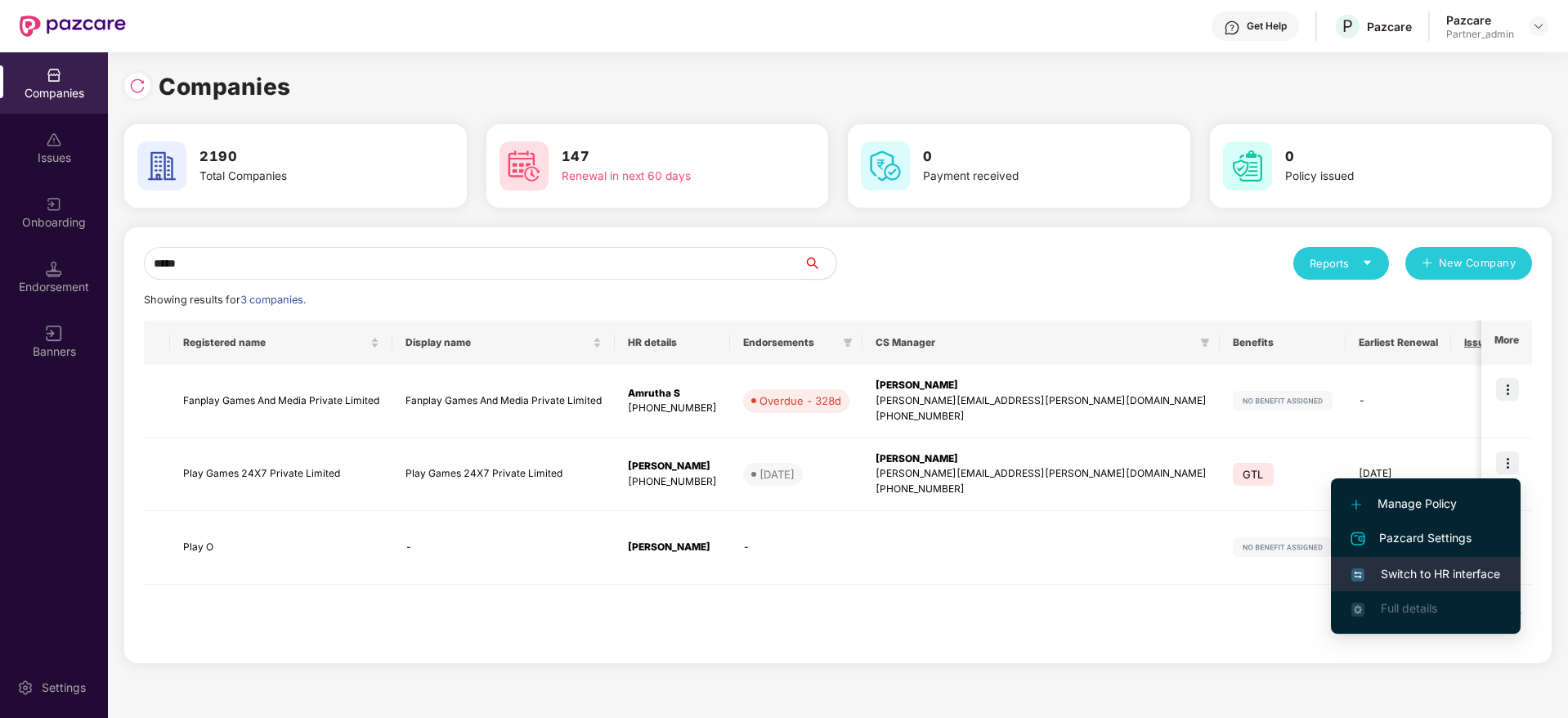
click at [1306, 563] on span "Switch to HR interface" at bounding box center [1425, 575] width 148 height 18
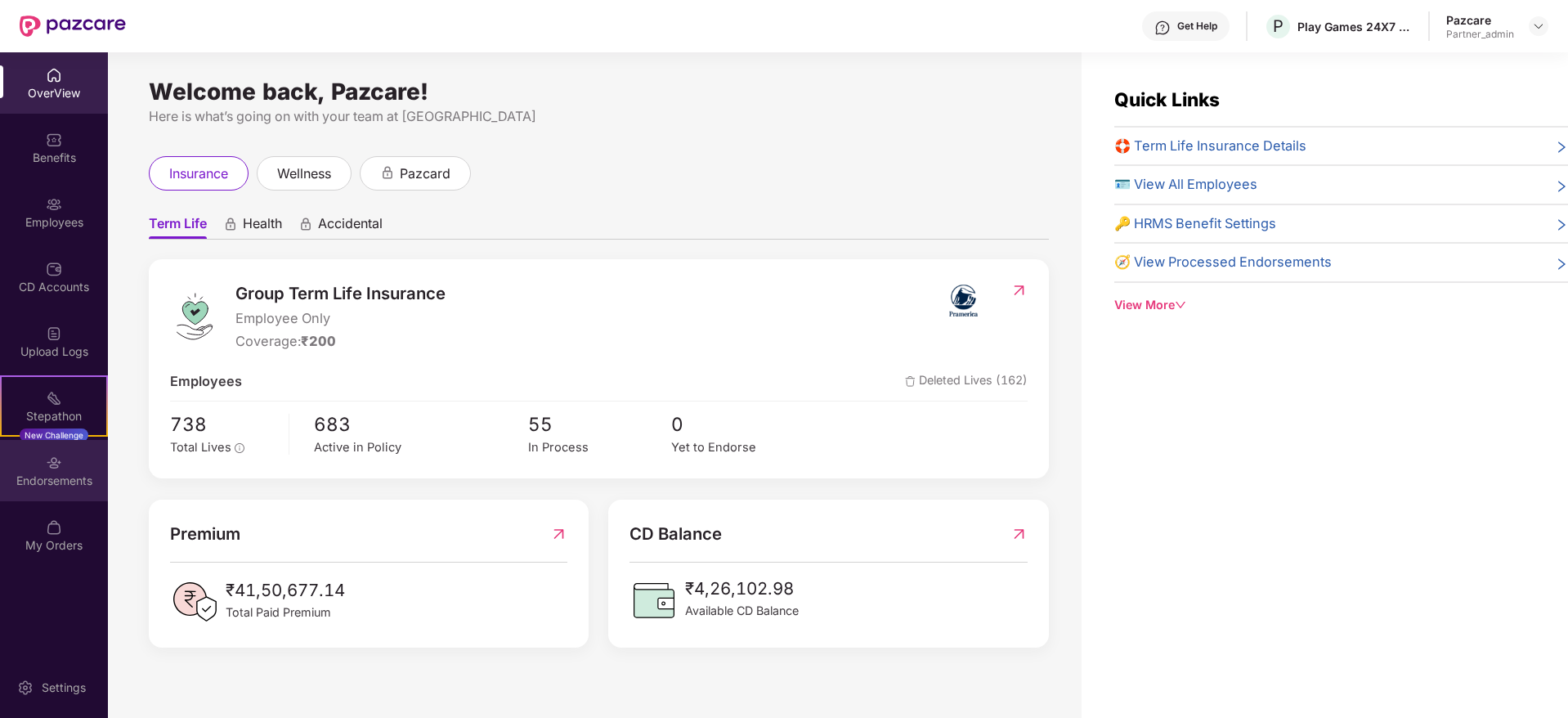
click at [76, 482] on div "Endorsements" at bounding box center [54, 481] width 108 height 16
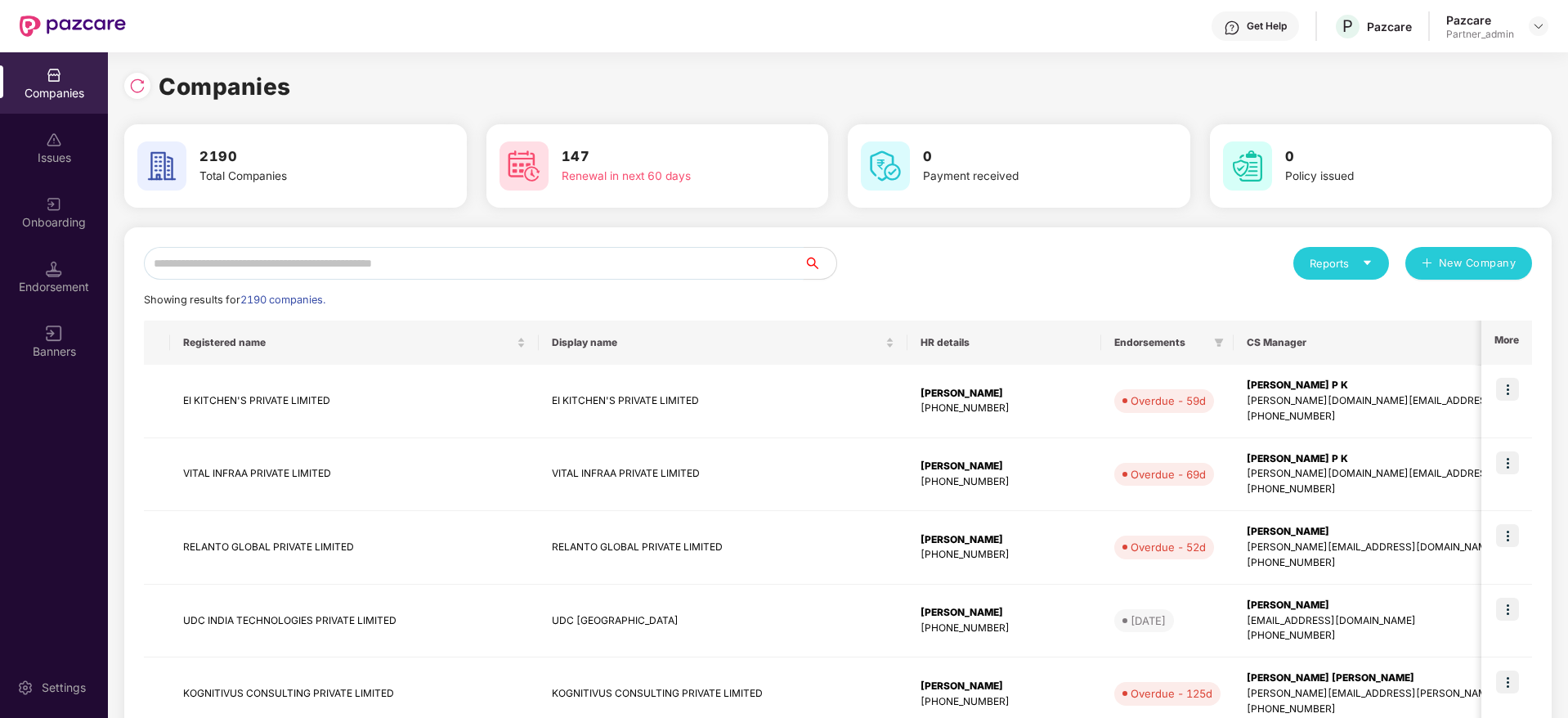
click at [381, 259] on input "text" at bounding box center [473, 263] width 660 height 33
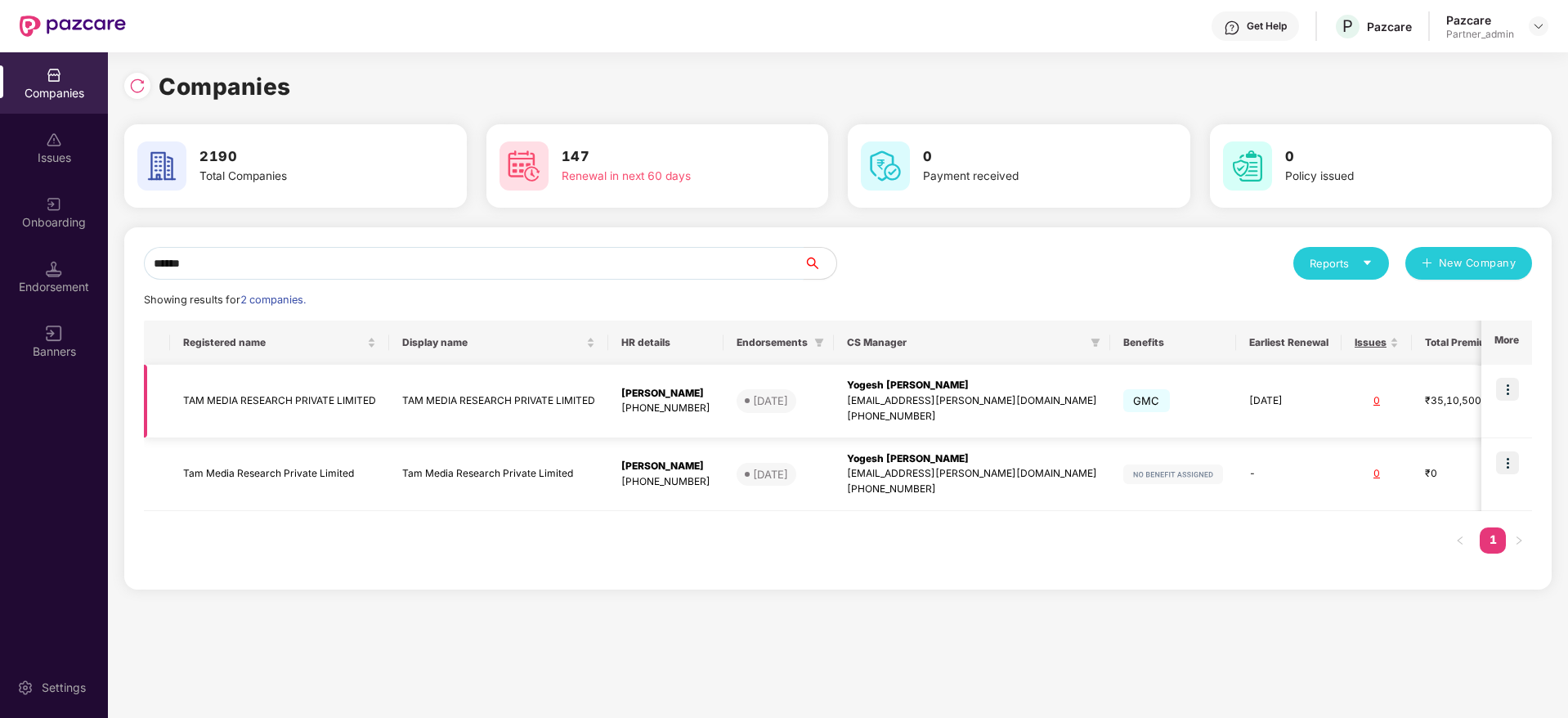
scroll to position [0, 131]
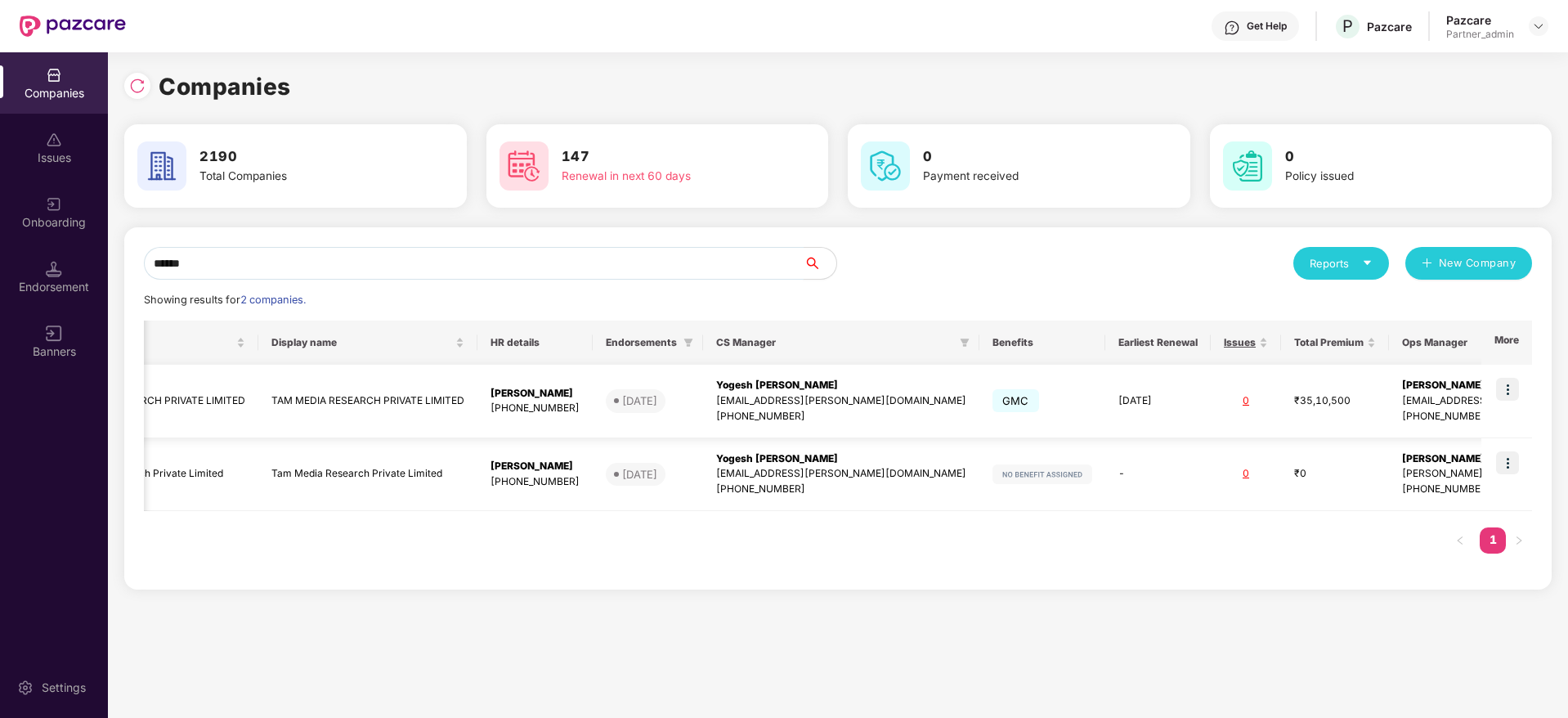
type input "******"
click at [1306, 384] on img at bounding box center [1507, 389] width 23 height 23
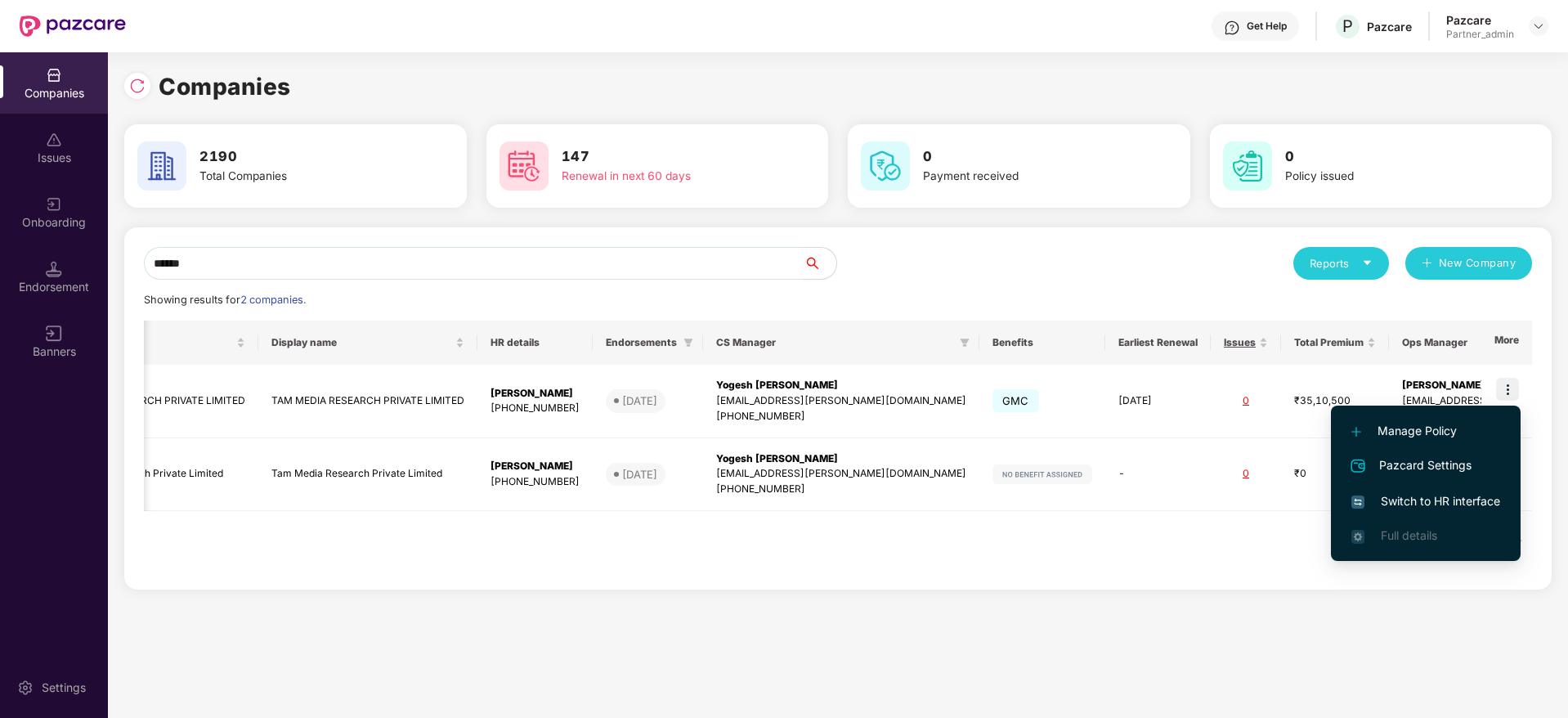
click at [1306, 497] on span "Switch to HR interface" at bounding box center [1425, 502] width 148 height 18
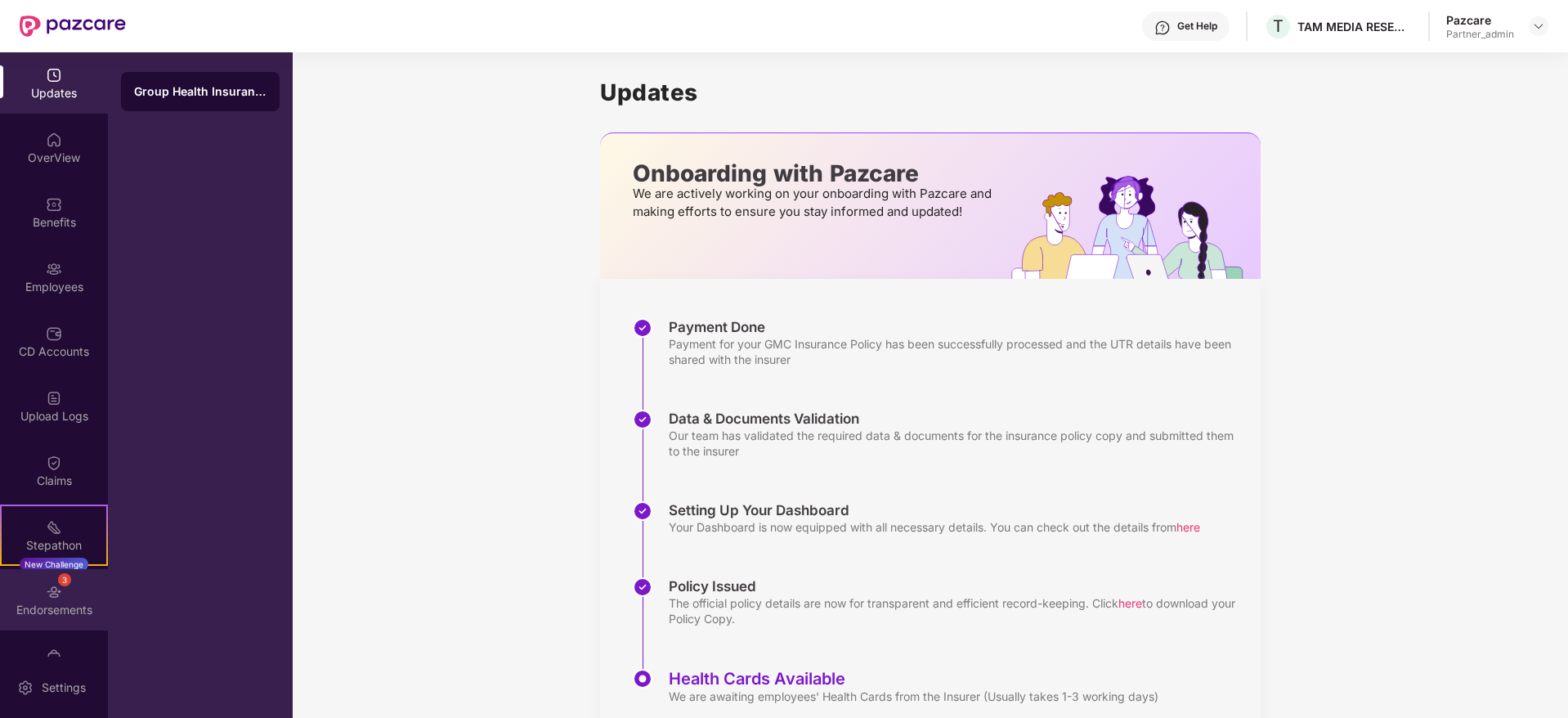
click at [52, 563] on div "Endorsements" at bounding box center [54, 610] width 108 height 16
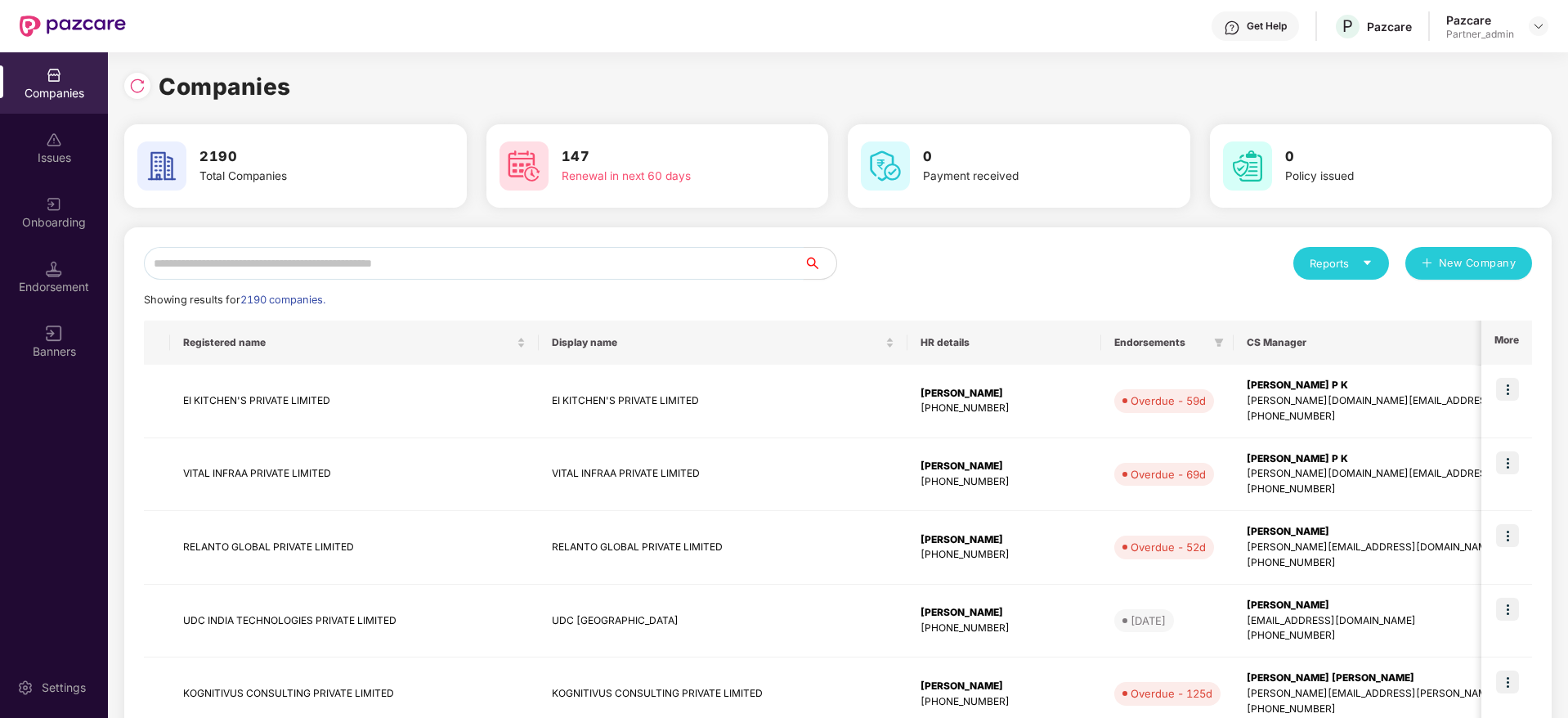
click at [439, 252] on input "text" at bounding box center [473, 263] width 660 height 33
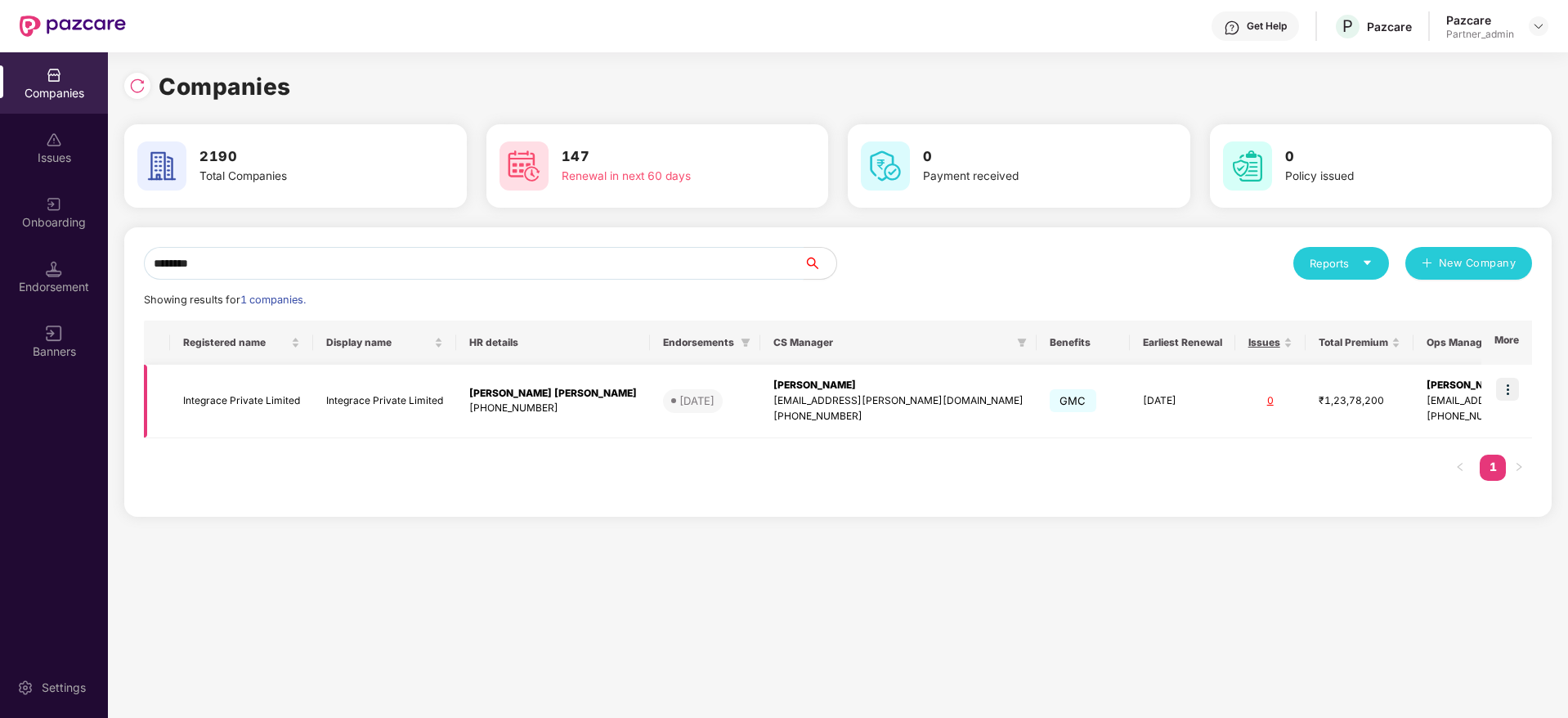
type input "********"
click at [1306, 389] on img at bounding box center [1507, 389] width 23 height 23
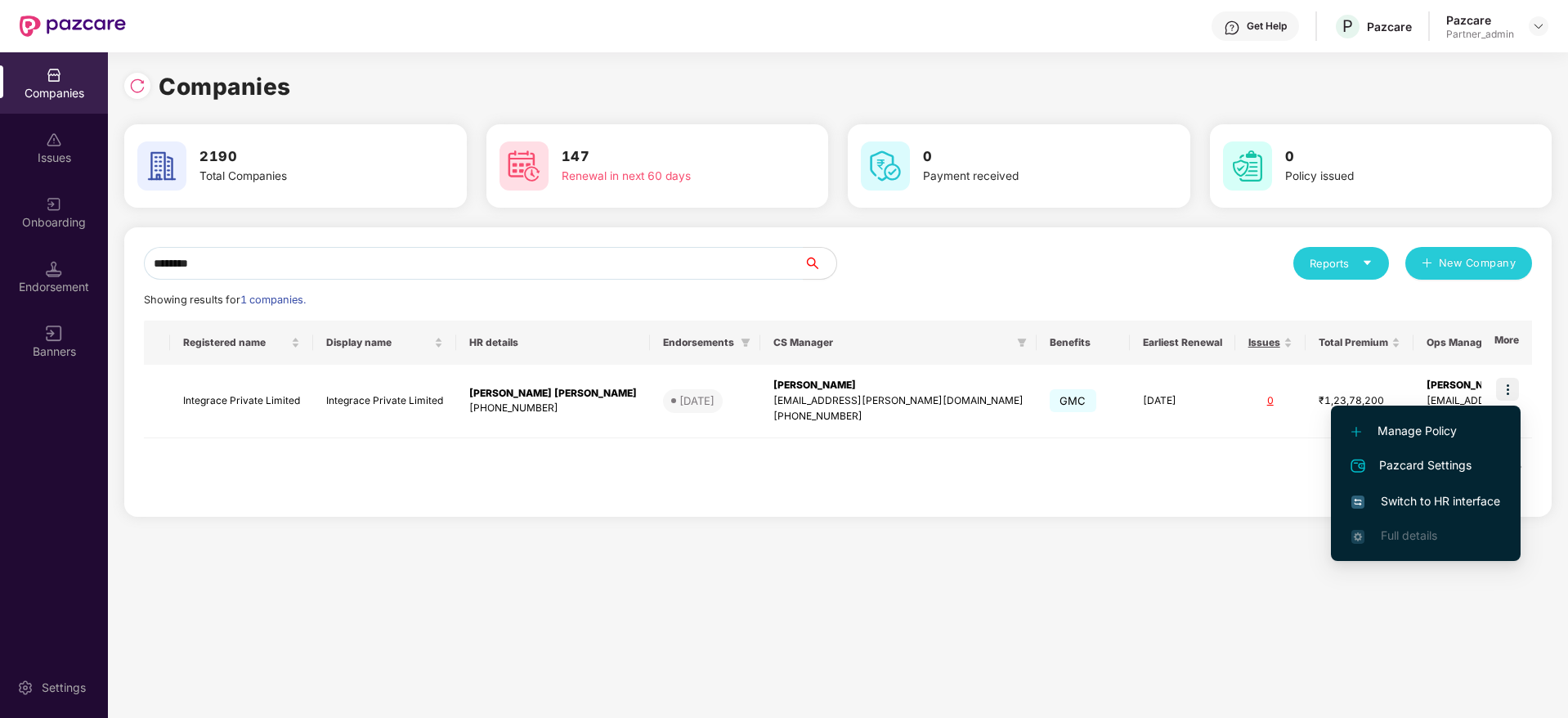
click at [1306, 500] on span "Switch to HR interface" at bounding box center [1425, 502] width 148 height 18
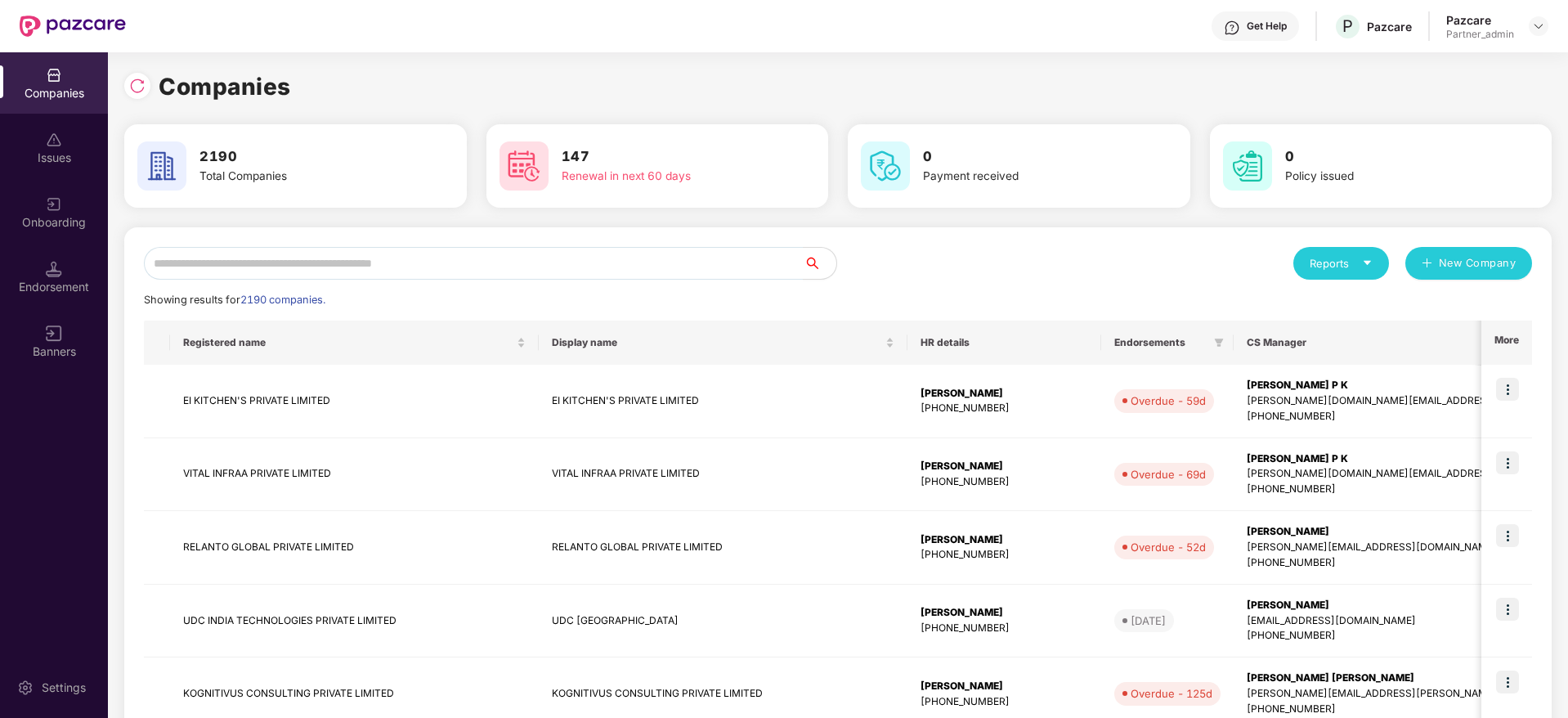
click at [55, 281] on div "Endorsement" at bounding box center [54, 287] width 108 height 16
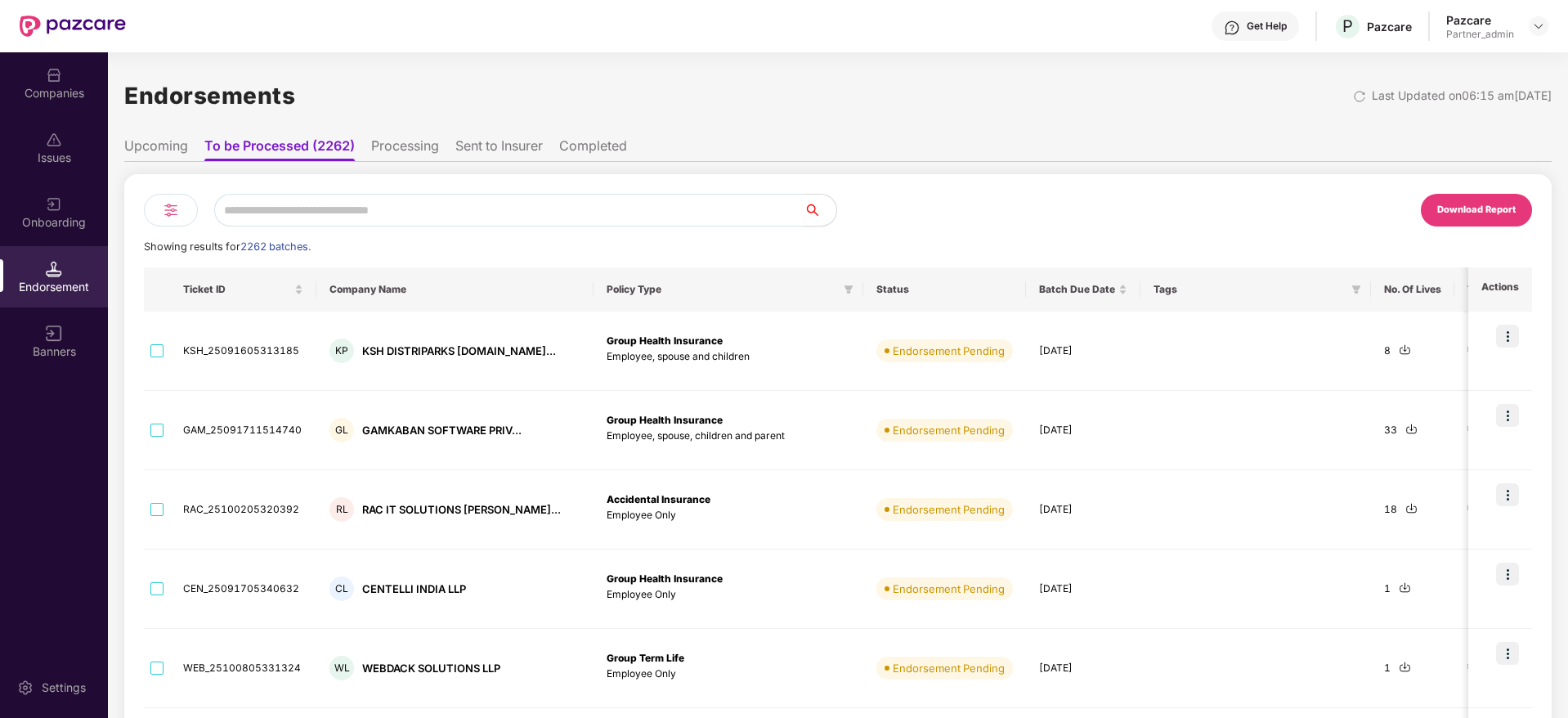
click at [345, 210] on input "text" at bounding box center [509, 210] width 590 height 33
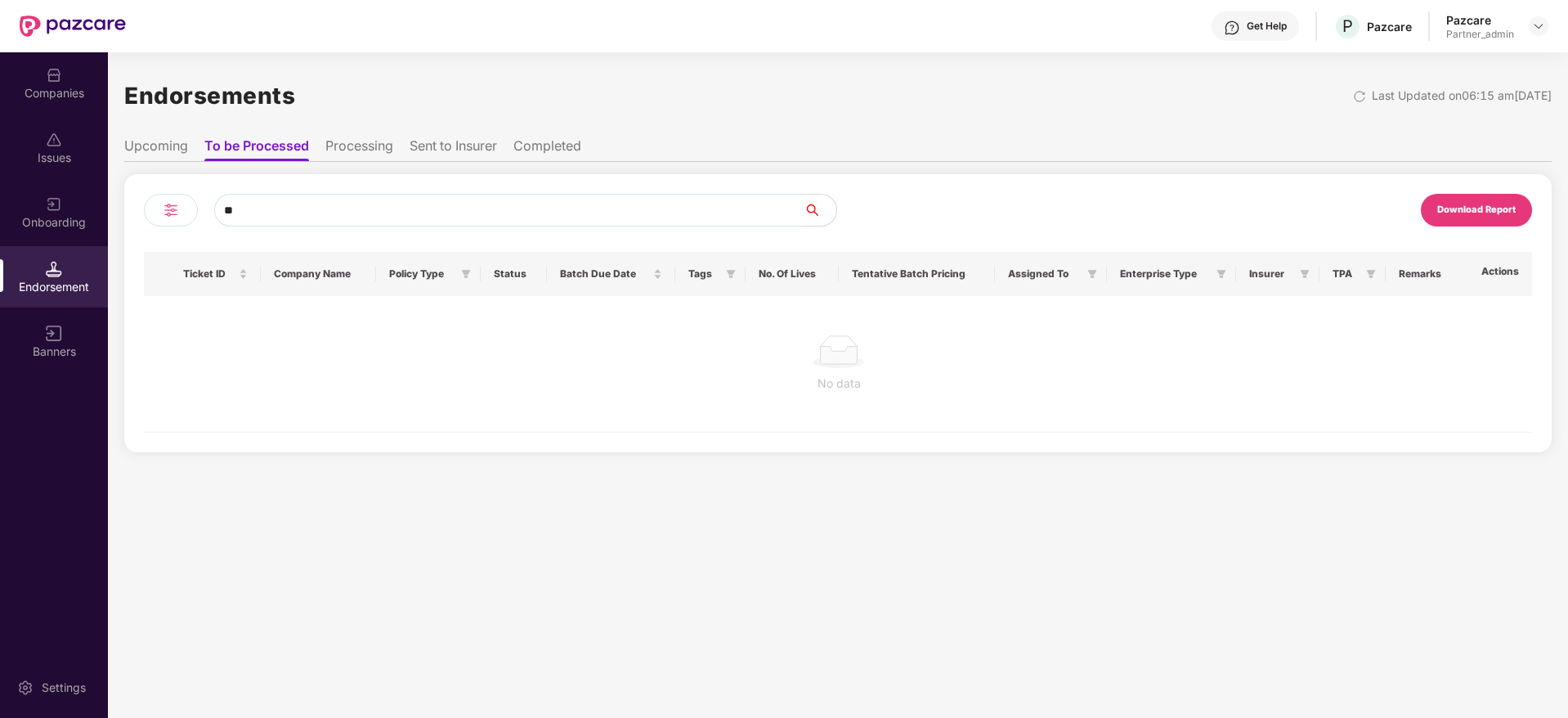
type input "*"
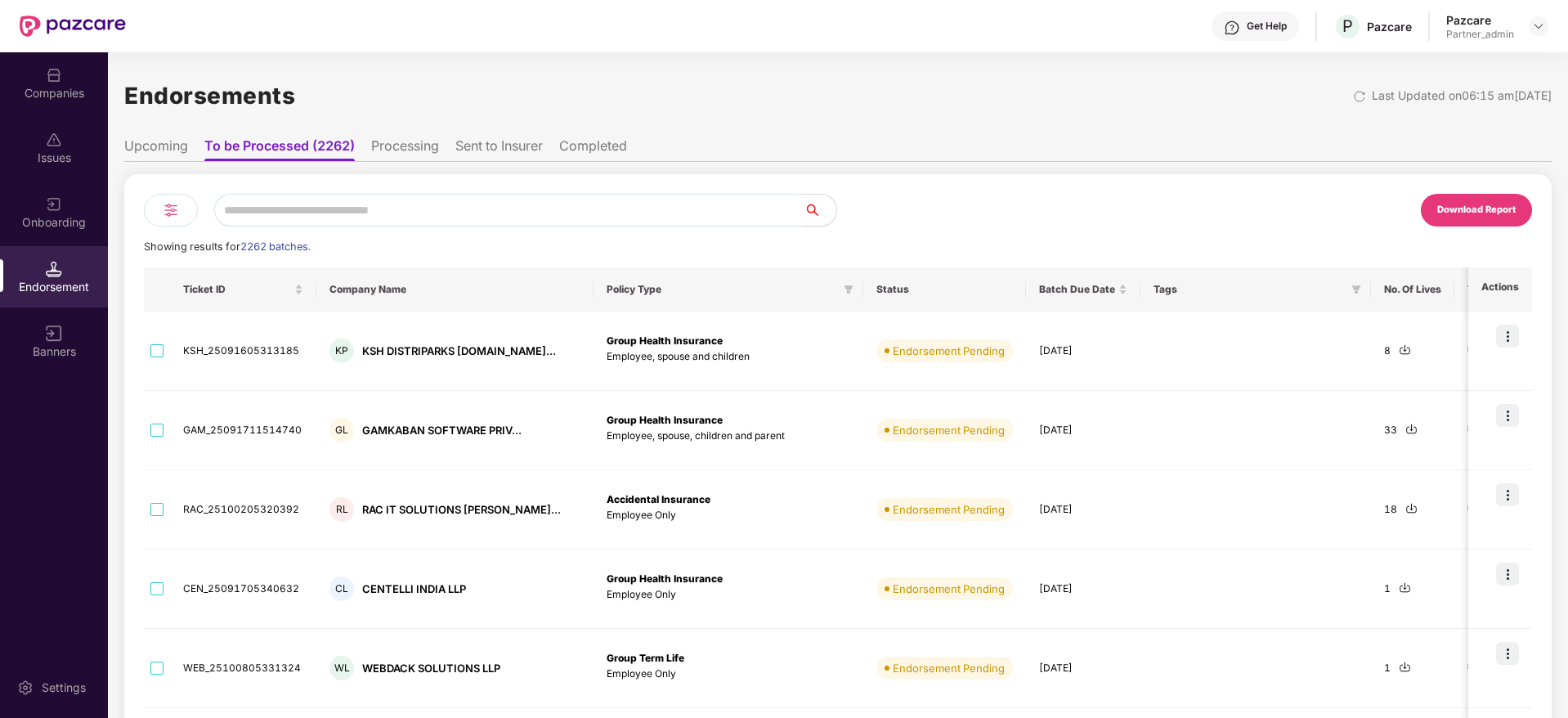
click at [298, 213] on input "text" at bounding box center [509, 210] width 590 height 33
paste input "*********"
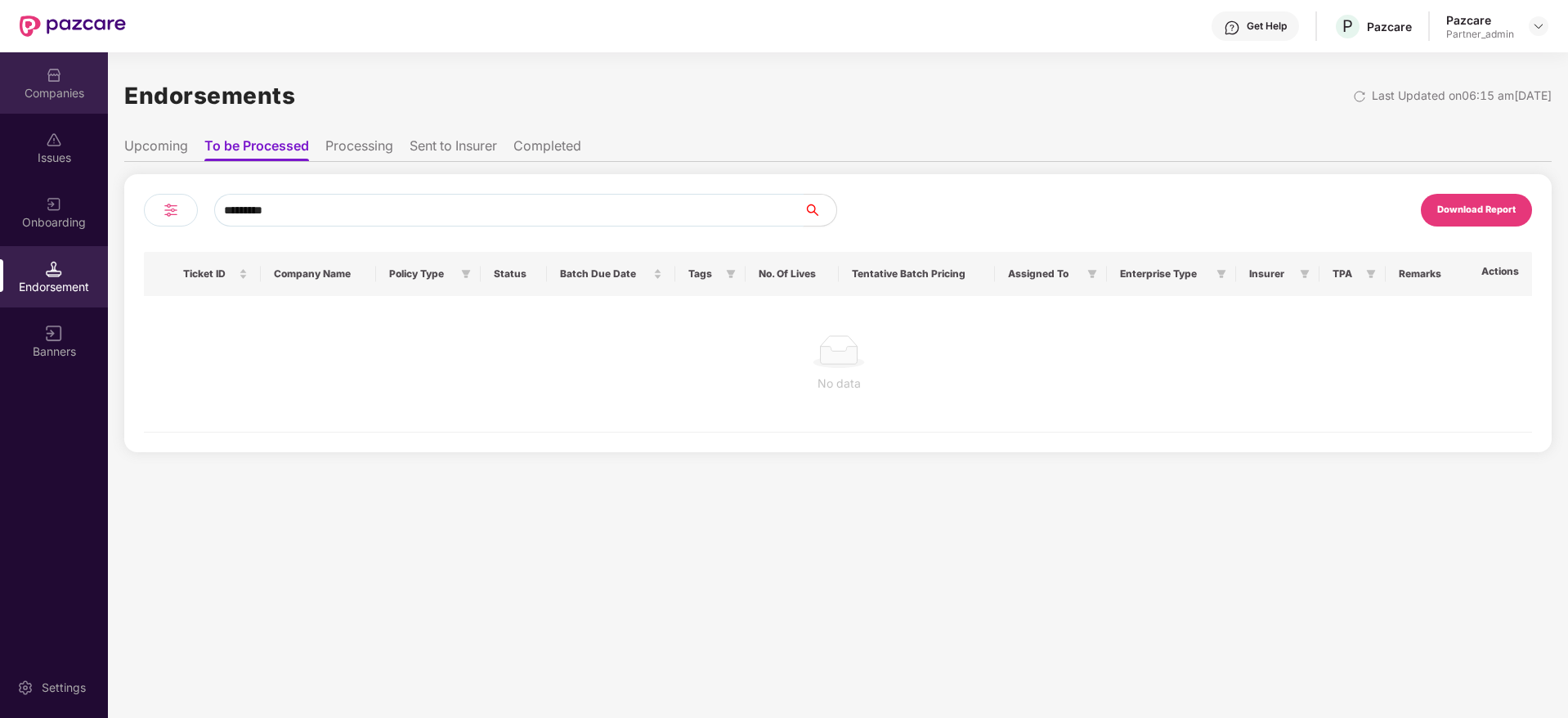
type input "*********"
click at [58, 78] on img at bounding box center [54, 76] width 16 height 16
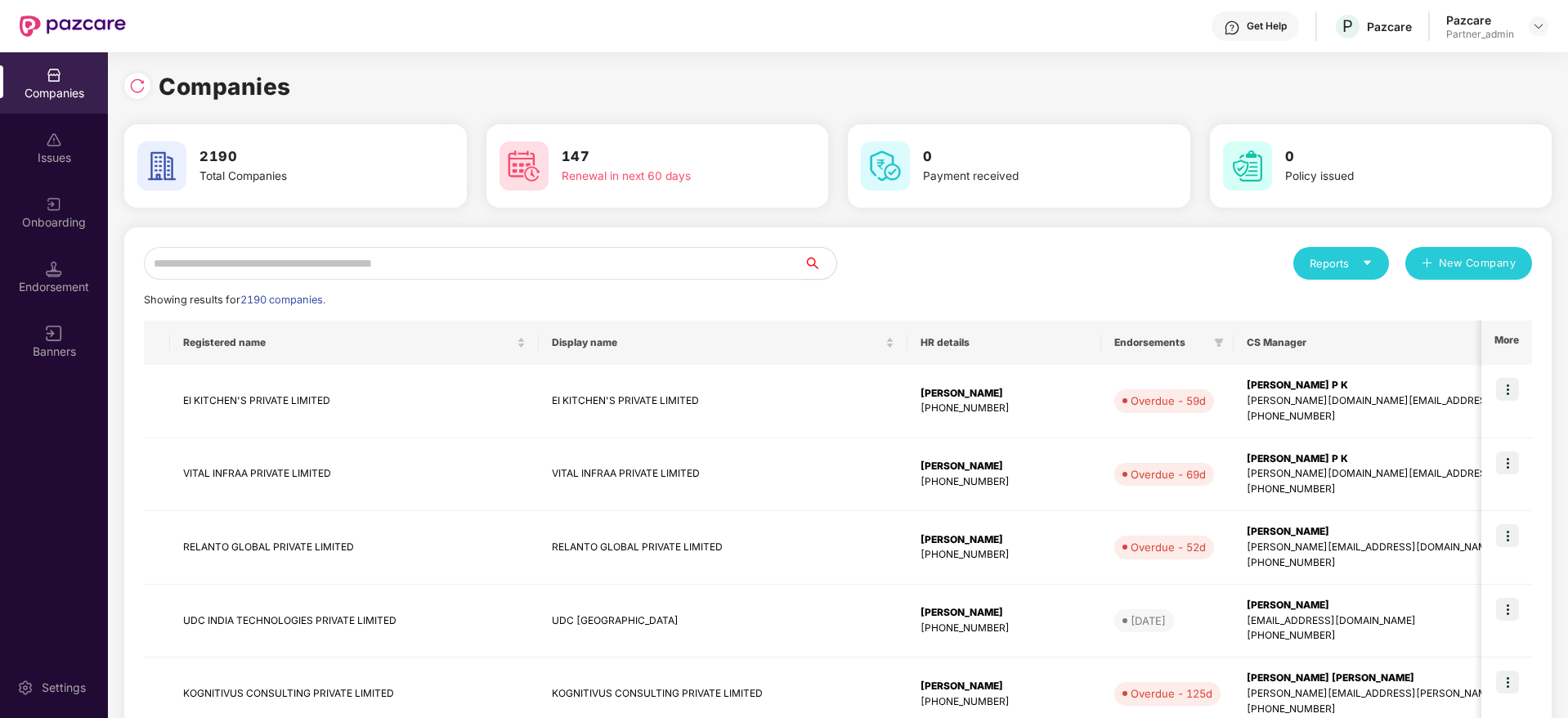
click at [308, 264] on input "text" at bounding box center [473, 263] width 660 height 33
paste input "*********"
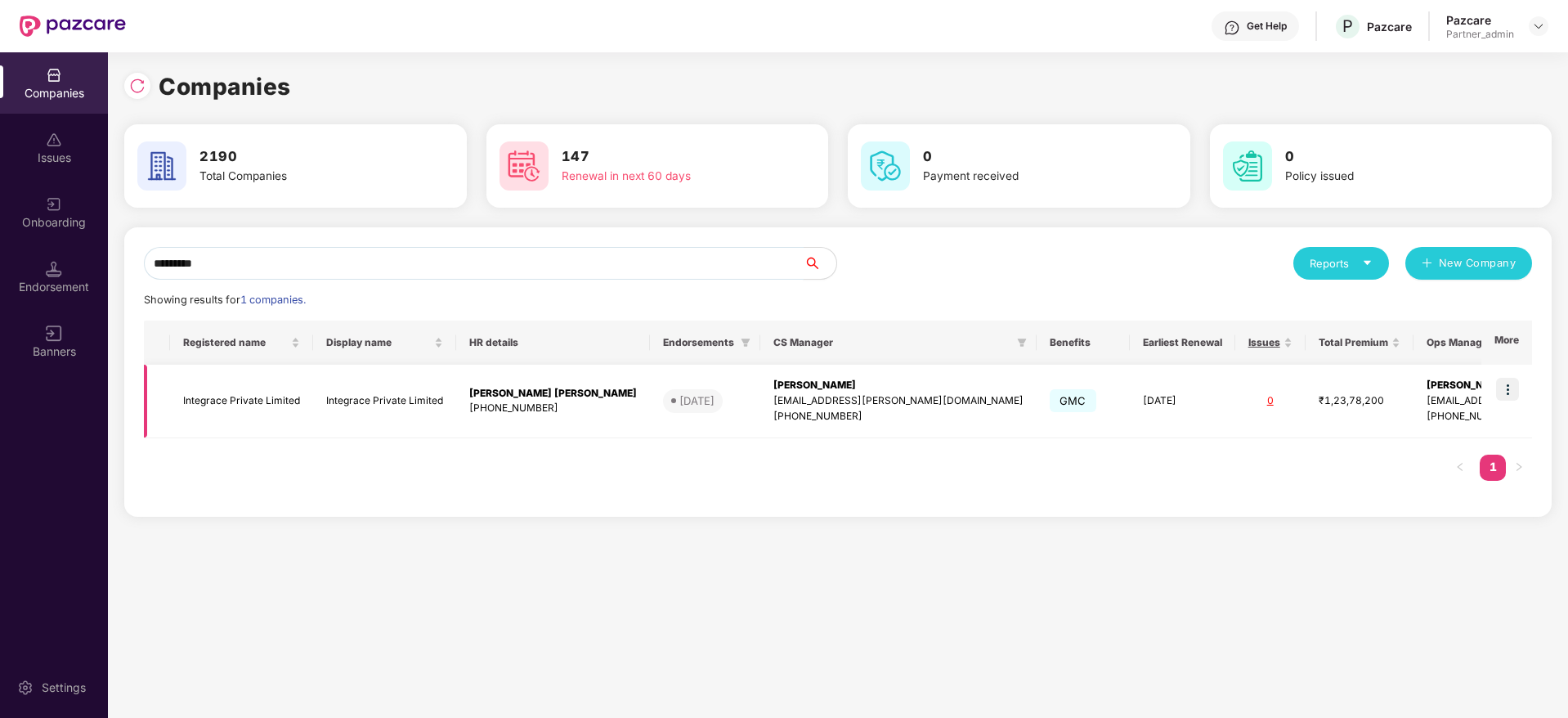
type input "*********"
click at [197, 403] on td "Integrace Private Limited" at bounding box center [241, 402] width 143 height 74
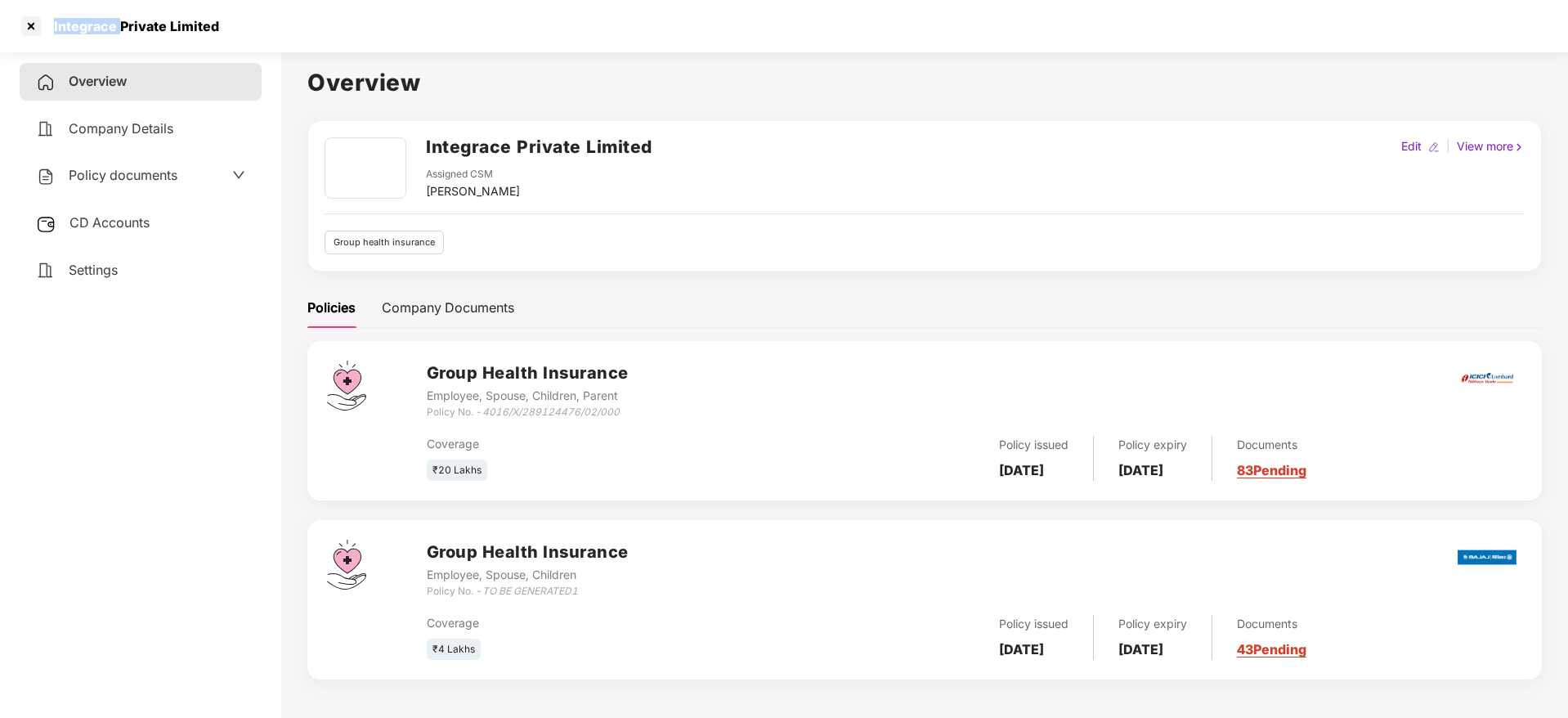
drag, startPoint x: 50, startPoint y: 20, endPoint x: 119, endPoint y: 24, distance: 69.1
click at [119, 24] on div "Integrace Private Limited" at bounding box center [131, 26] width 175 height 16
copy div "Integrace"
click at [29, 26] on div at bounding box center [31, 26] width 26 height 26
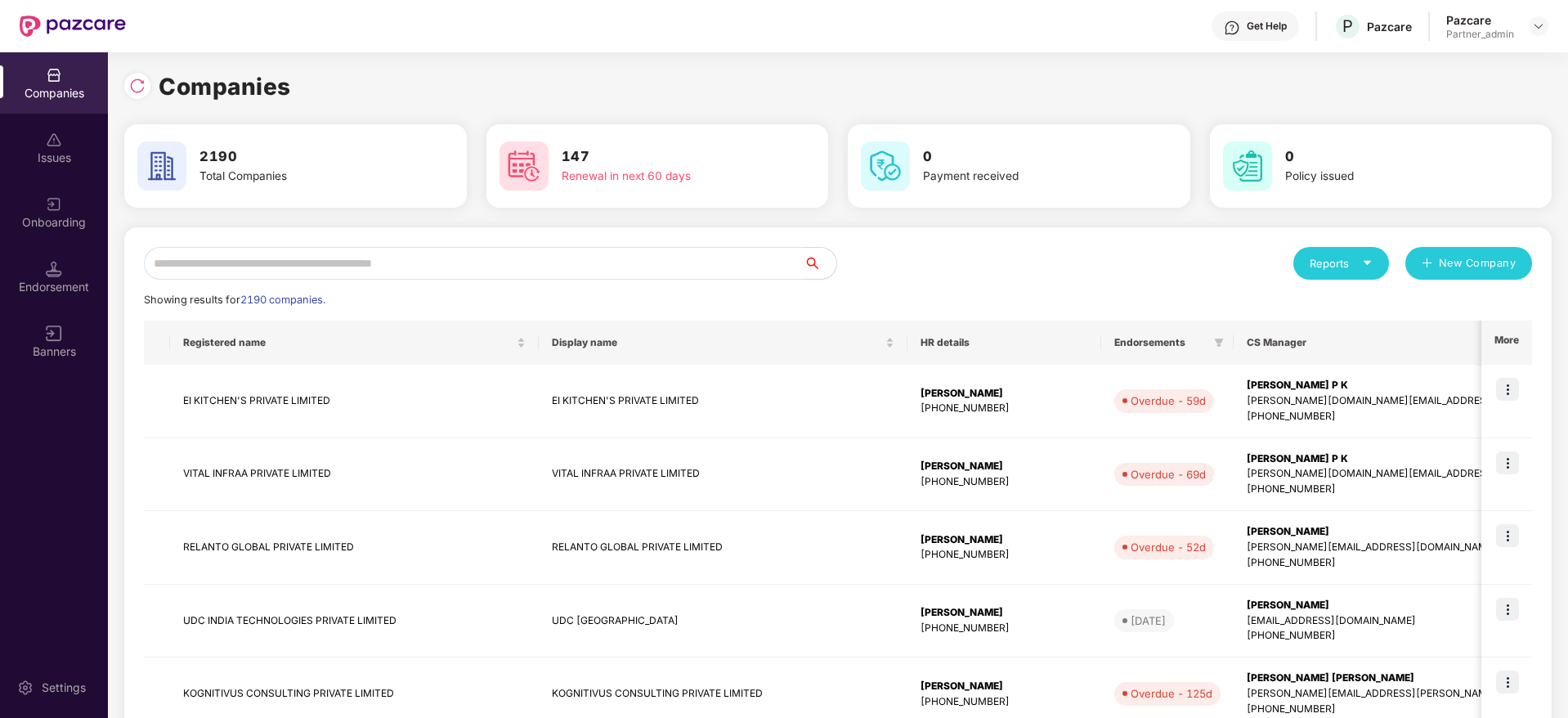
click at [253, 278] on input "text" at bounding box center [473, 263] width 660 height 33
paste input "*********"
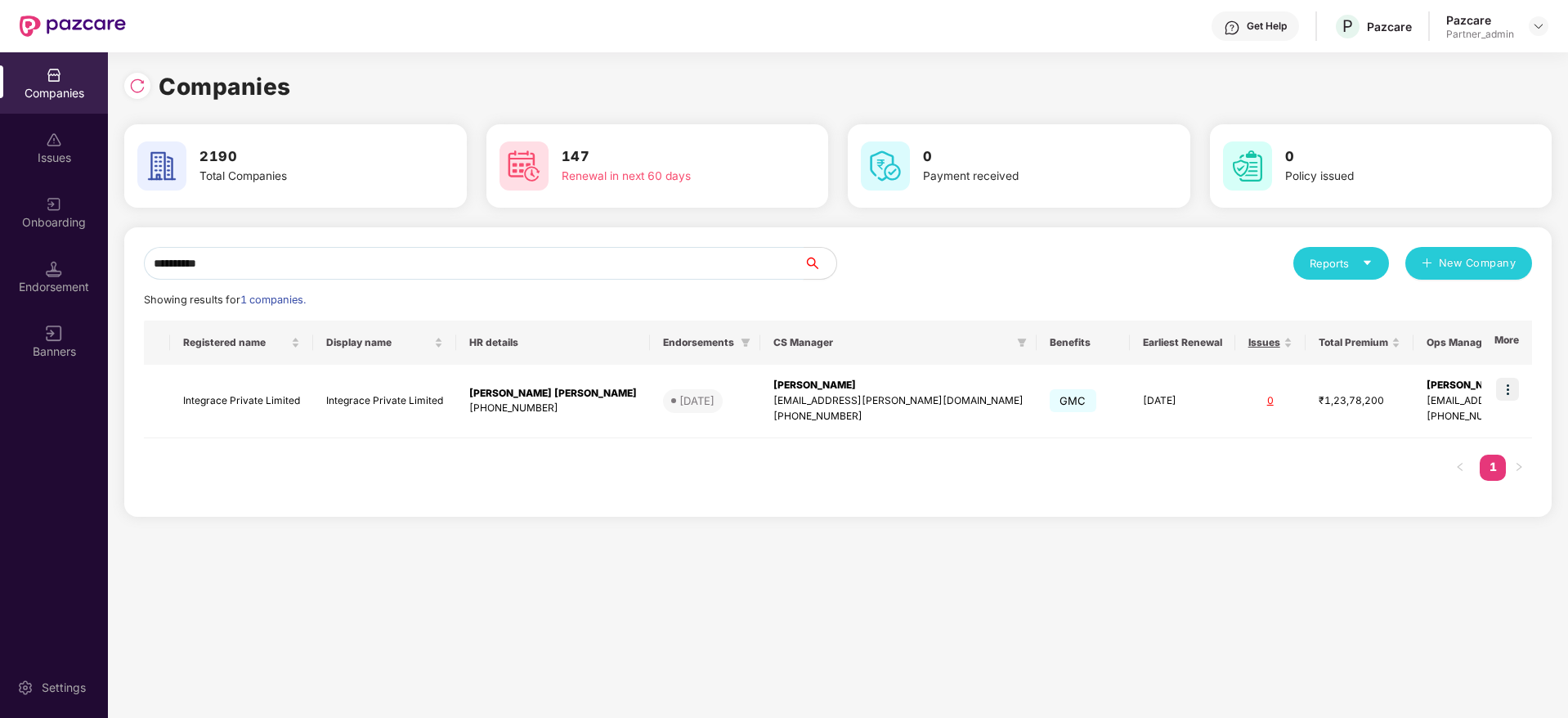
type input "*********"
click at [61, 283] on div "Endorsement" at bounding box center [54, 287] width 108 height 16
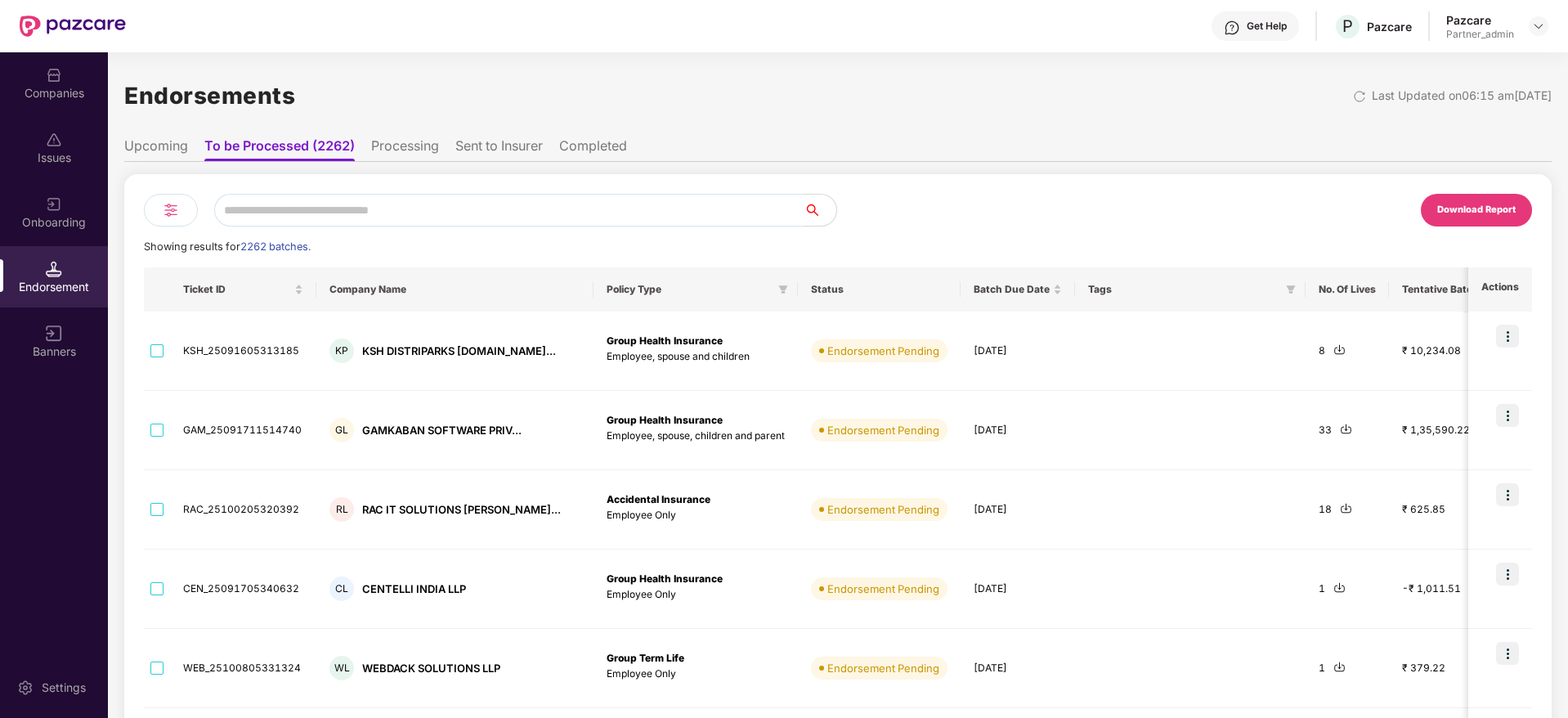
click at [261, 204] on input "text" at bounding box center [509, 210] width 590 height 33
paste input "*********"
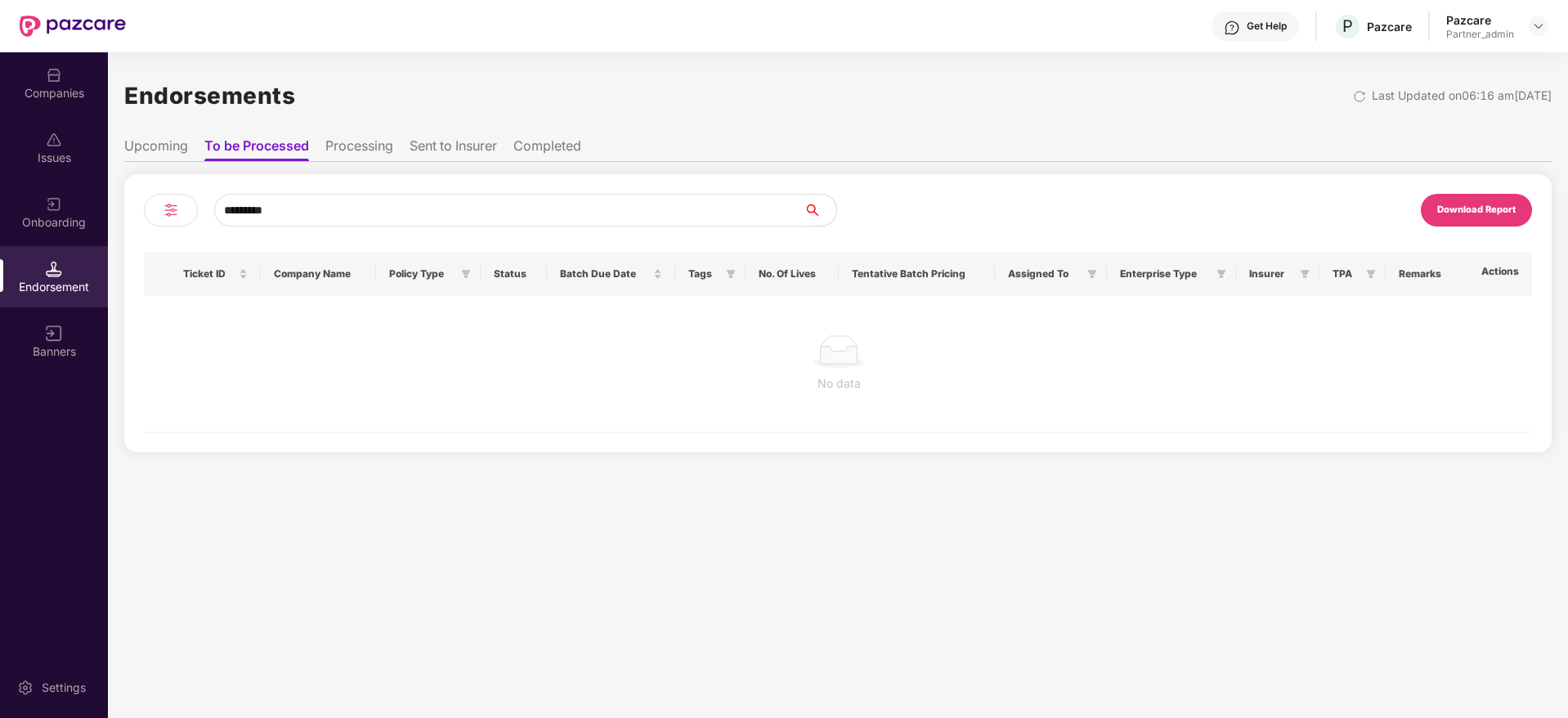
type input "*********"
click at [55, 86] on div "Companies" at bounding box center [54, 93] width 108 height 16
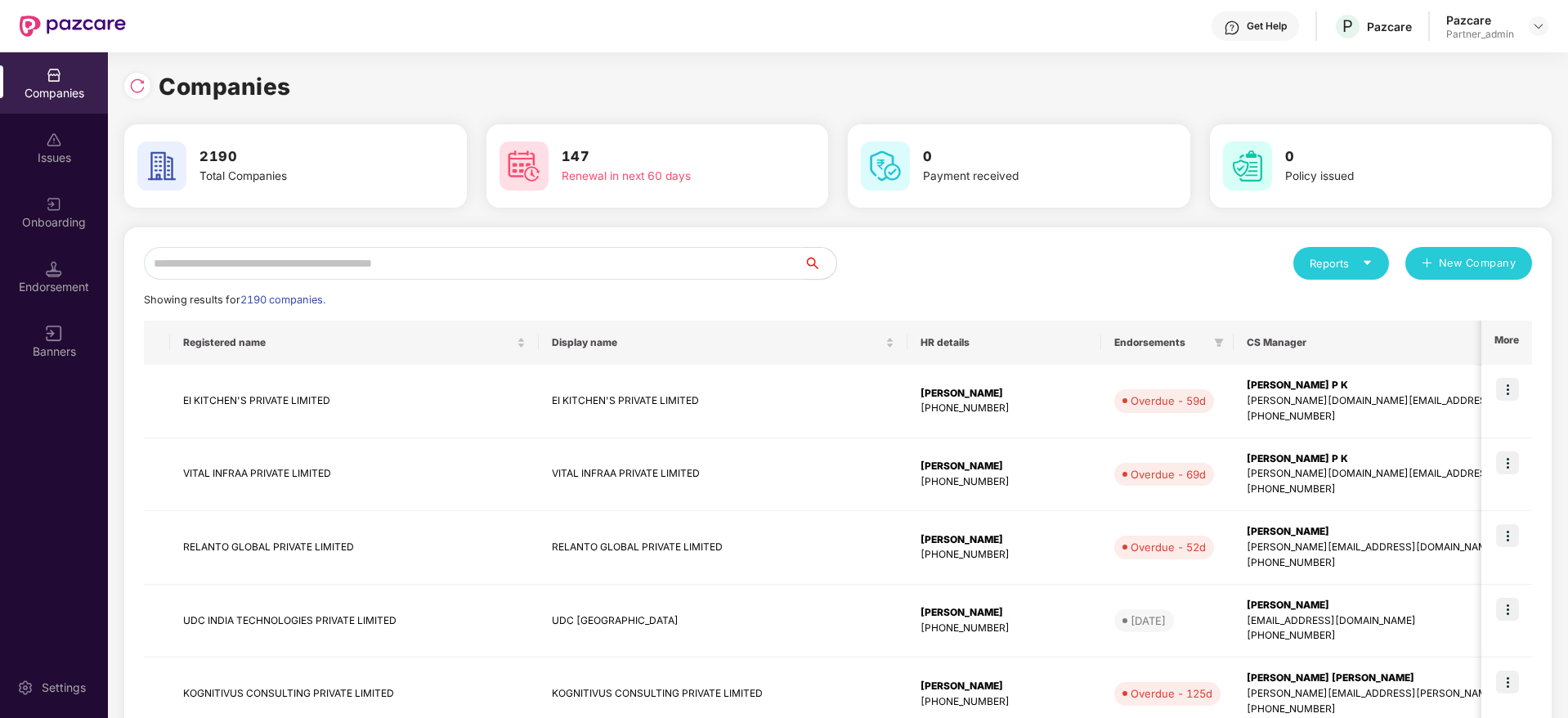
click at [273, 255] on input "text" at bounding box center [473, 263] width 660 height 33
click at [270, 258] on input "text" at bounding box center [473, 263] width 660 height 33
paste input "*"
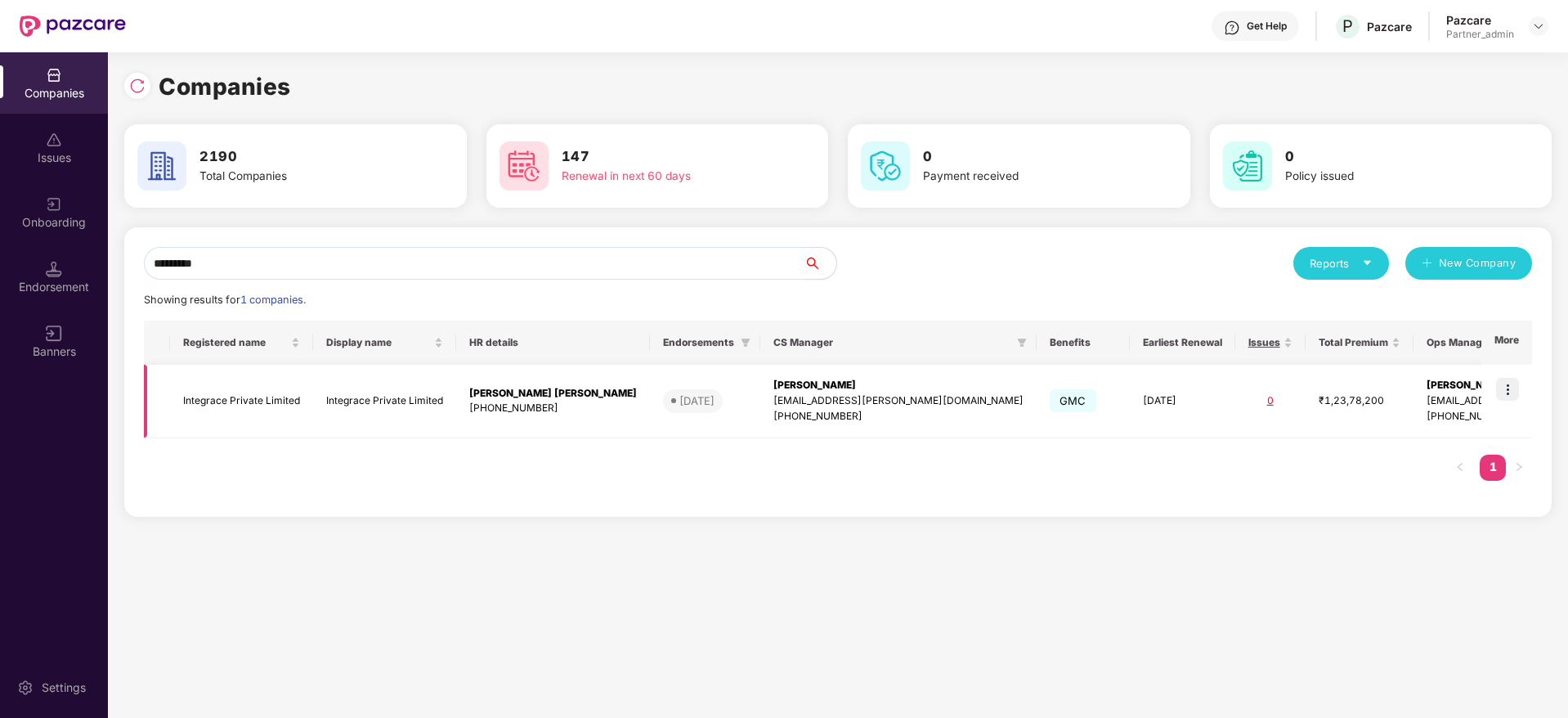
type input "*********"
click at [1306, 386] on img at bounding box center [1507, 389] width 23 height 23
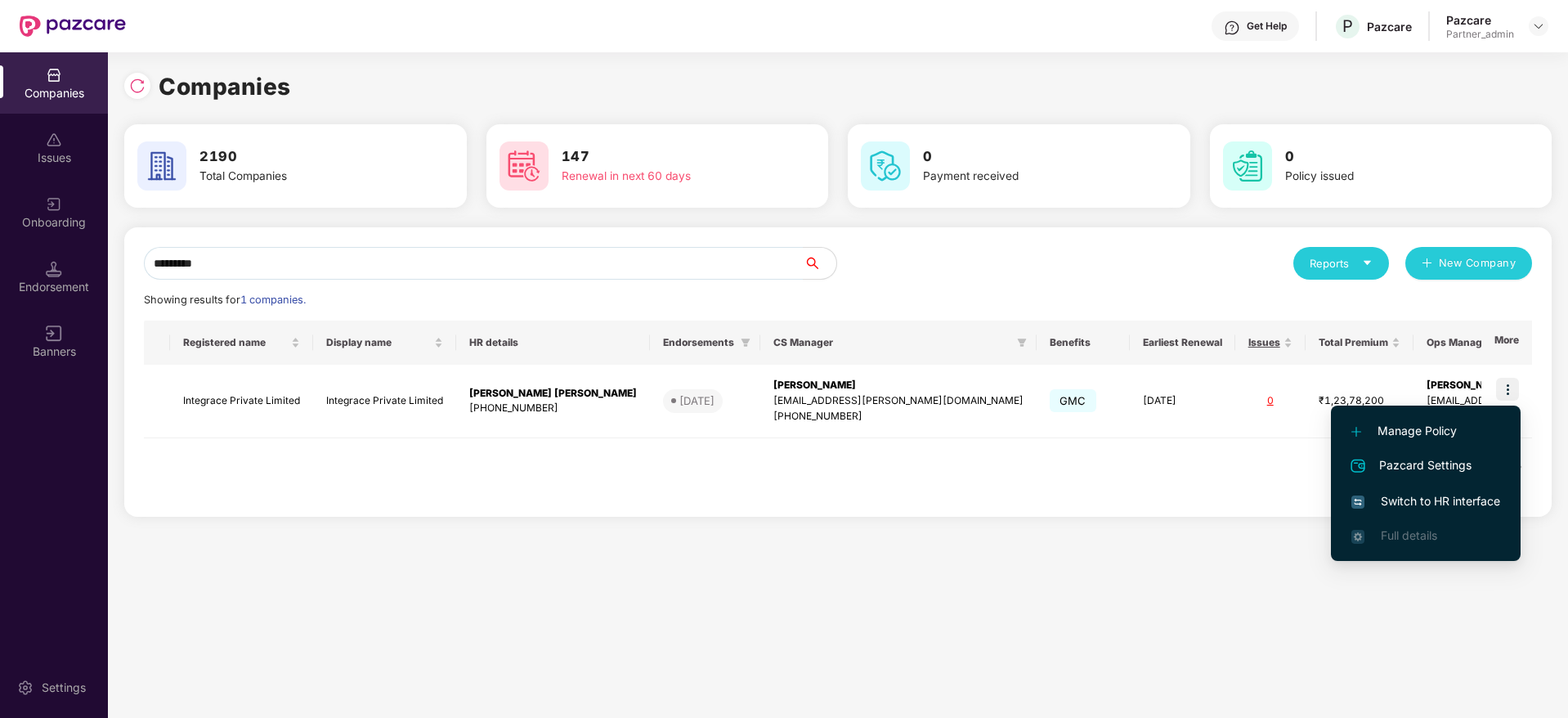
click at [1306, 499] on span "Switch to HR interface" at bounding box center [1425, 502] width 148 height 18
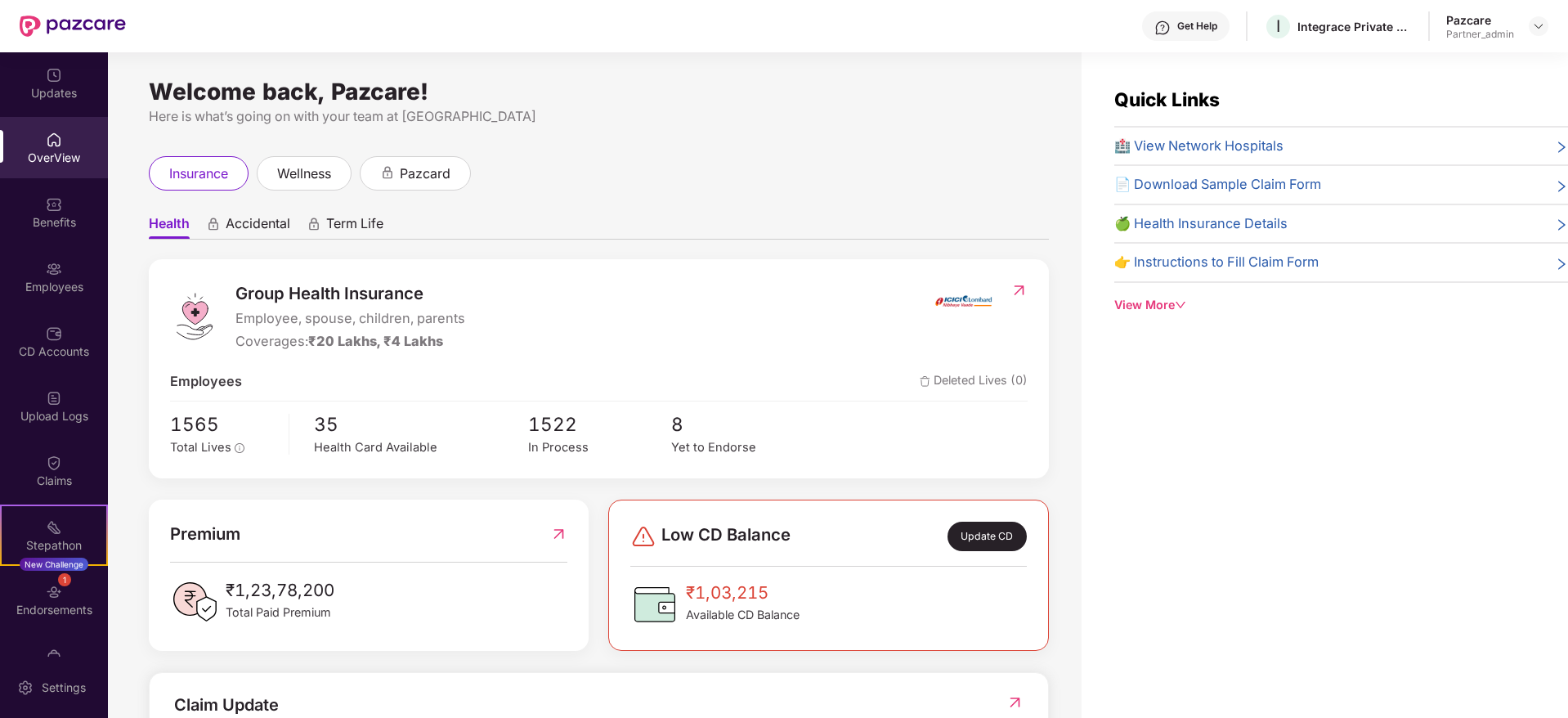
click at [66, 563] on div "Endorsements" at bounding box center [54, 610] width 108 height 16
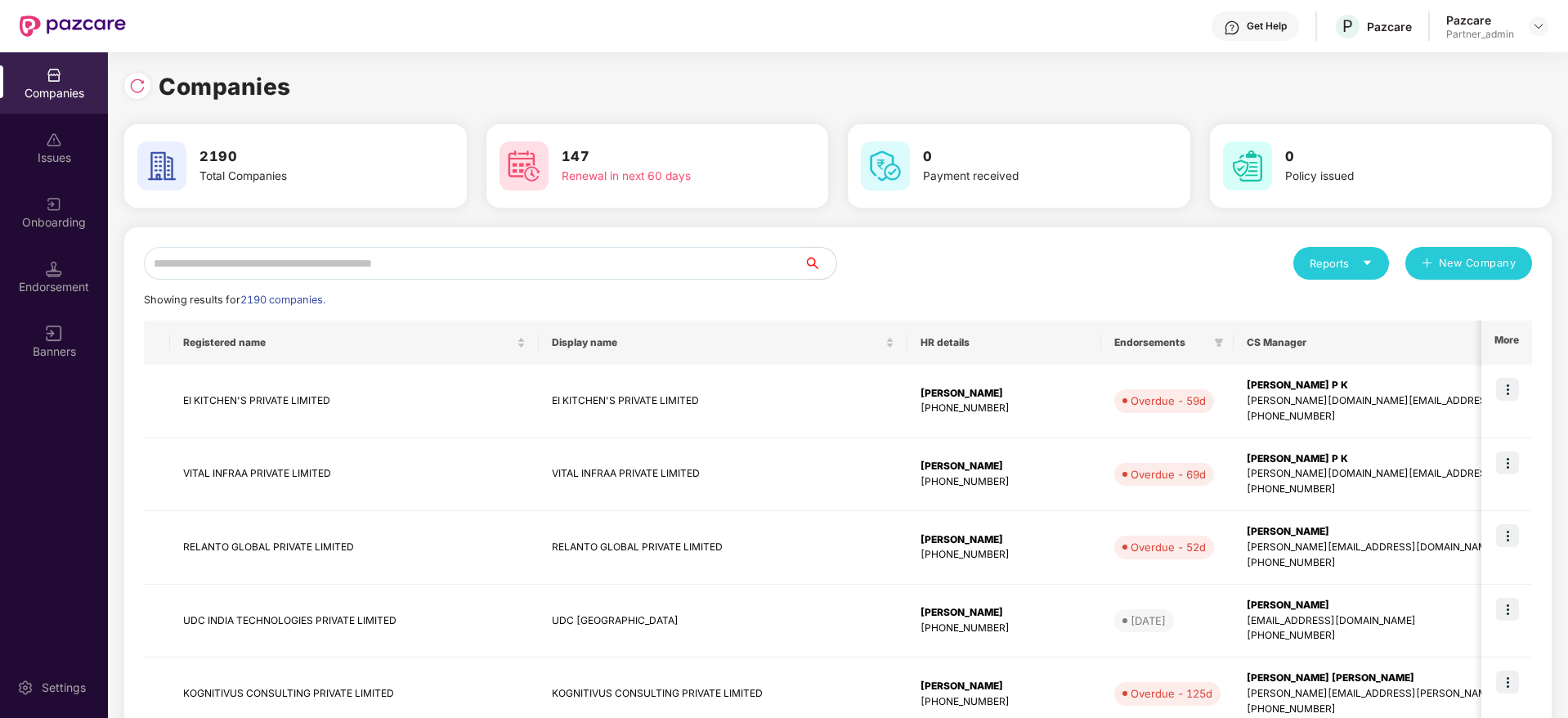
click at [355, 256] on input "text" at bounding box center [473, 263] width 660 height 33
paste input "****"
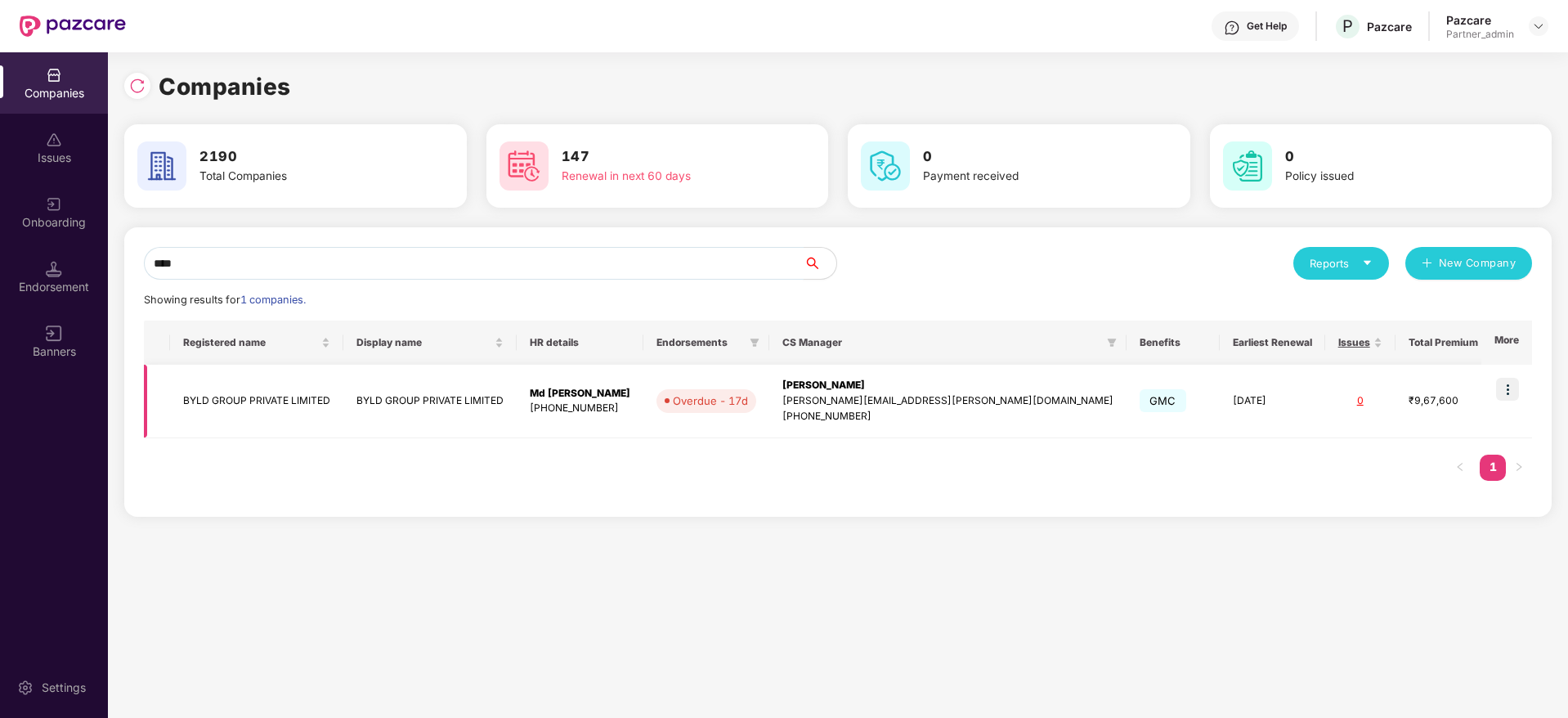
type input "****"
click at [1306, 385] on img at bounding box center [1507, 389] width 23 height 23
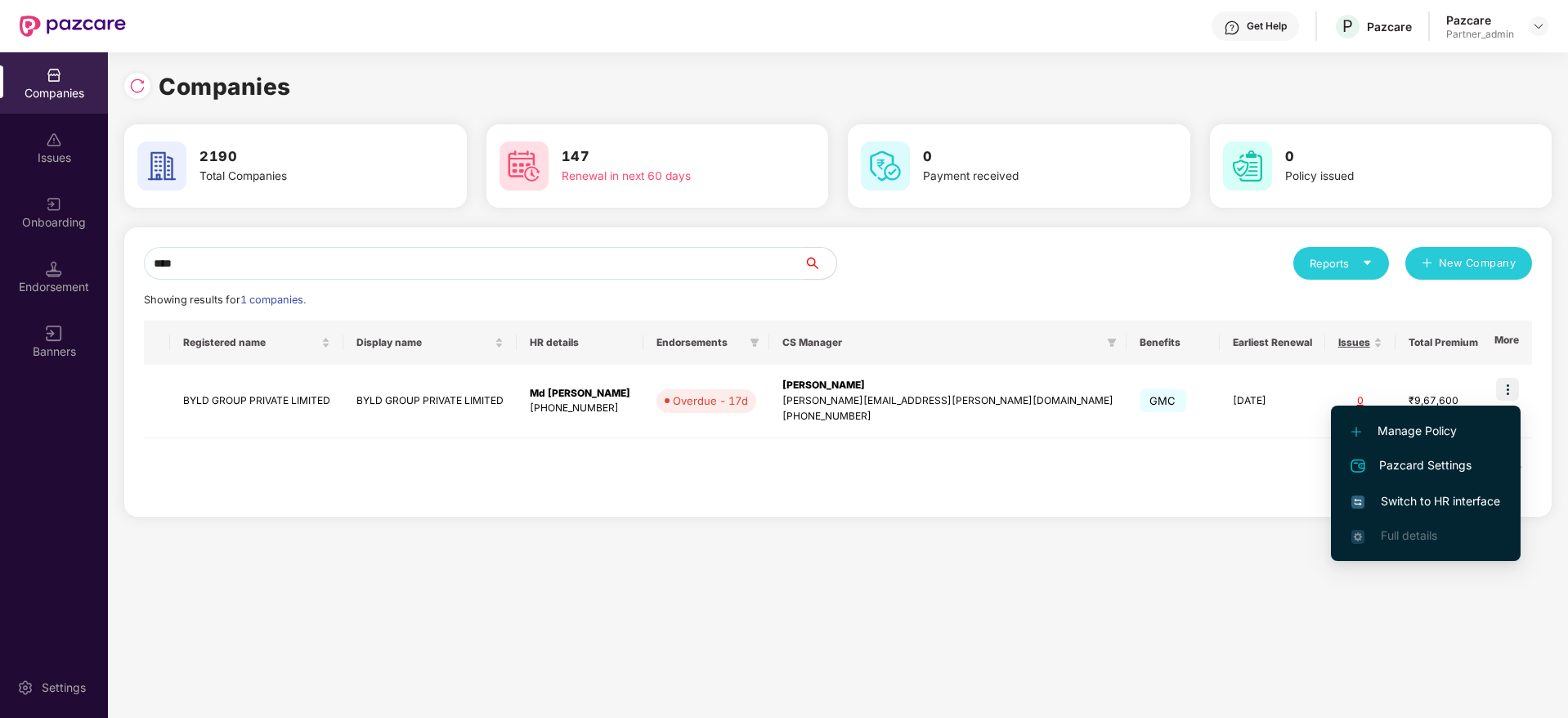
click at [1306, 509] on span "Switch to HR interface" at bounding box center [1425, 502] width 148 height 18
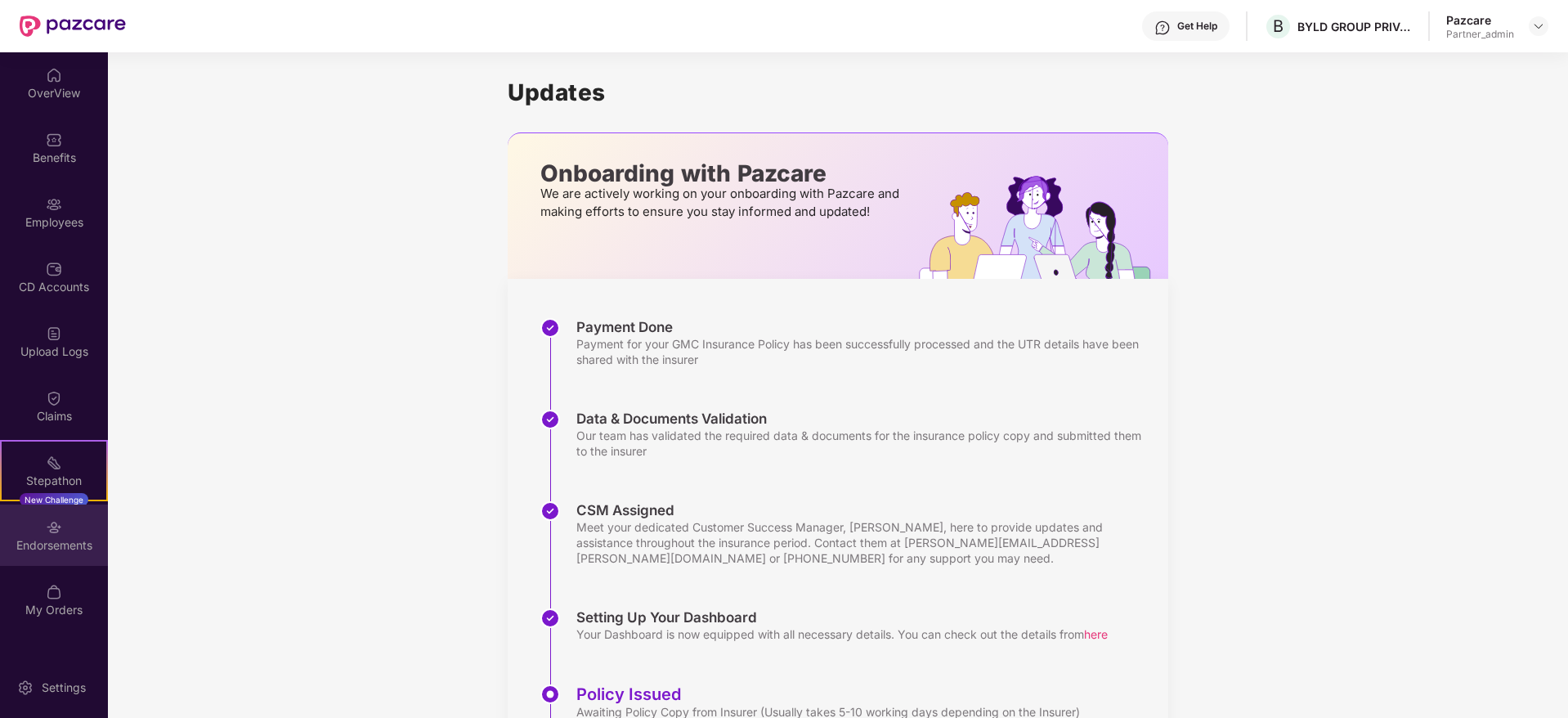
click at [56, 538] on div "Endorsements" at bounding box center [54, 546] width 108 height 16
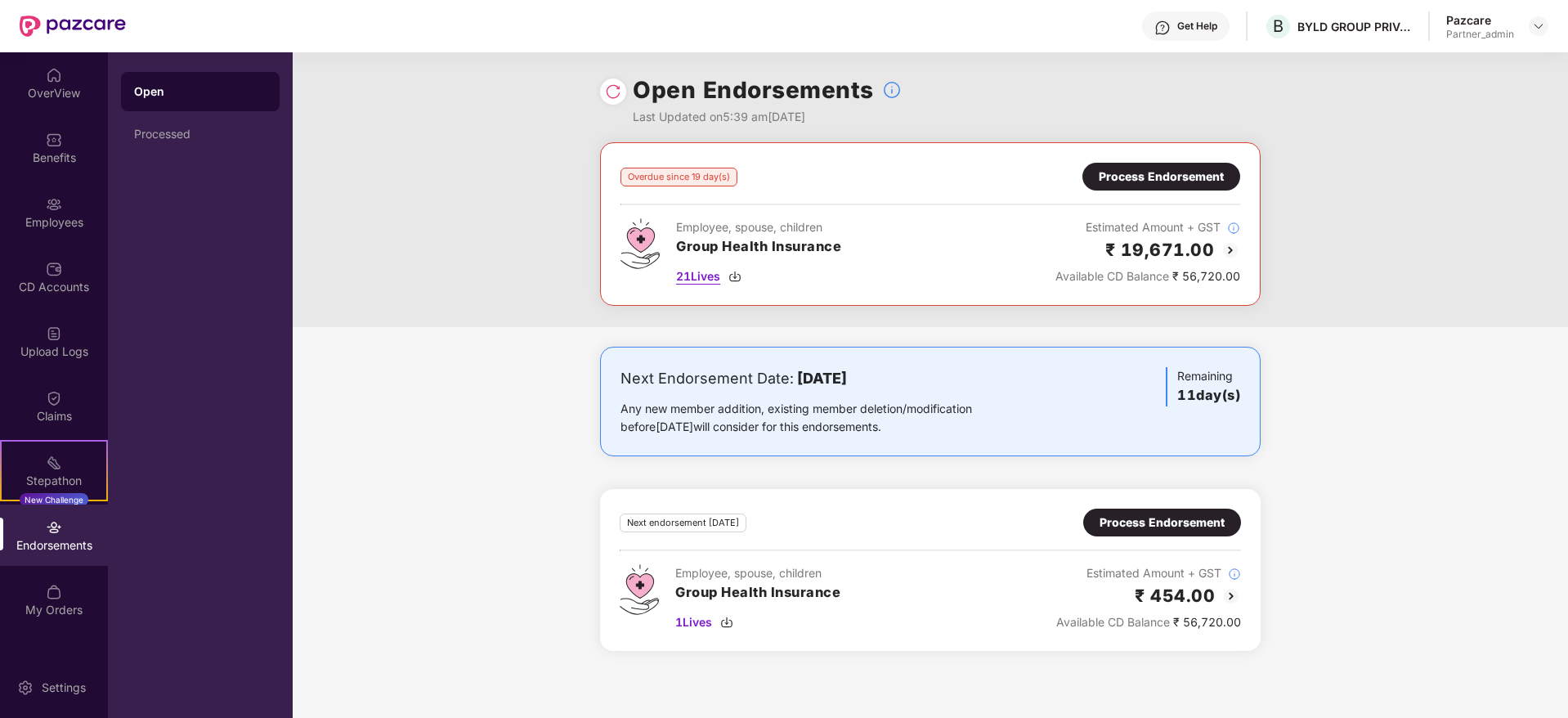
click at [733, 275] on img at bounding box center [735, 276] width 13 height 13
click at [1111, 178] on div "Process Endorsement" at bounding box center [1161, 177] width 125 height 18
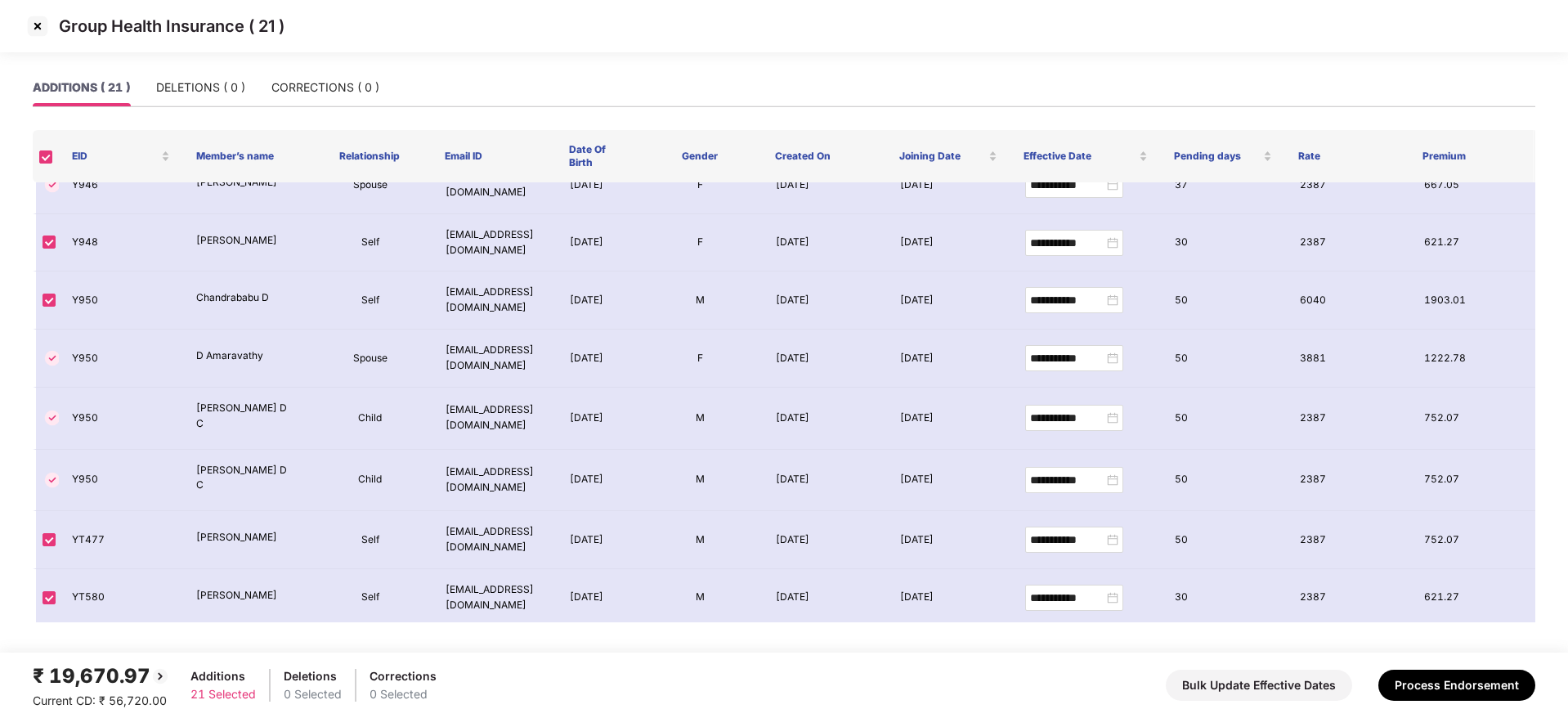
scroll to position [786, 0]
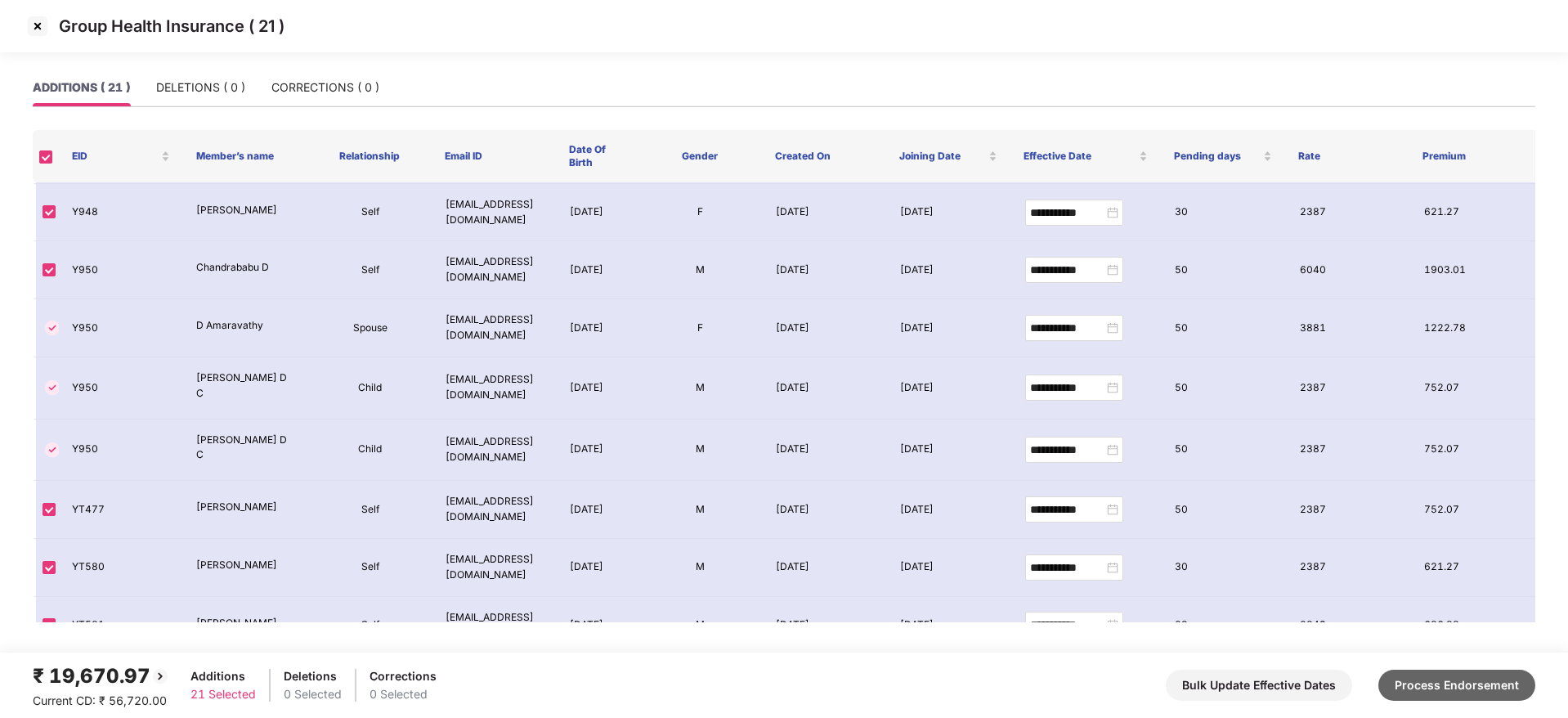
click at [1306, 563] on button "Process Endorsement" at bounding box center [1457, 686] width 157 height 31
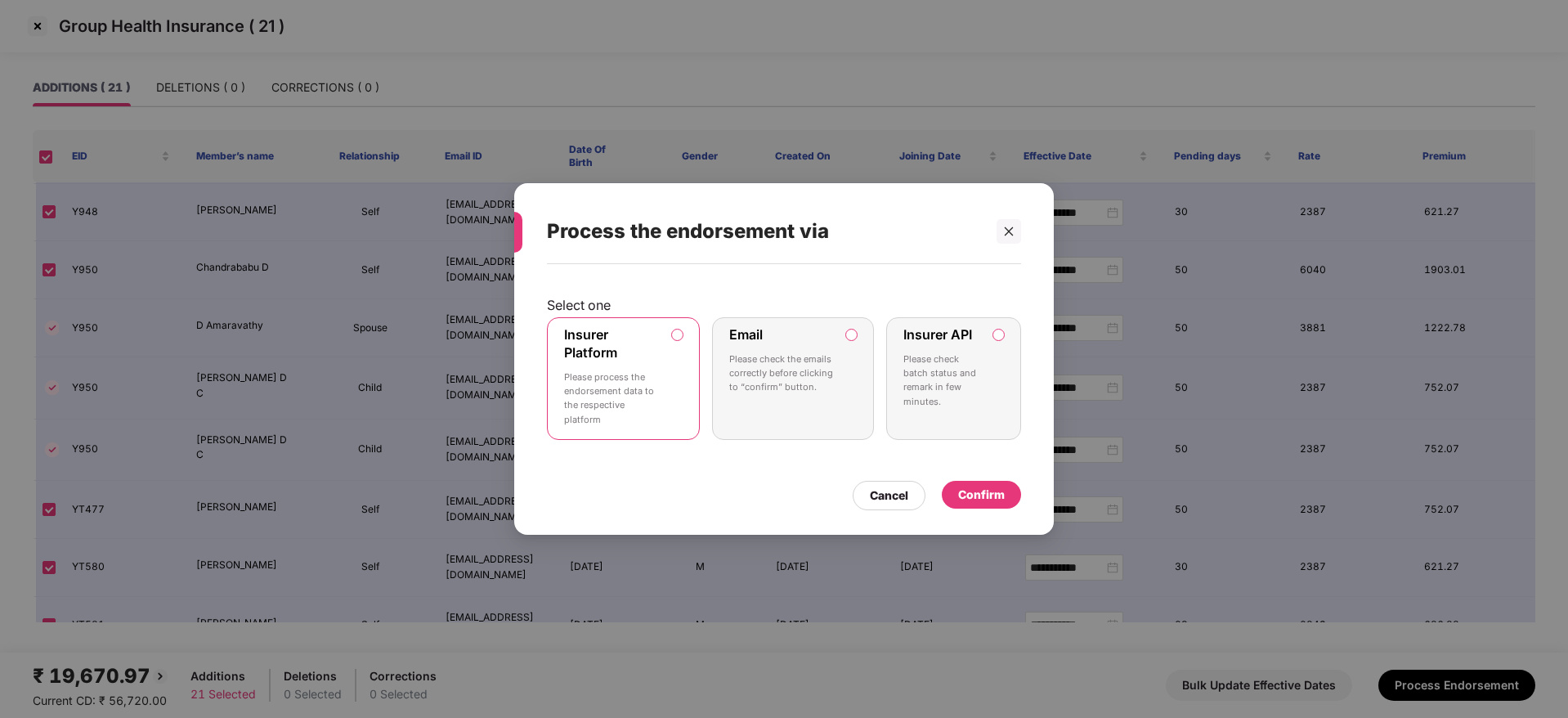
click at [986, 499] on div "Confirm" at bounding box center [982, 495] width 46 height 18
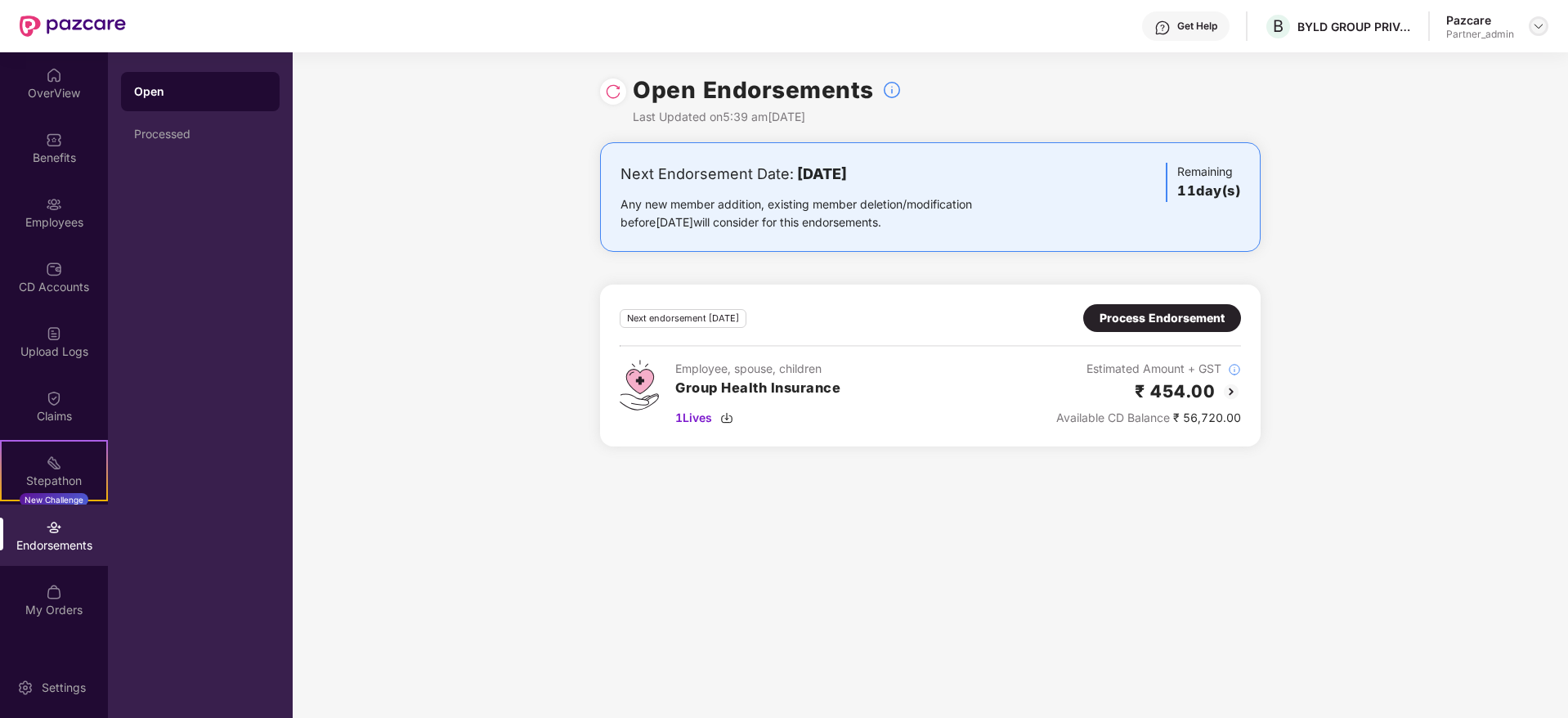
click at [1306, 28] on img at bounding box center [1539, 26] width 13 height 13
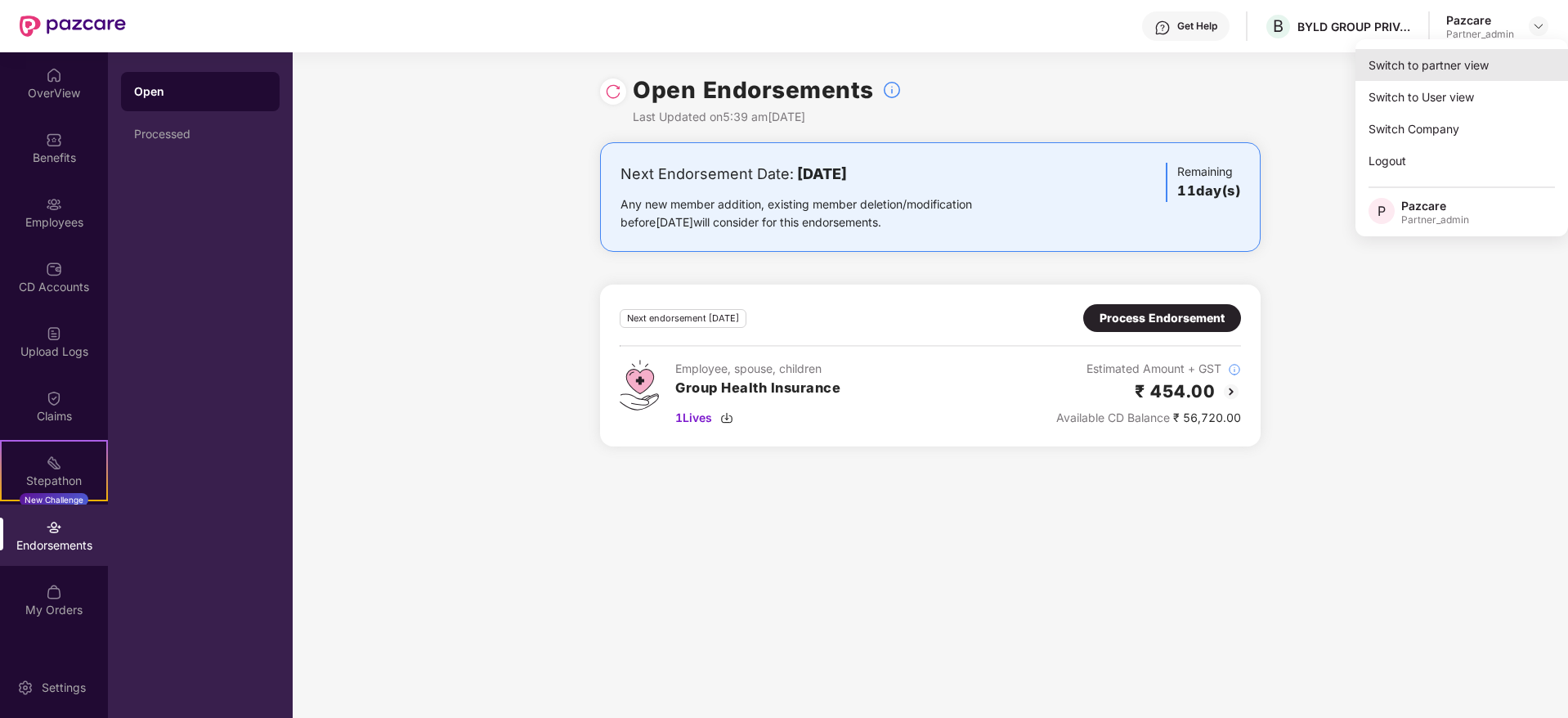
click at [1306, 58] on div "Switch to partner view" at bounding box center [1461, 65] width 212 height 32
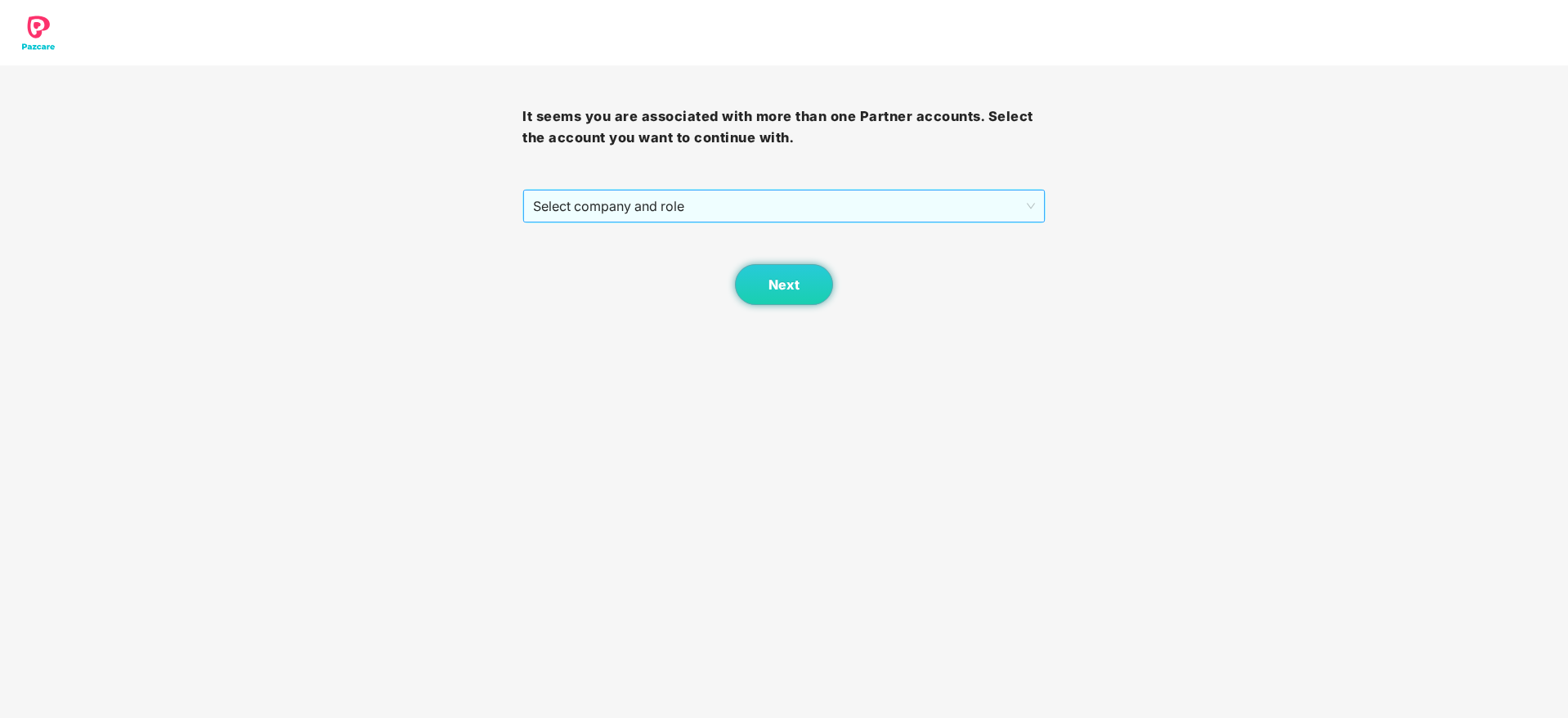
click at [702, 199] on span "Select company and role" at bounding box center [784, 206] width 502 height 31
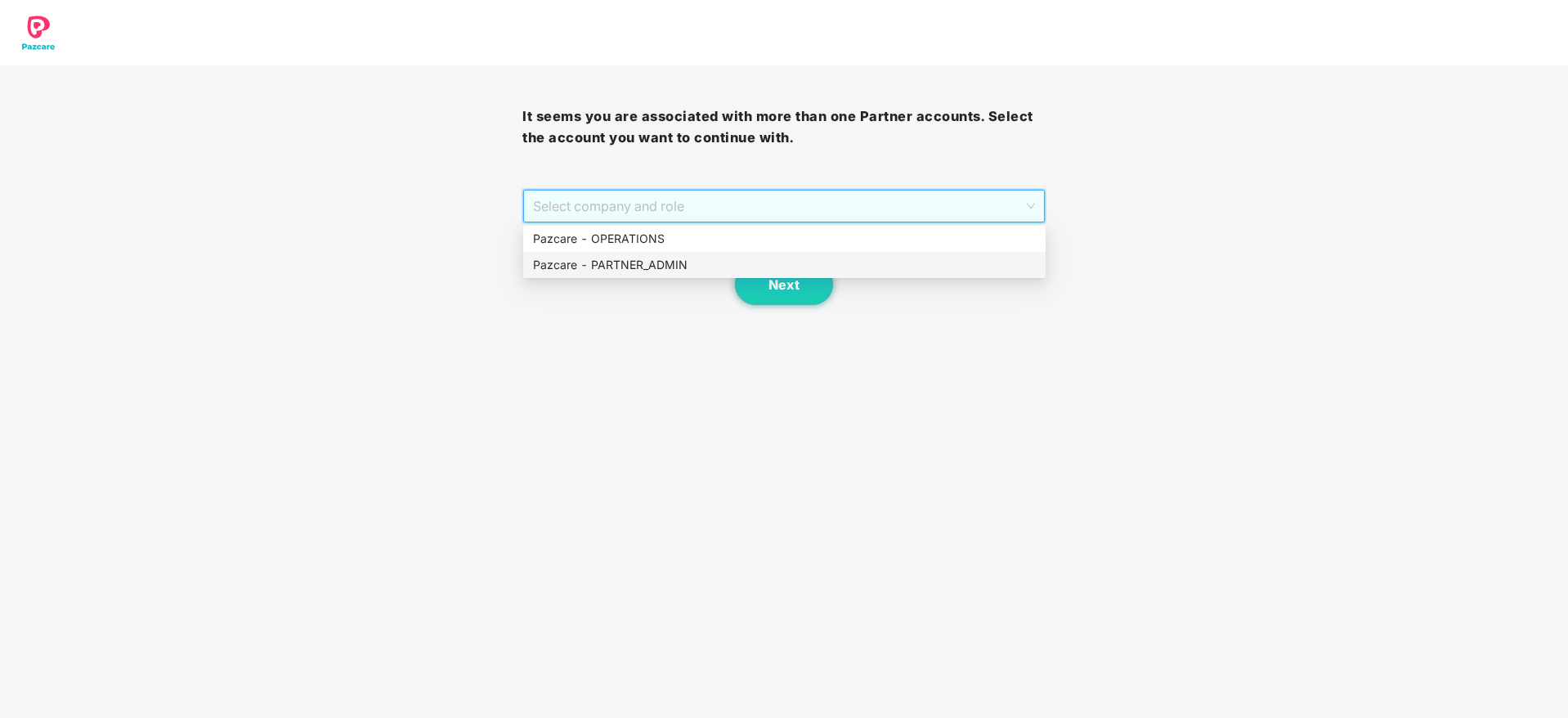
click at [640, 271] on div "Pazcare - PARTNER_ADMIN" at bounding box center [785, 265] width 503 height 18
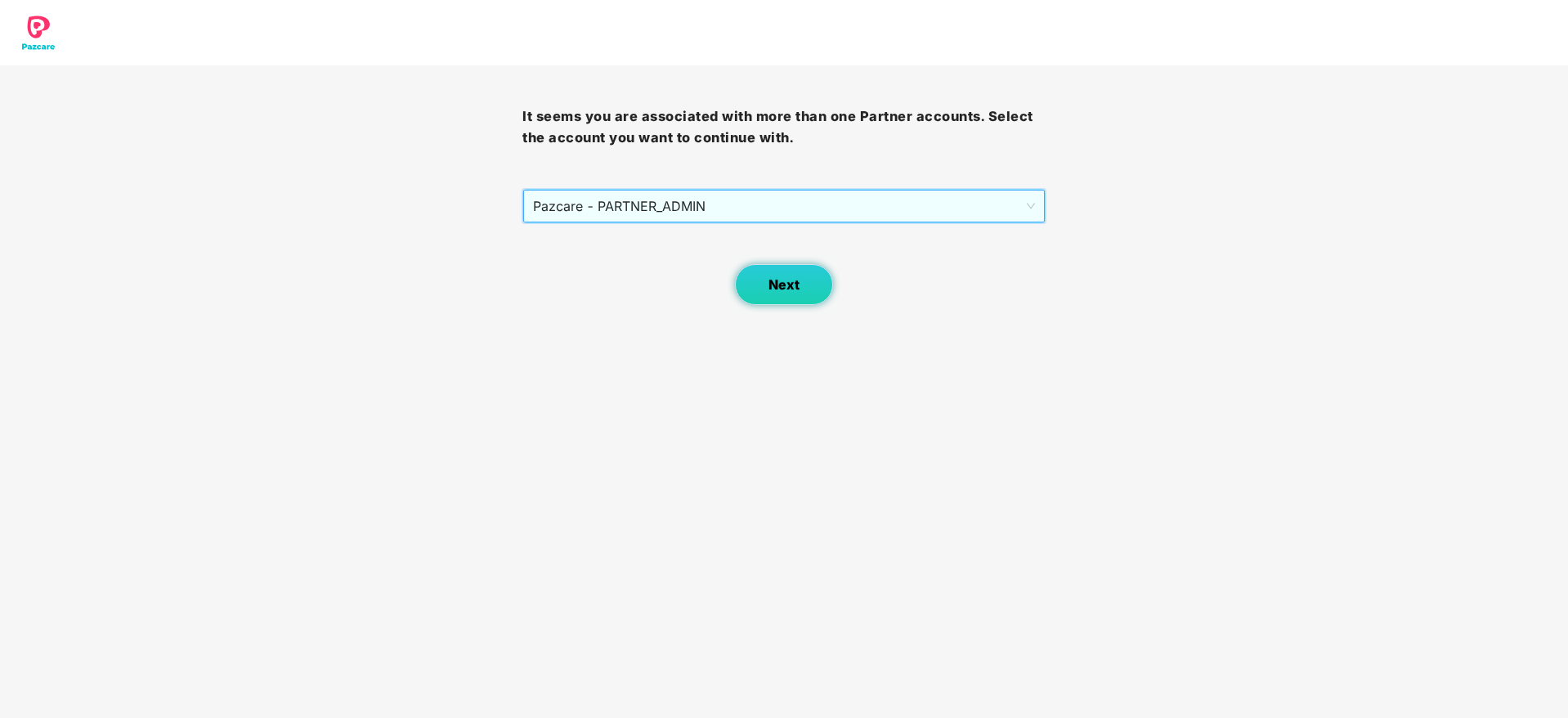
click at [762, 286] on button "Next" at bounding box center [784, 284] width 98 height 41
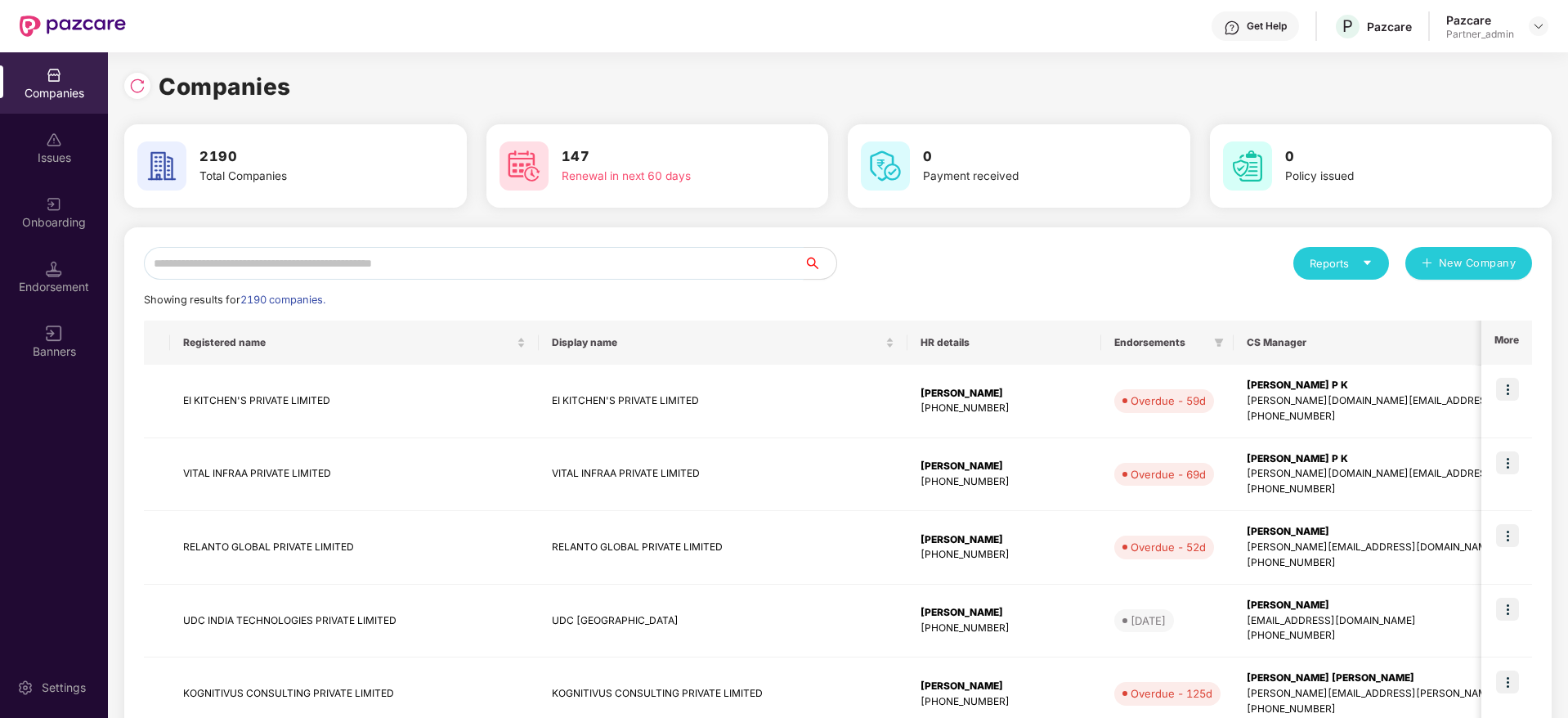
click at [398, 269] on input "text" at bounding box center [473, 263] width 660 height 33
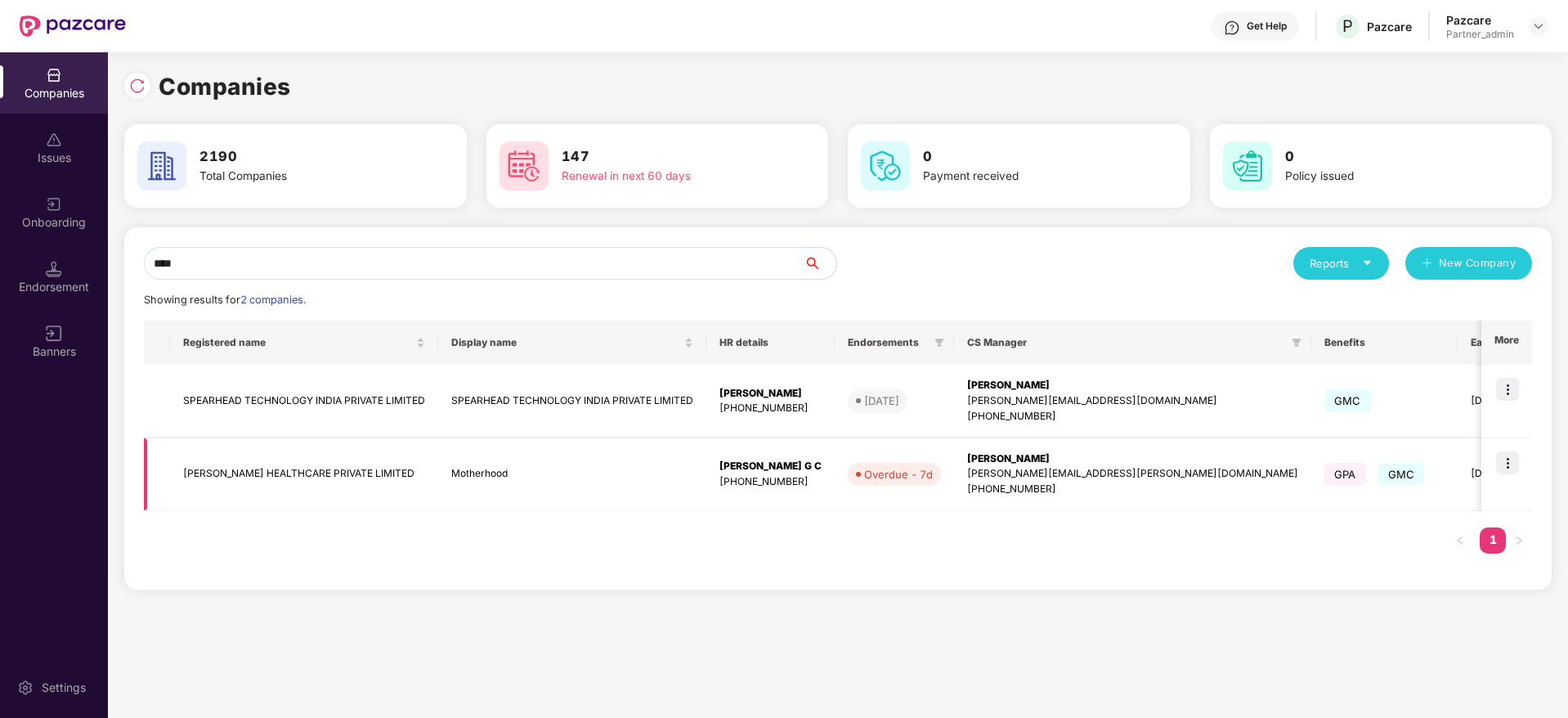
type input "****"
click at [1306, 465] on img at bounding box center [1507, 463] width 23 height 23
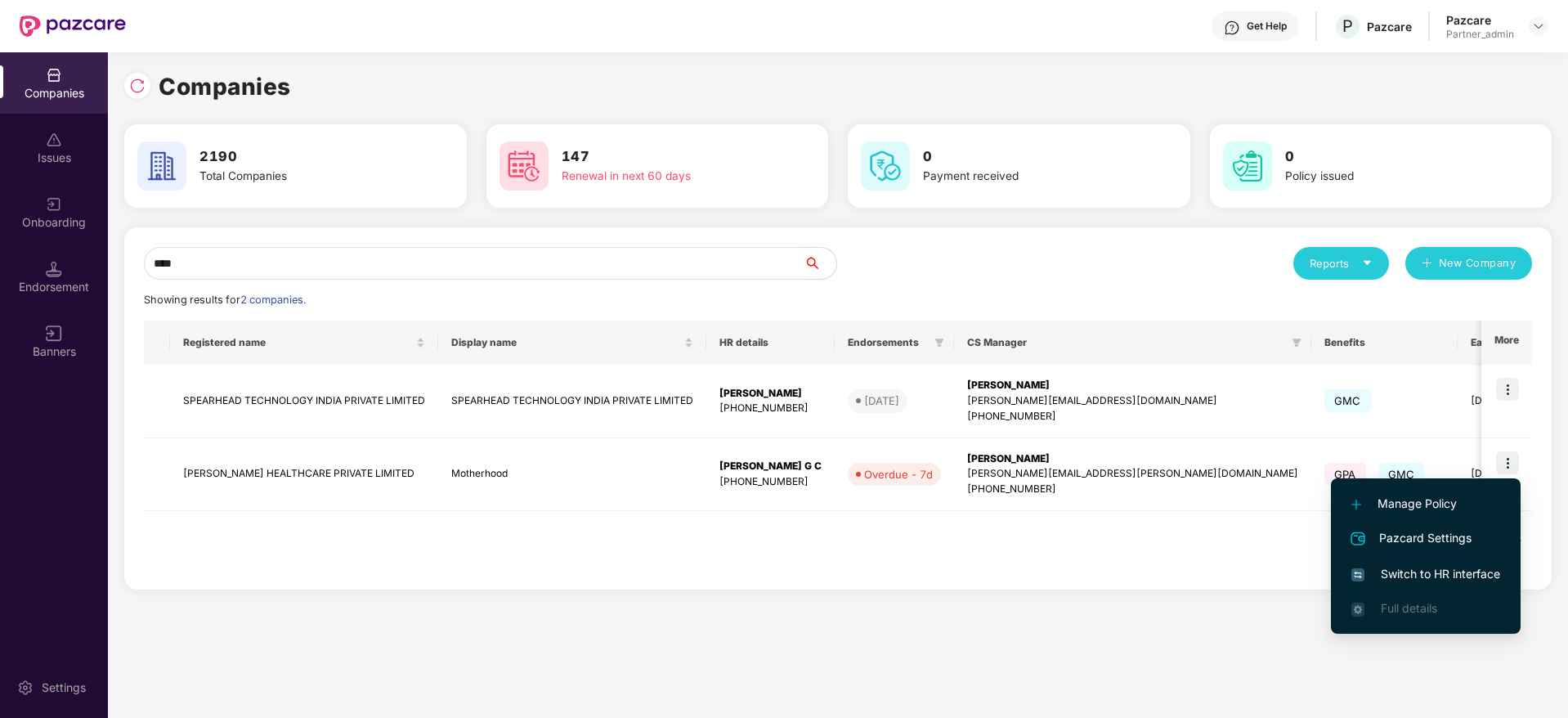
click at [1306, 563] on span "Switch to HR interface" at bounding box center [1425, 575] width 148 height 18
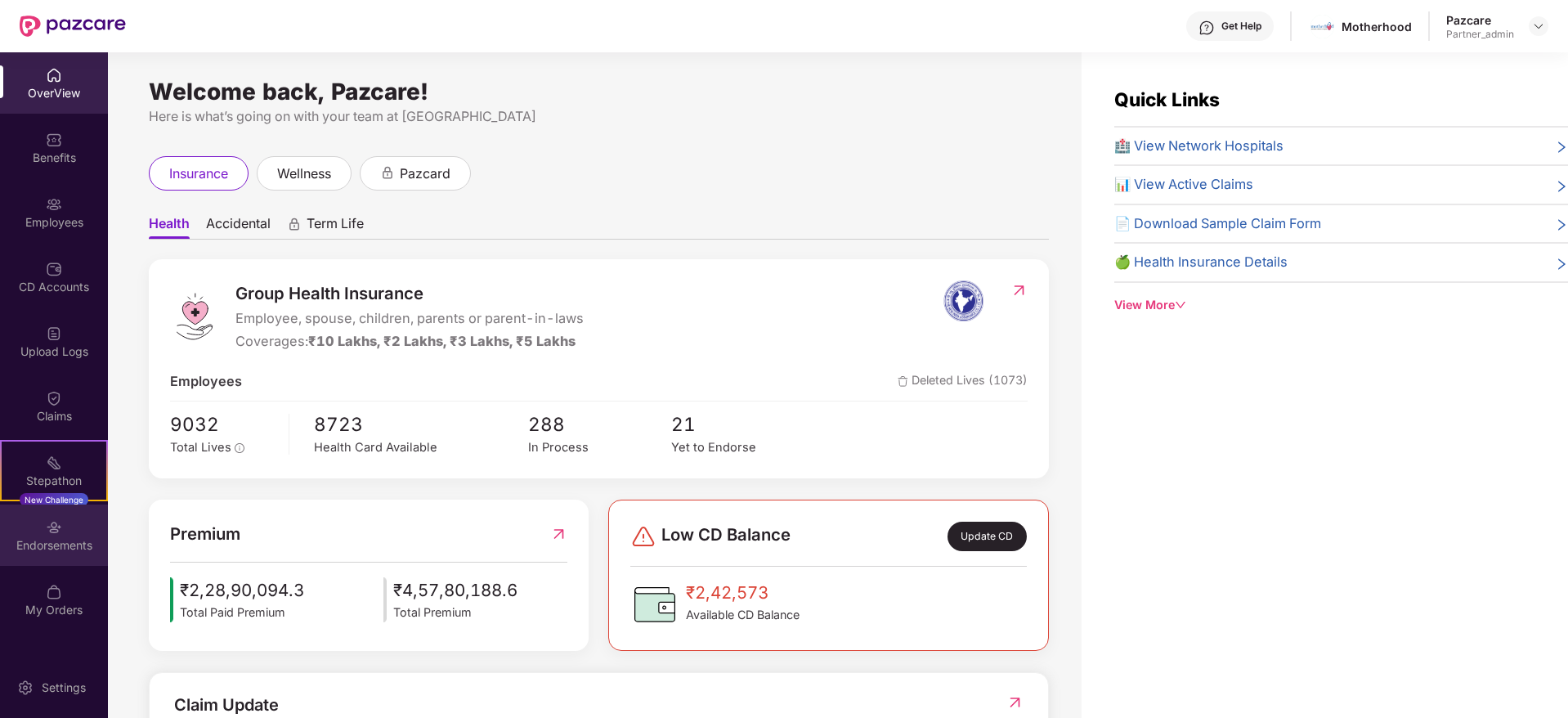
click at [45, 549] on div "Endorsements" at bounding box center [54, 546] width 108 height 16
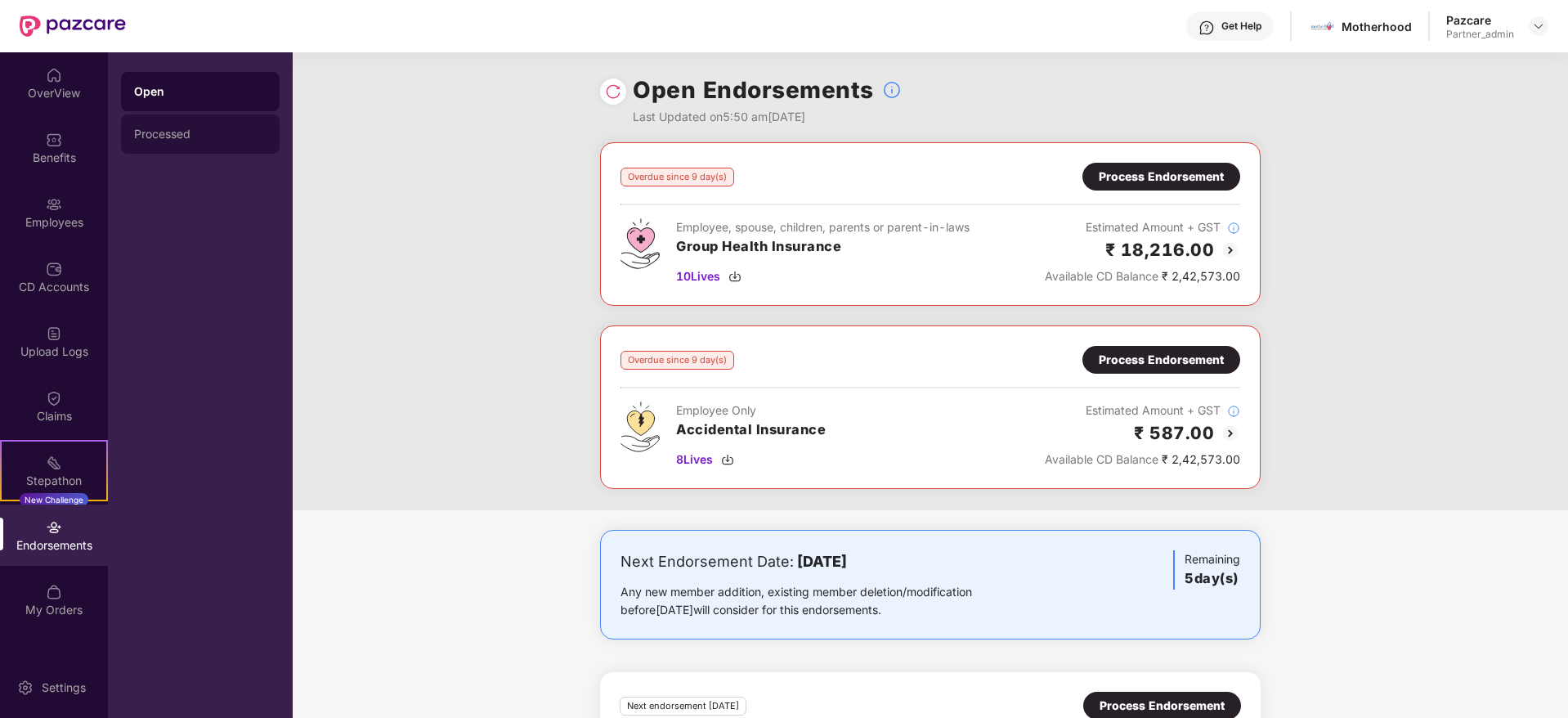
click at [160, 144] on div "Processed" at bounding box center [200, 134] width 158 height 39
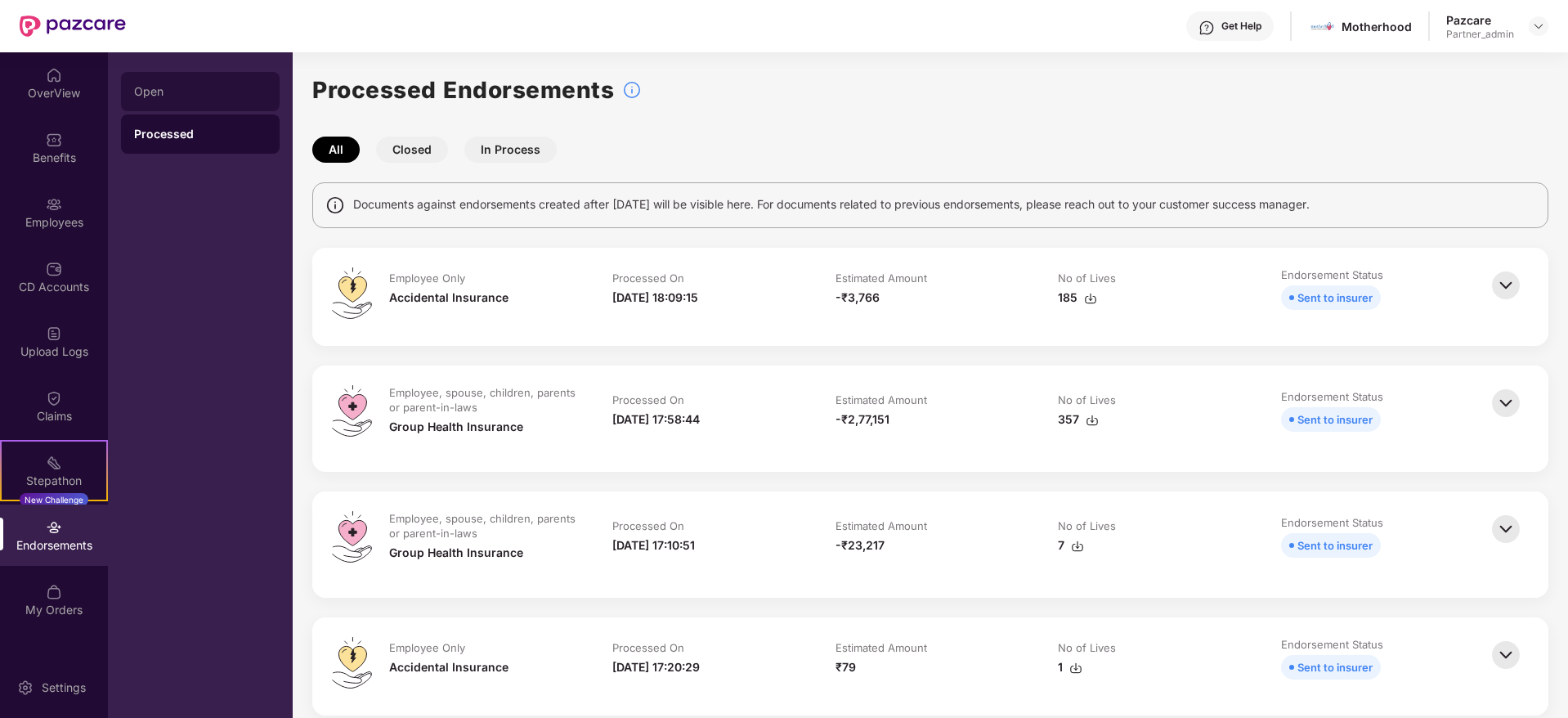
click at [170, 86] on div "Open" at bounding box center [199, 91] width 132 height 13
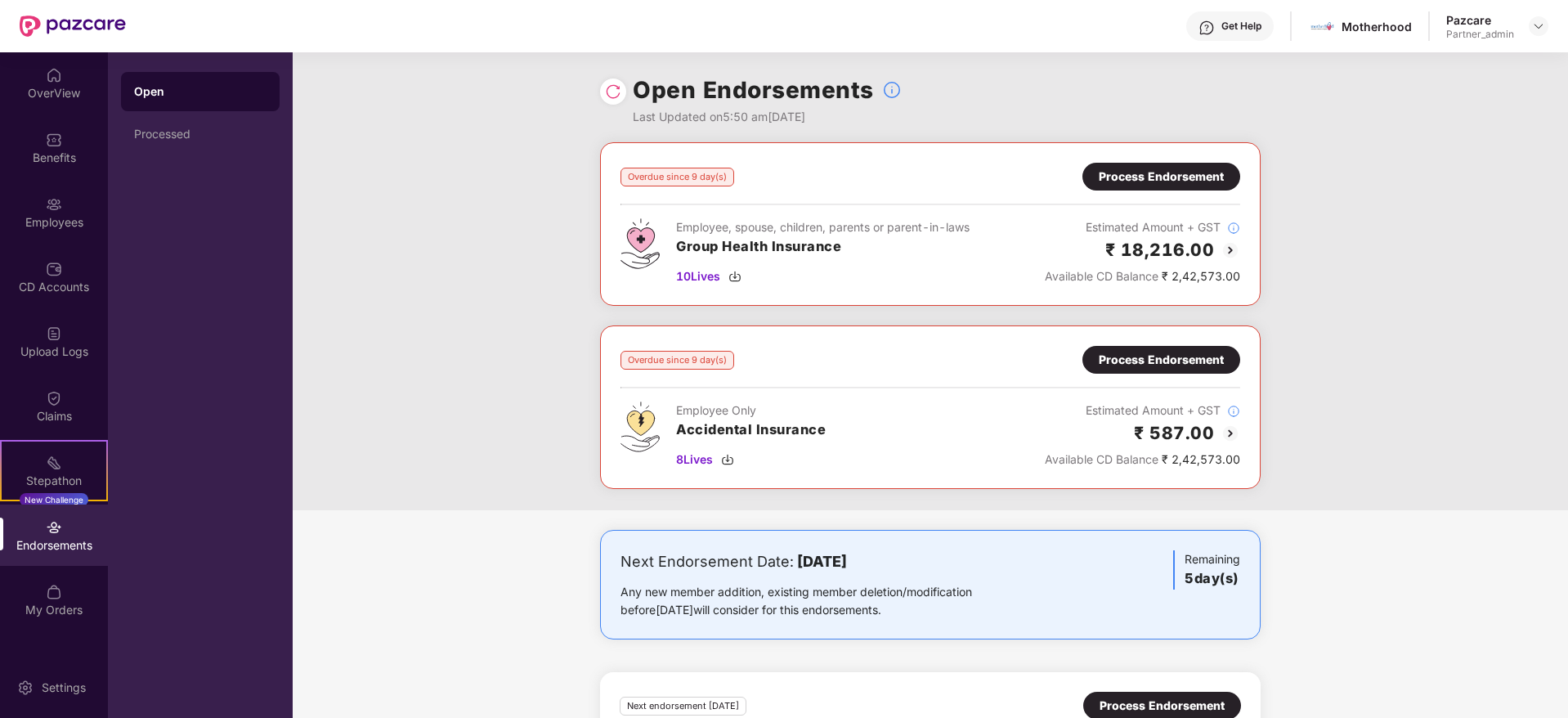
click at [1125, 169] on div "Process Endorsement" at bounding box center [1161, 177] width 125 height 18
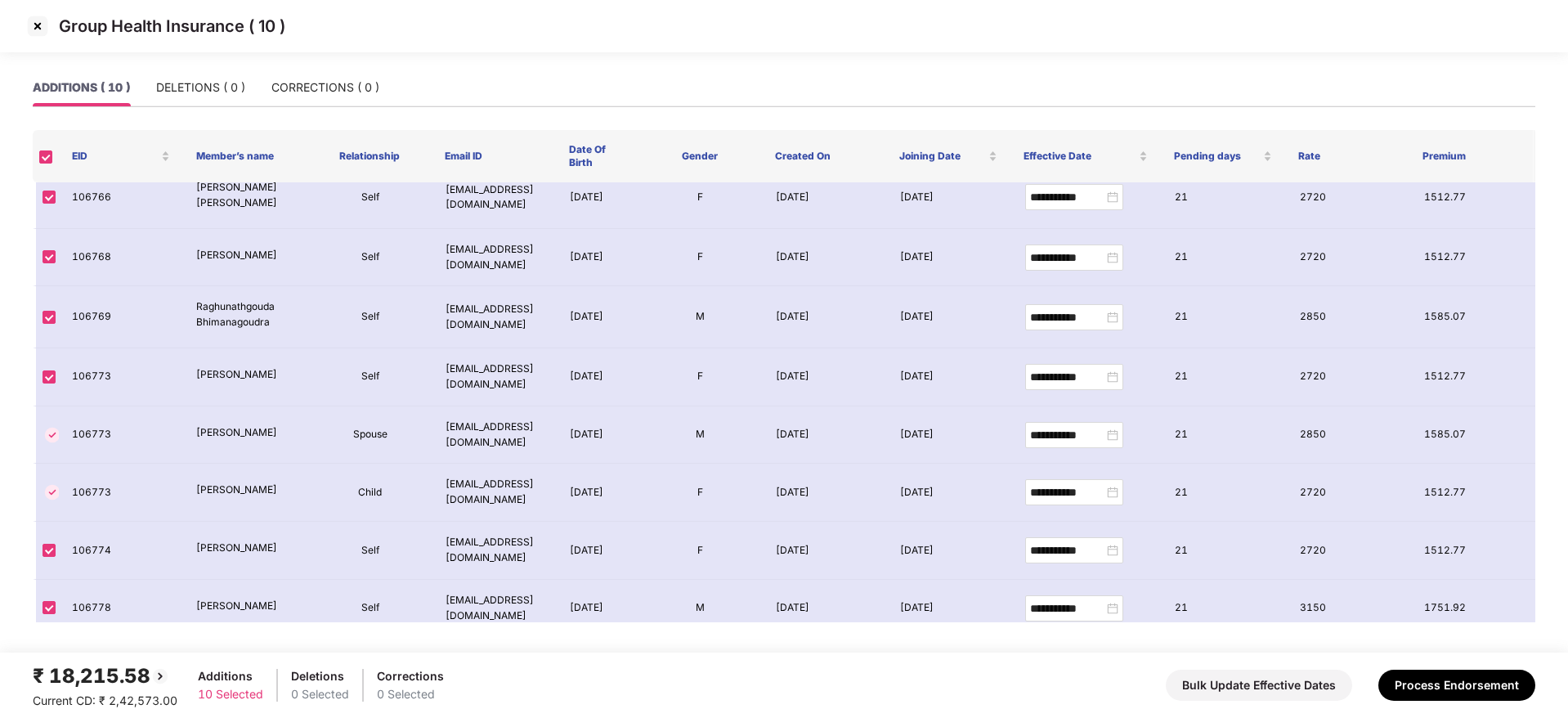
scroll to position [0, 0]
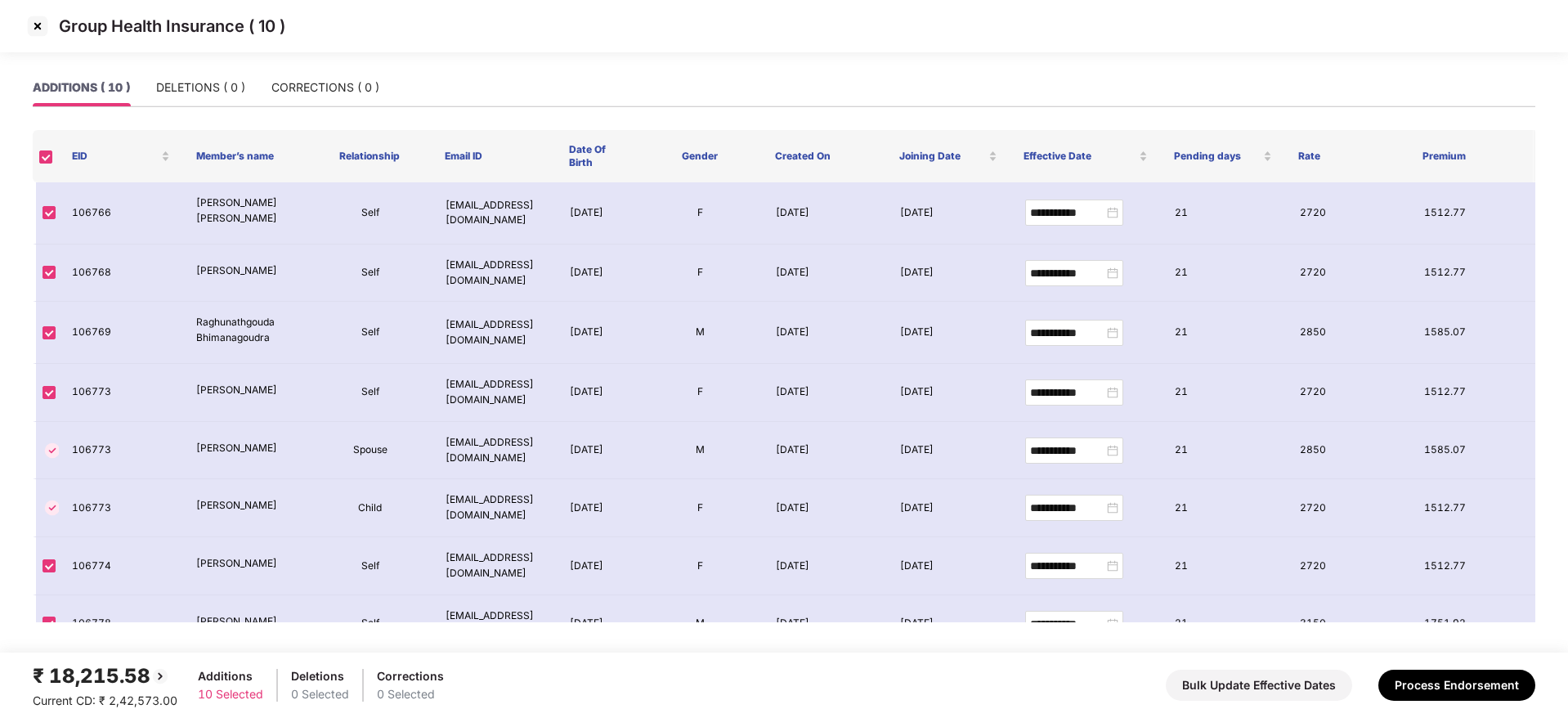
click at [41, 29] on img at bounding box center [37, 26] width 26 height 26
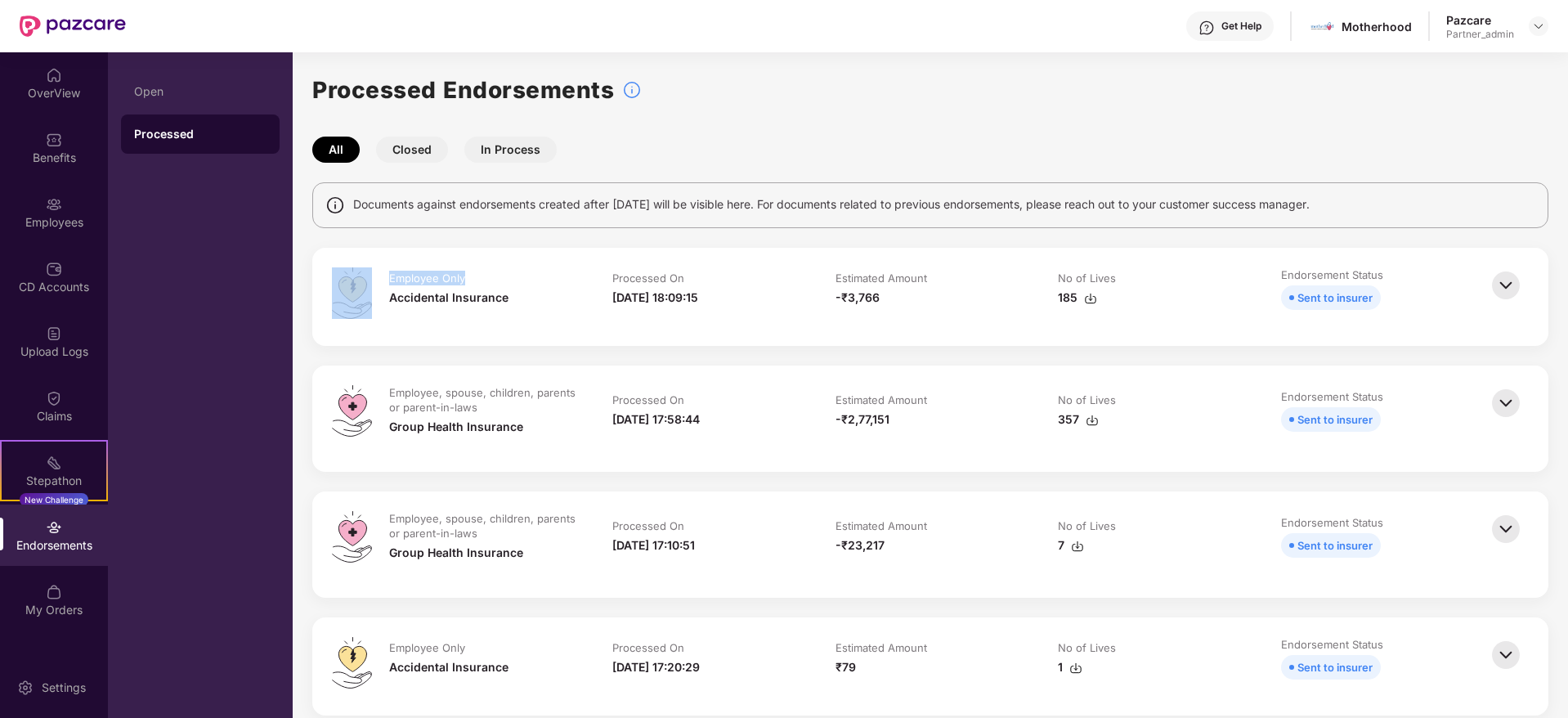
drag, startPoint x: 596, startPoint y: 284, endPoint x: 736, endPoint y: 333, distance: 148.3
click at [736, 333] on div "Employee Only Accidental Insurance Processed On [DATE] 18:09:15 Estimated Amoun…" at bounding box center [931, 297] width 1237 height 98
